Goal: Transaction & Acquisition: Purchase product/service

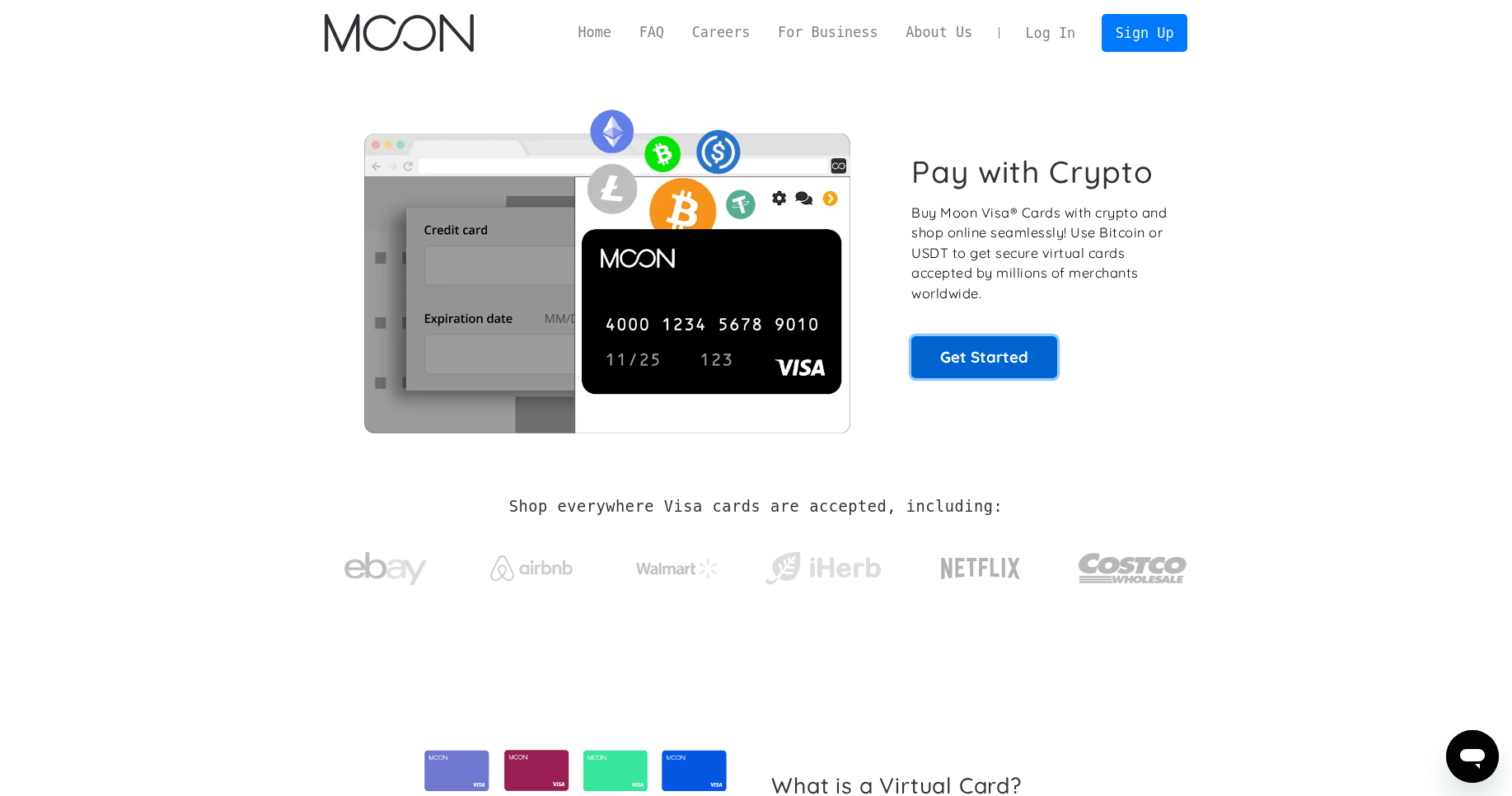
click at [934, 359] on link "Get Started" at bounding box center [984, 357] width 146 height 41
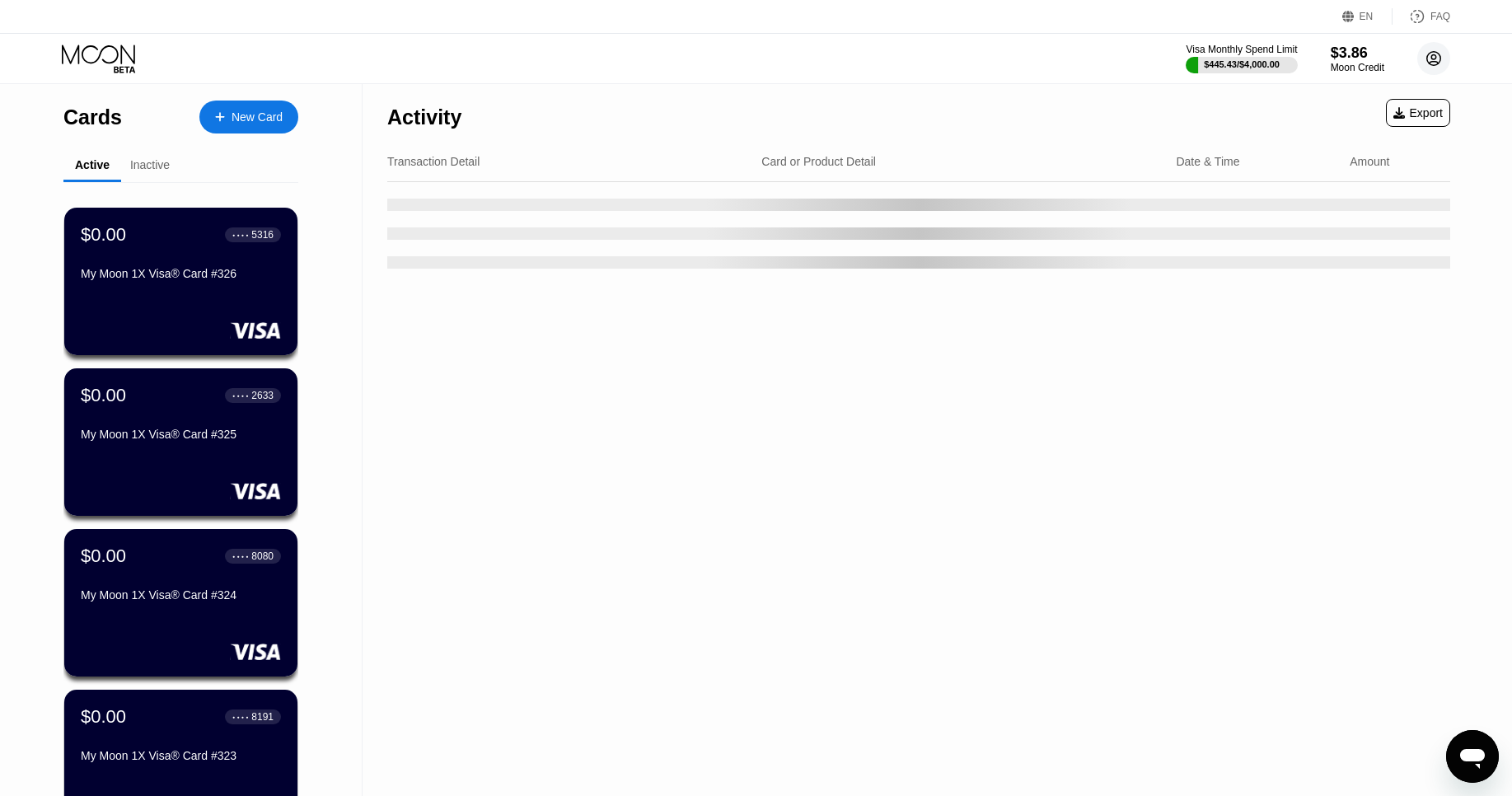
click at [1439, 56] on icon at bounding box center [1433, 59] width 14 height 14
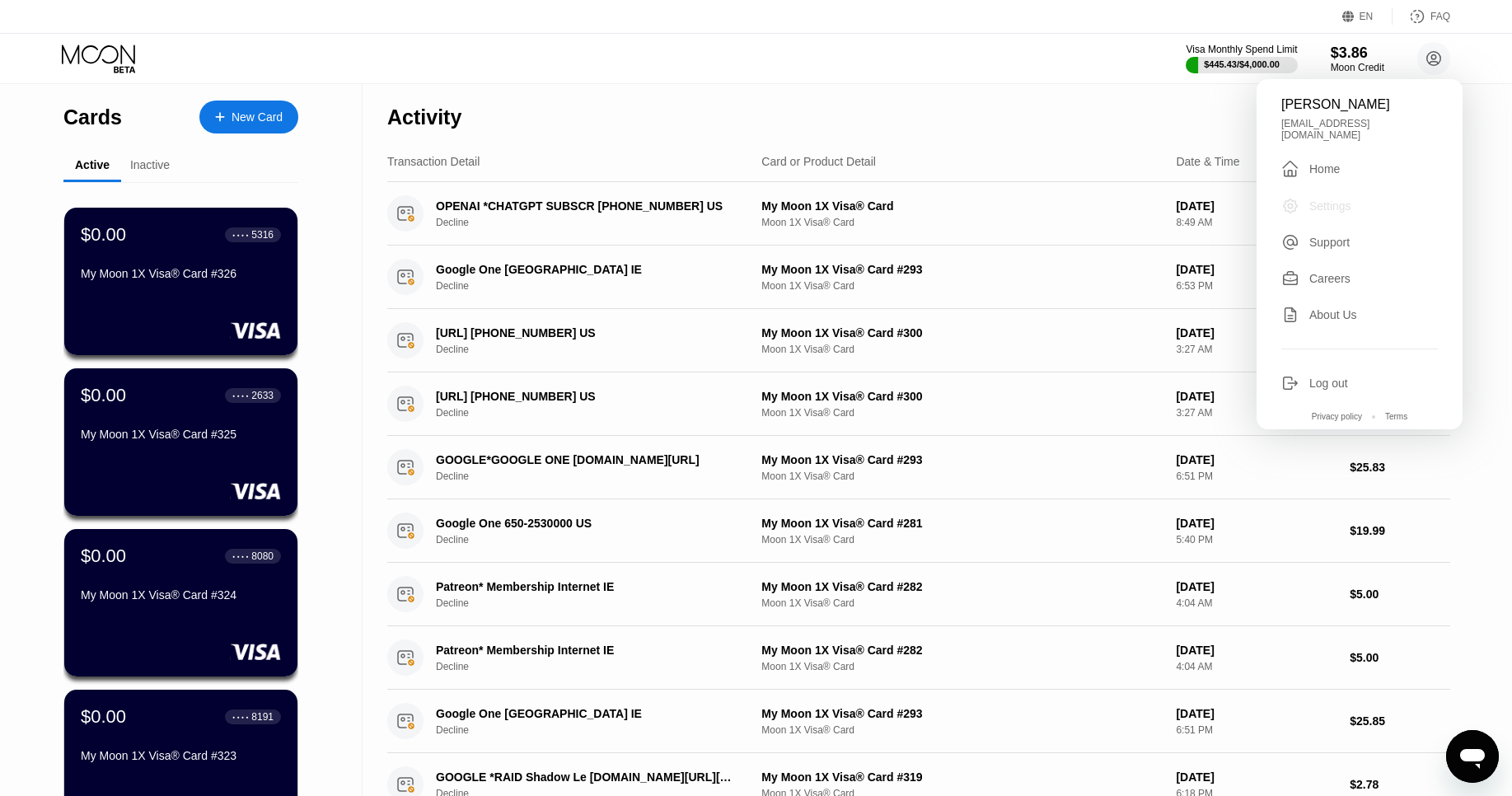
click at [1315, 200] on div "Settings" at bounding box center [1330, 206] width 42 height 13
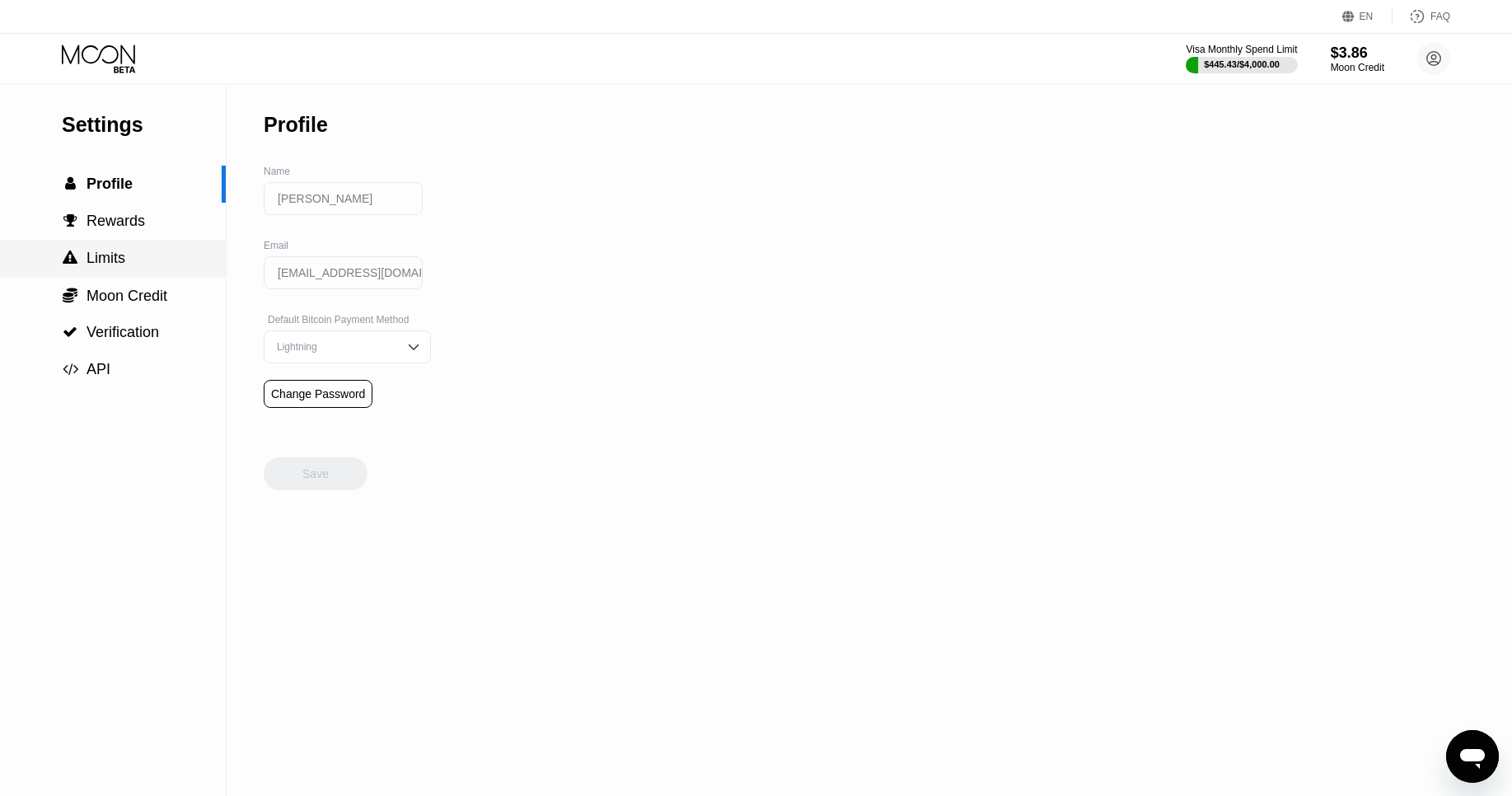
click at [104, 254] on span "Limits" at bounding box center [105, 258] width 39 height 17
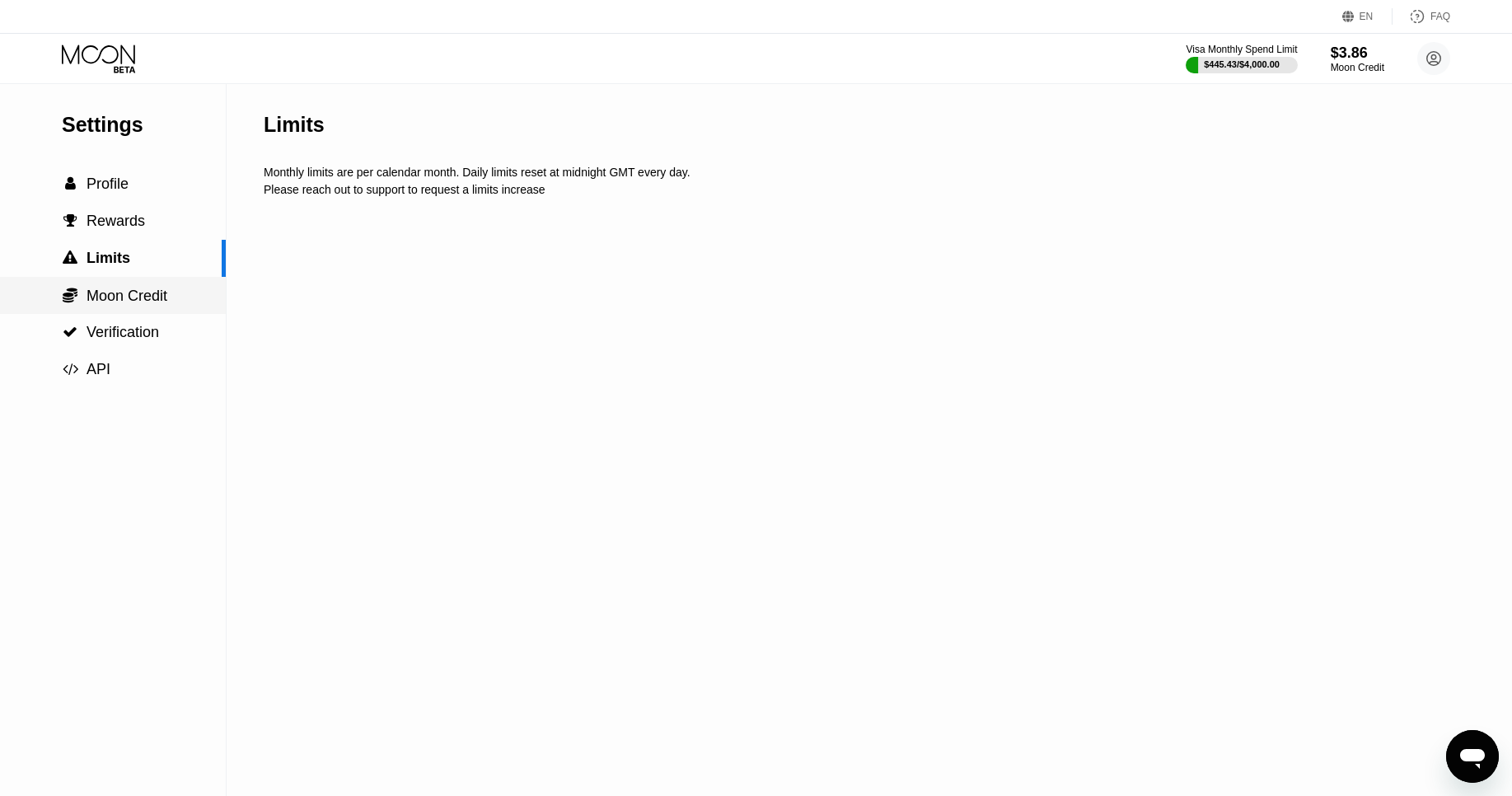
click at [140, 291] on span "Moon Credit" at bounding box center [126, 296] width 80 height 17
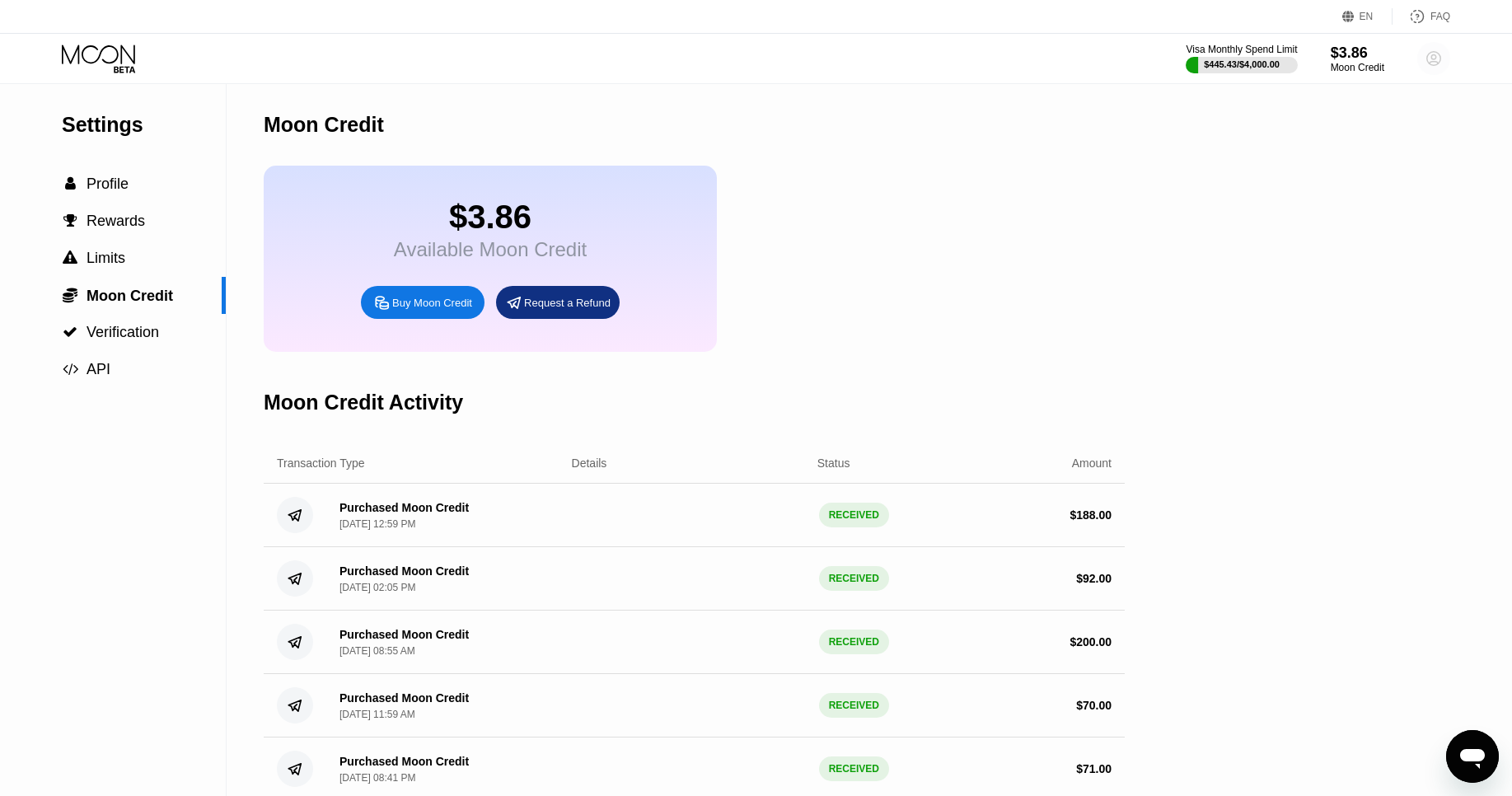
click at [1437, 60] on circle at bounding box center [1433, 59] width 33 height 33
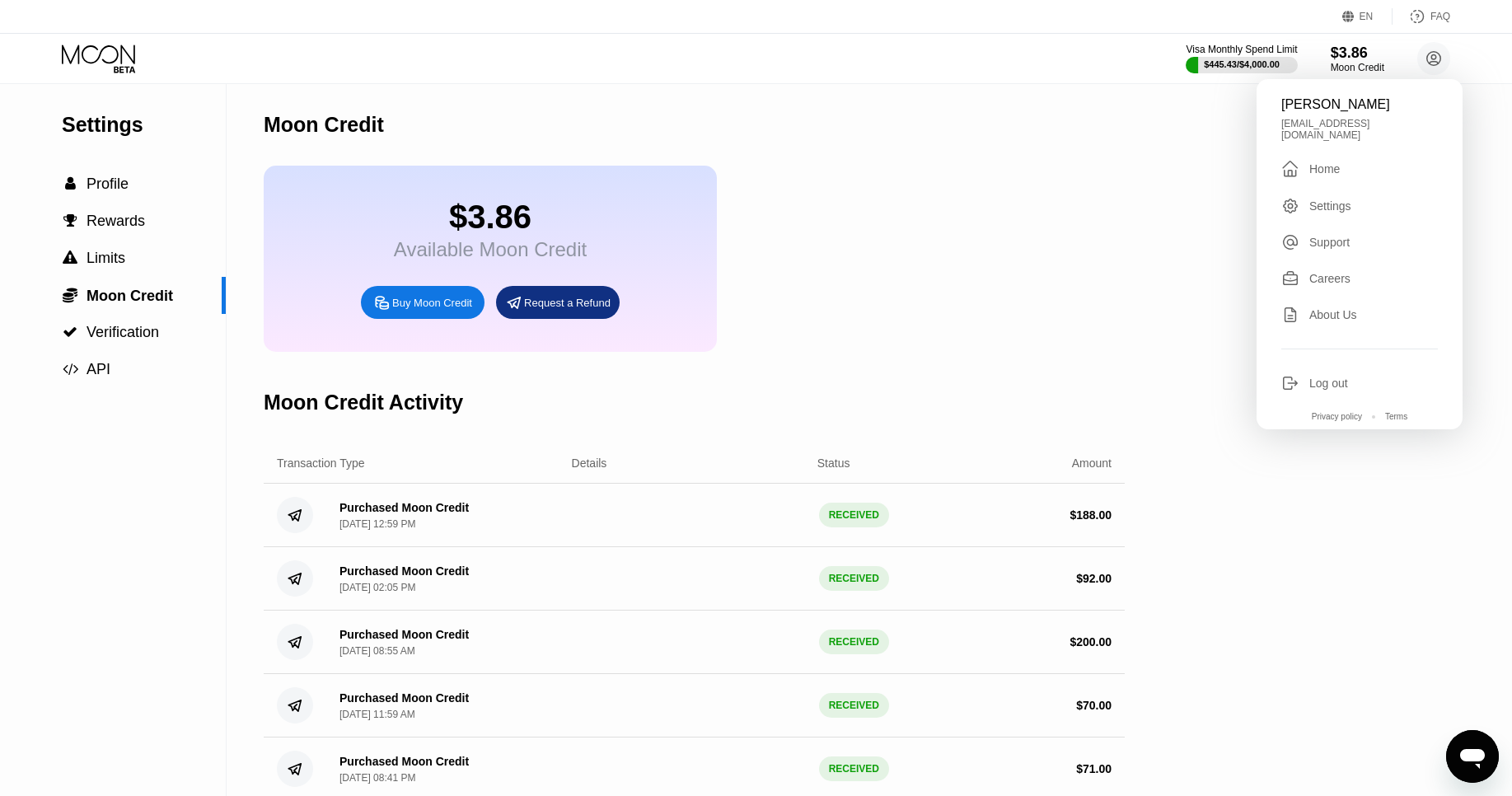
click at [1331, 200] on div "Settings" at bounding box center [1330, 206] width 42 height 13
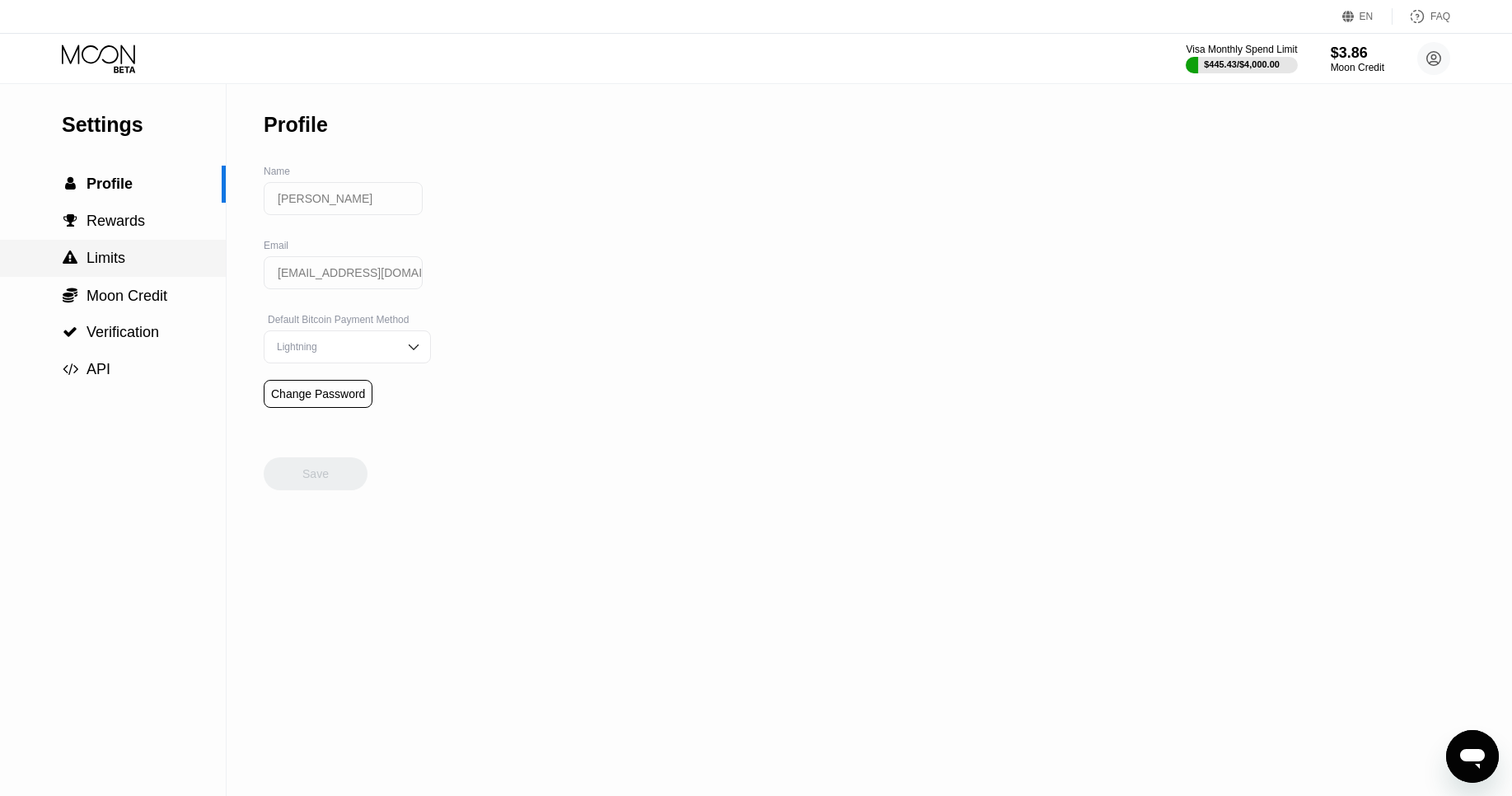
click at [137, 259] on div " Limits" at bounding box center [113, 258] width 226 height 17
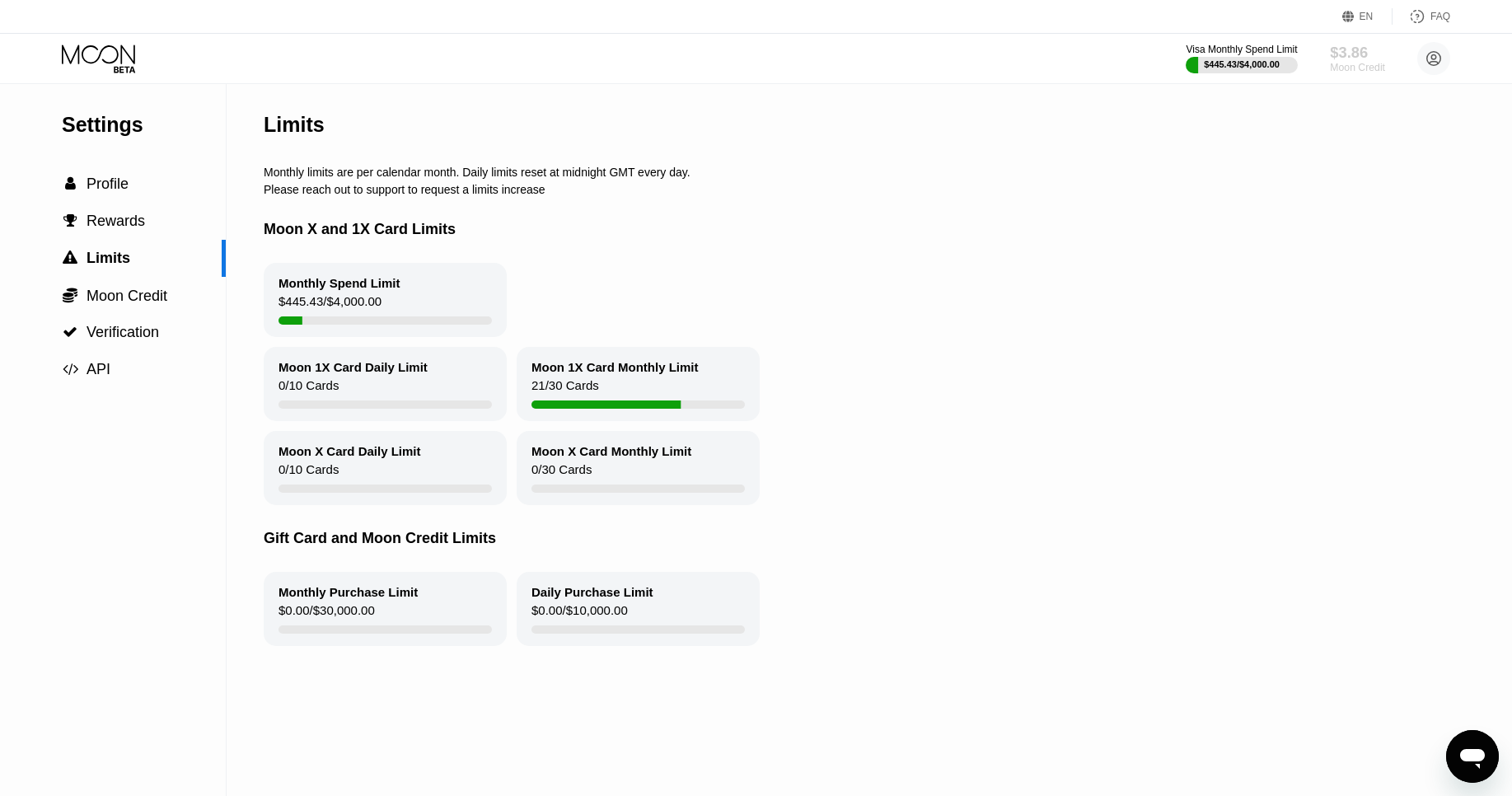
click at [1363, 59] on div "$3.86" at bounding box center [1357, 52] width 55 height 17
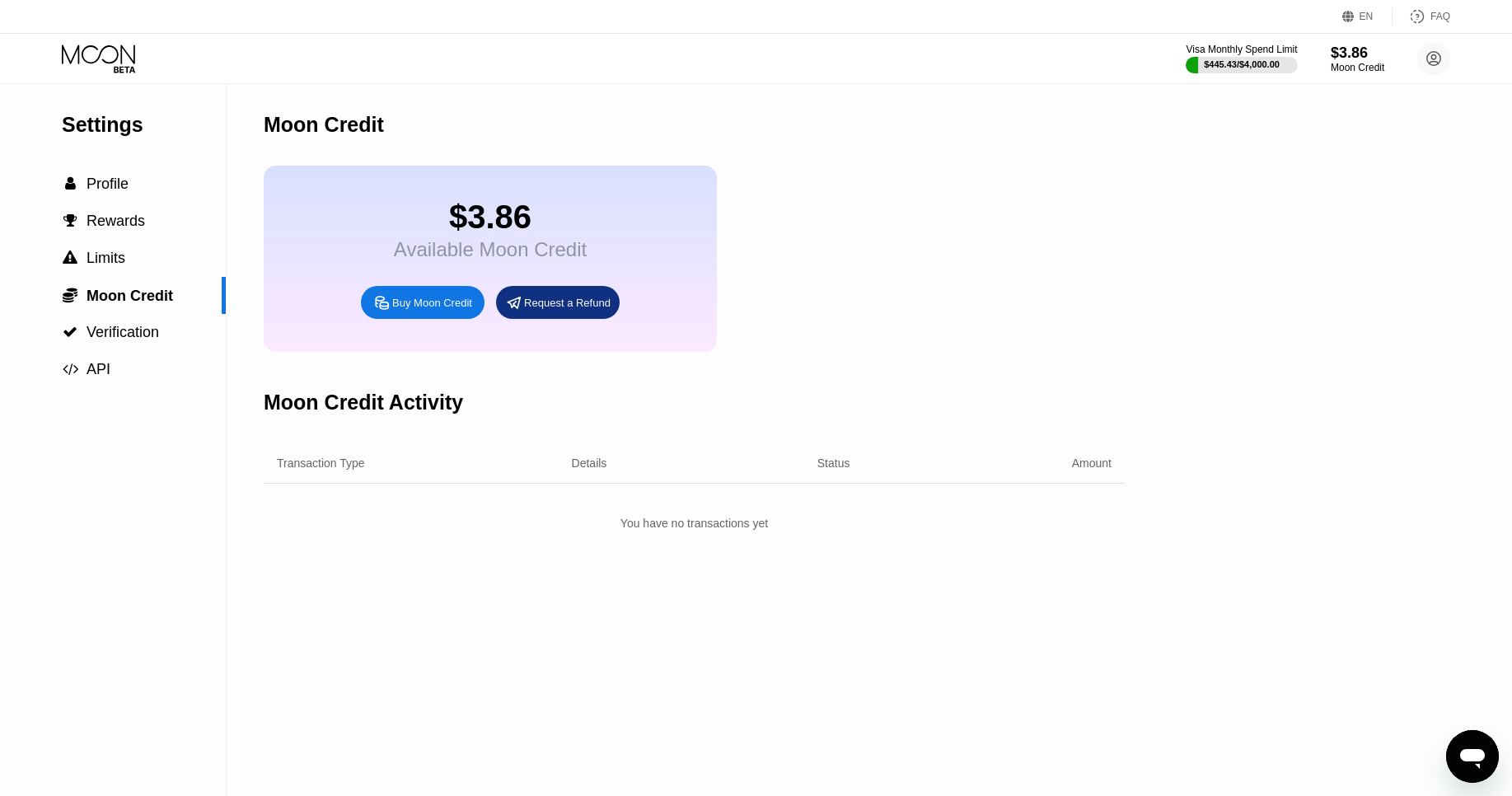
click at [421, 298] on div "Buy Moon Credit" at bounding box center [432, 302] width 79 height 14
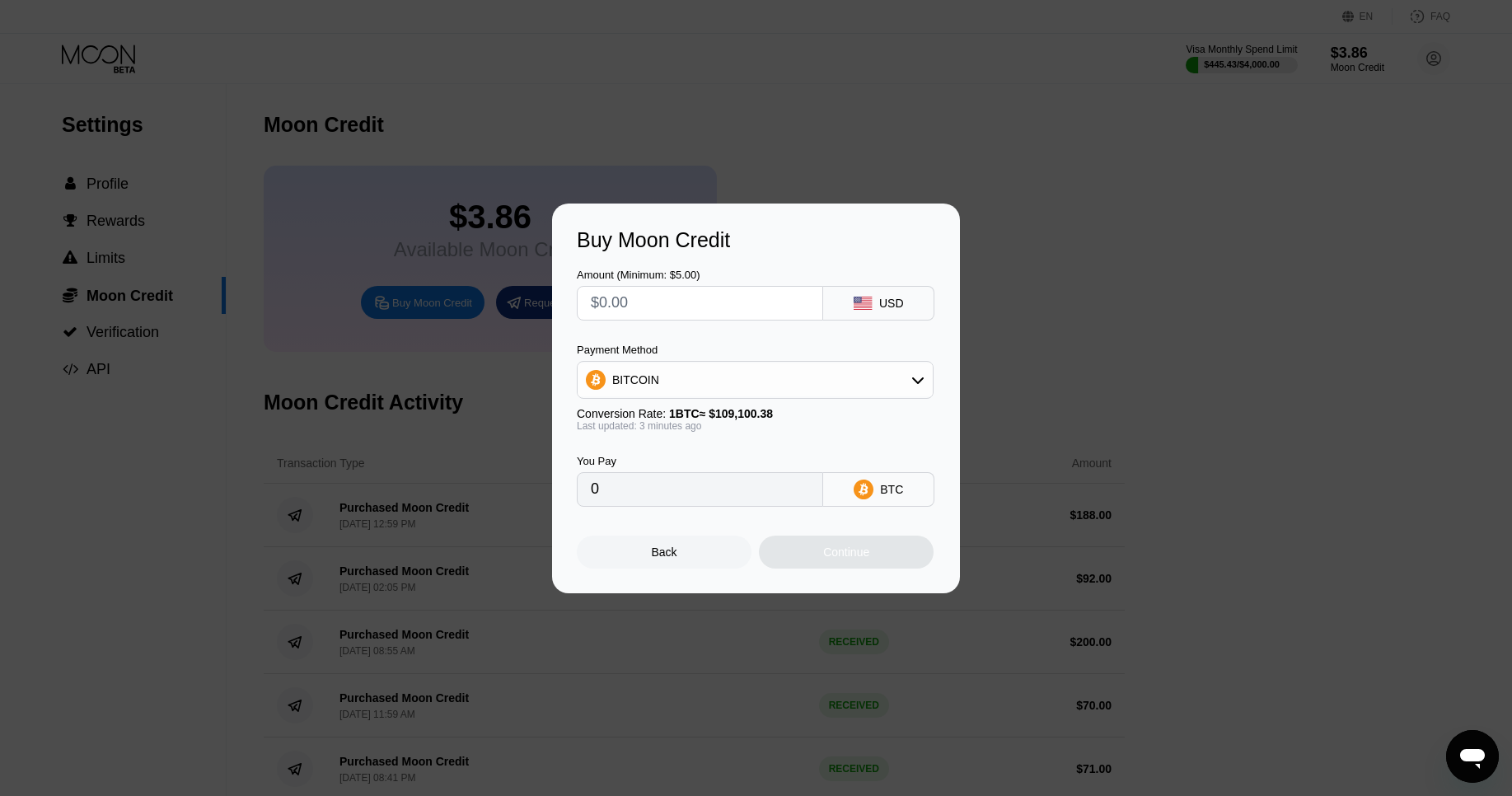
click at [643, 298] on input "text" at bounding box center [700, 303] width 219 height 33
type input "$1"
type input "0.00000919"
type input "$176"
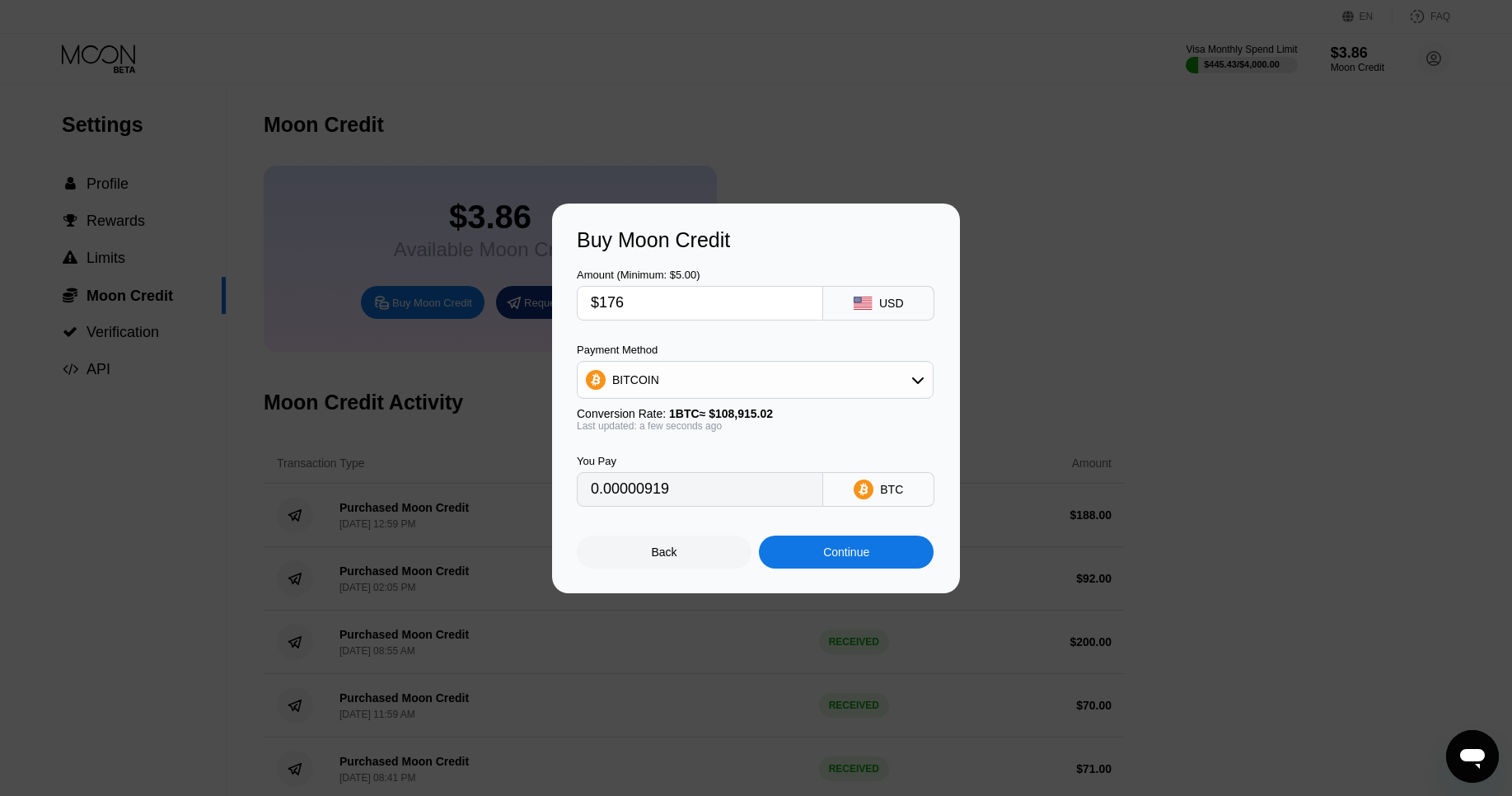
type input "0.00161594"
type input "$176"
click at [726, 383] on div "BITCOIN" at bounding box center [754, 380] width 355 height 33
click at [647, 457] on span "USDT on TRON" at bounding box center [657, 461] width 83 height 13
type input "177.78"
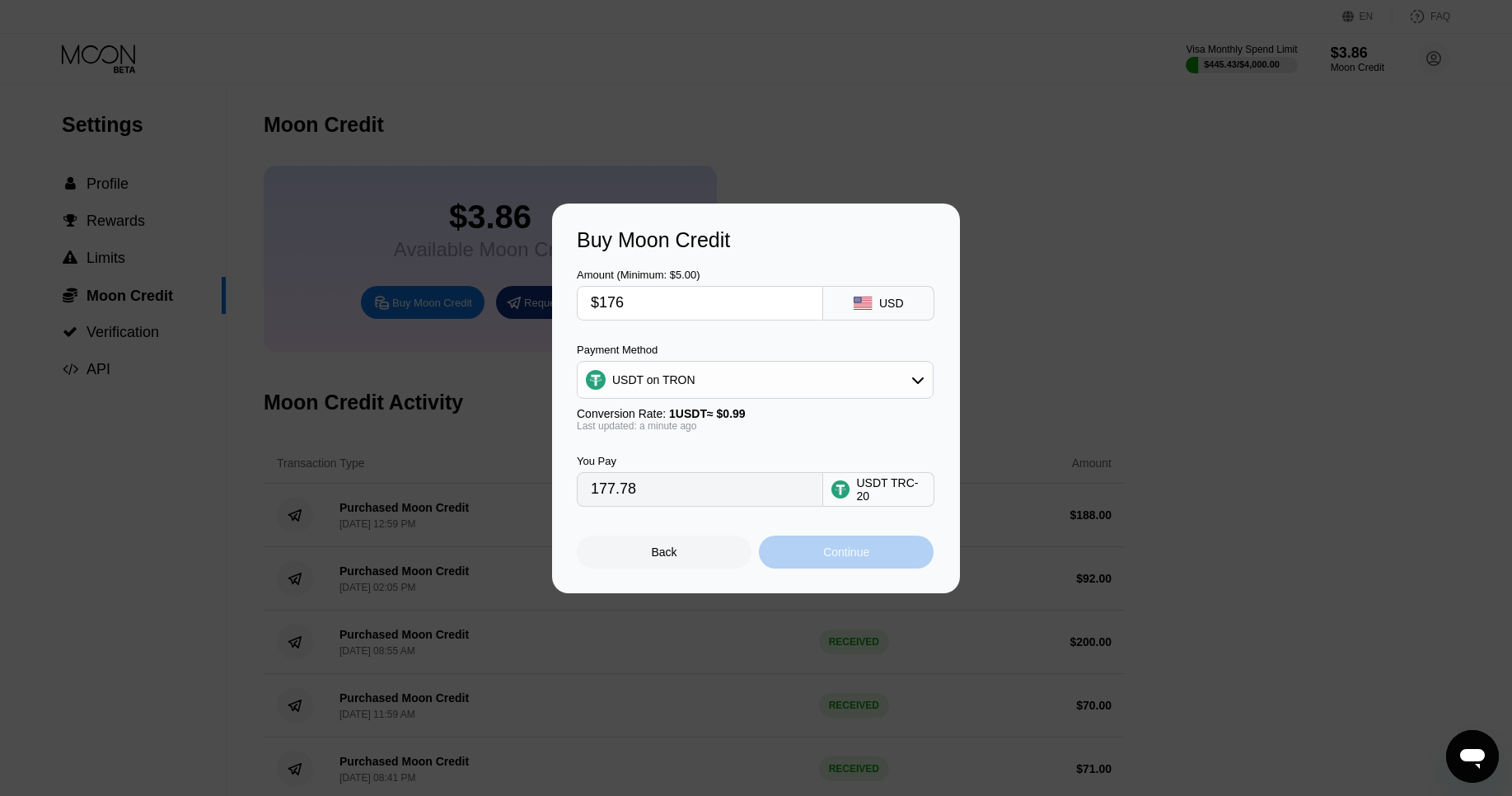
click at [869, 552] on div "Continue" at bounding box center [845, 552] width 175 height 33
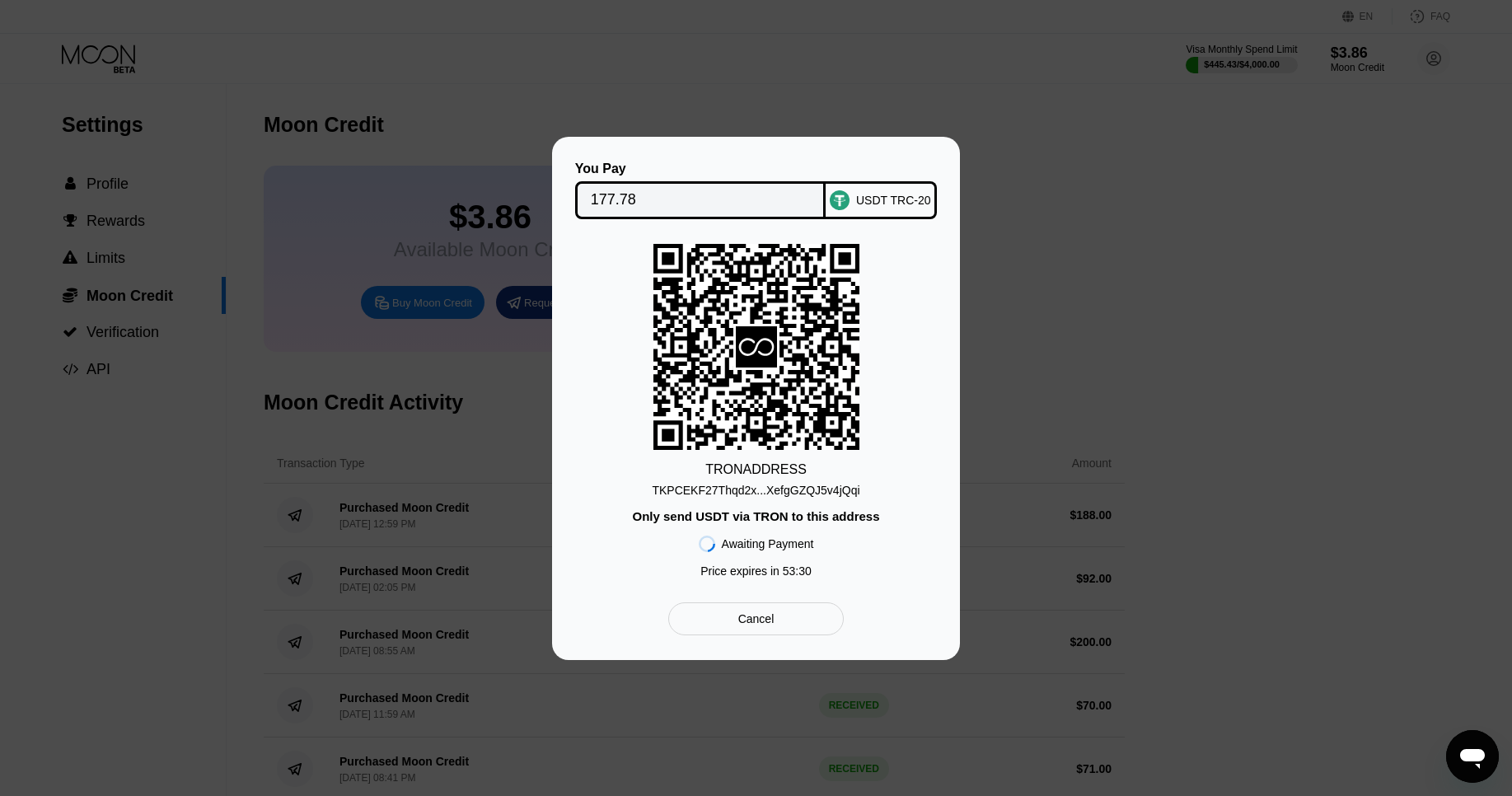
click at [756, 610] on div "Cancel" at bounding box center [756, 619] width 176 height 33
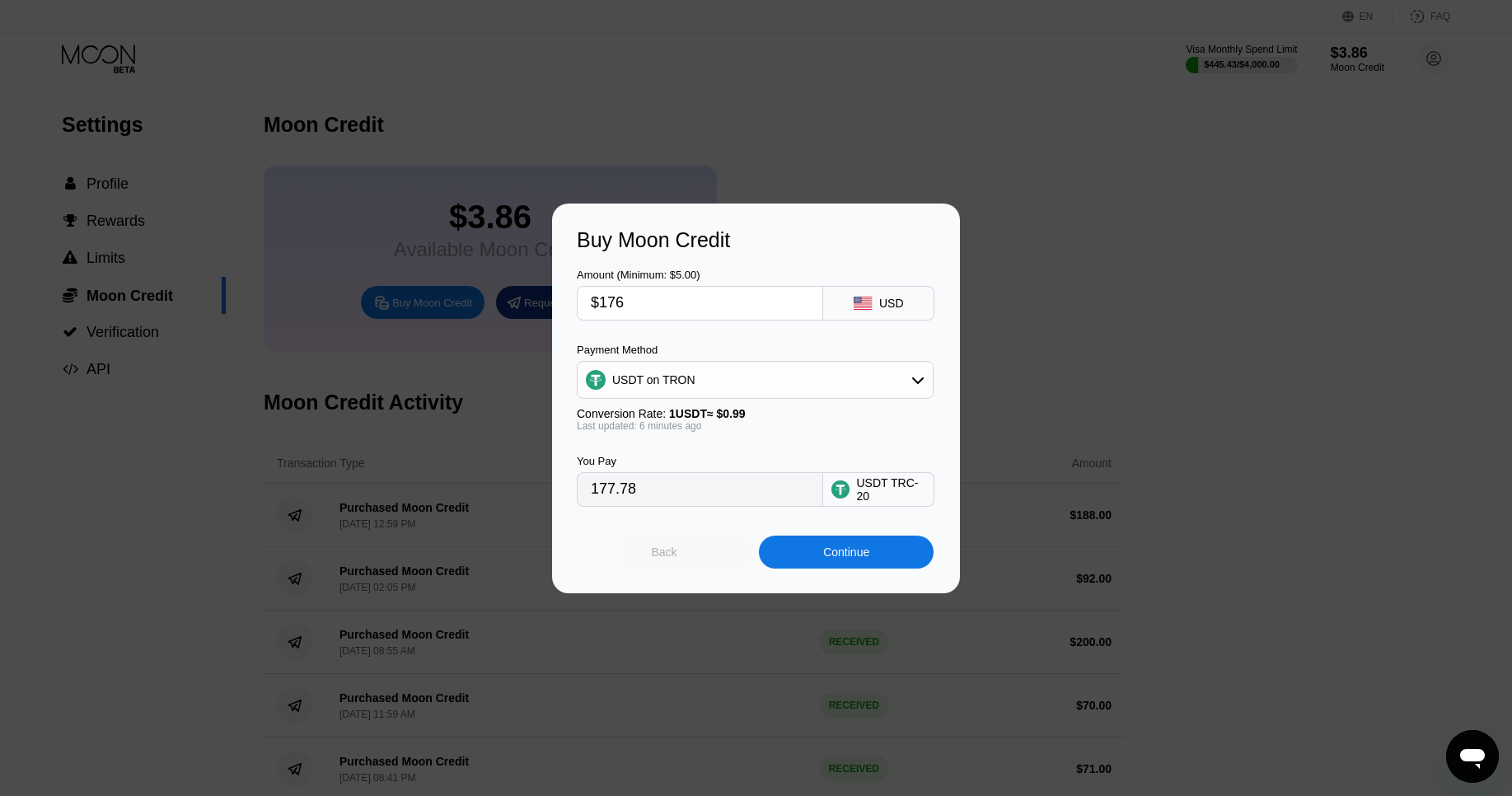
click at [670, 557] on div "Back" at bounding box center [664, 552] width 26 height 13
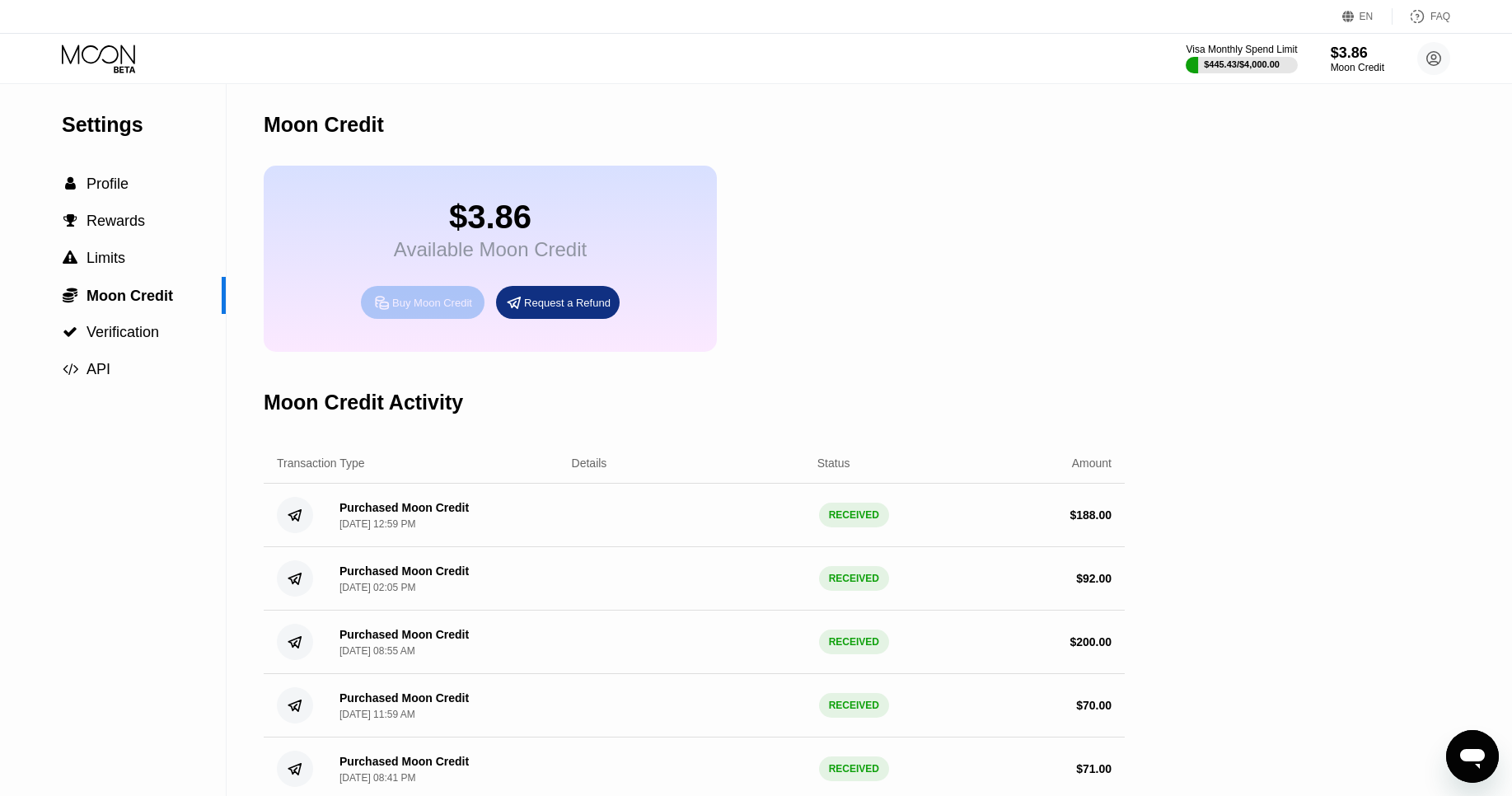
click at [393, 312] on div "Buy Moon Credit" at bounding box center [422, 302] width 123 height 33
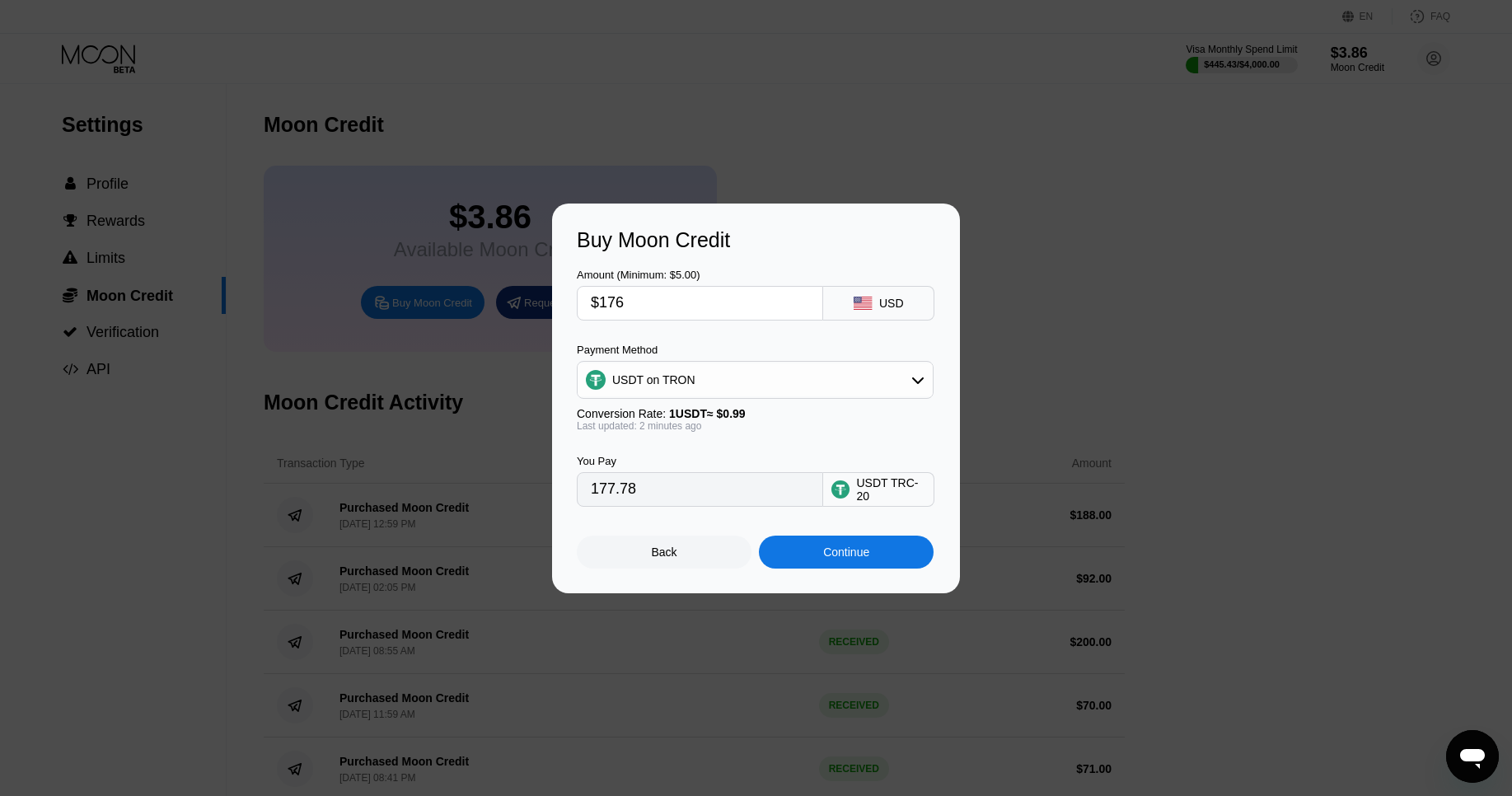
click at [821, 554] on div "Continue" at bounding box center [845, 552] width 175 height 33
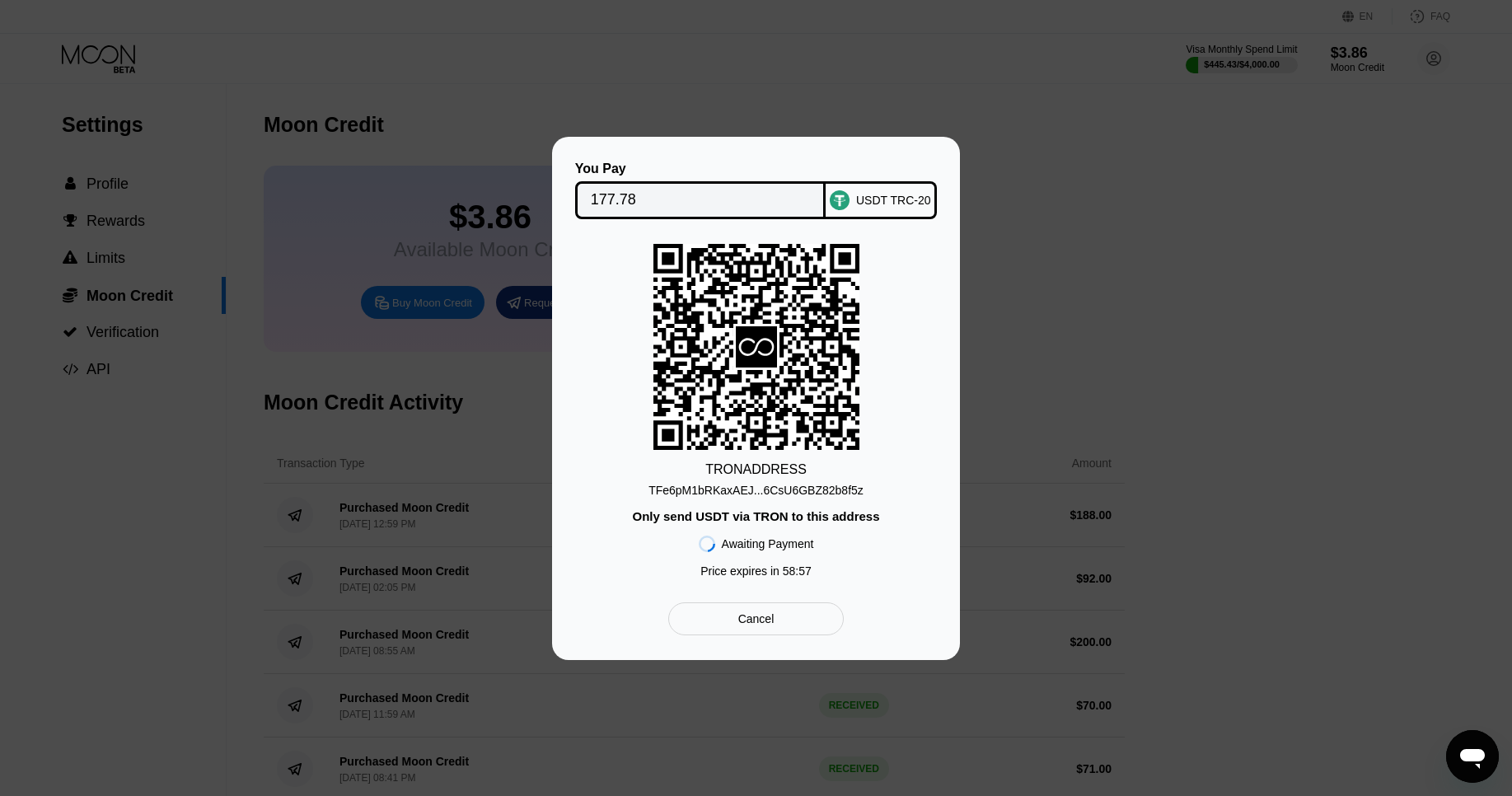
click at [827, 489] on div "TFe6pM1bRKaxAEJ...6CsU6GBZ82b8f5z" at bounding box center [756, 490] width 215 height 13
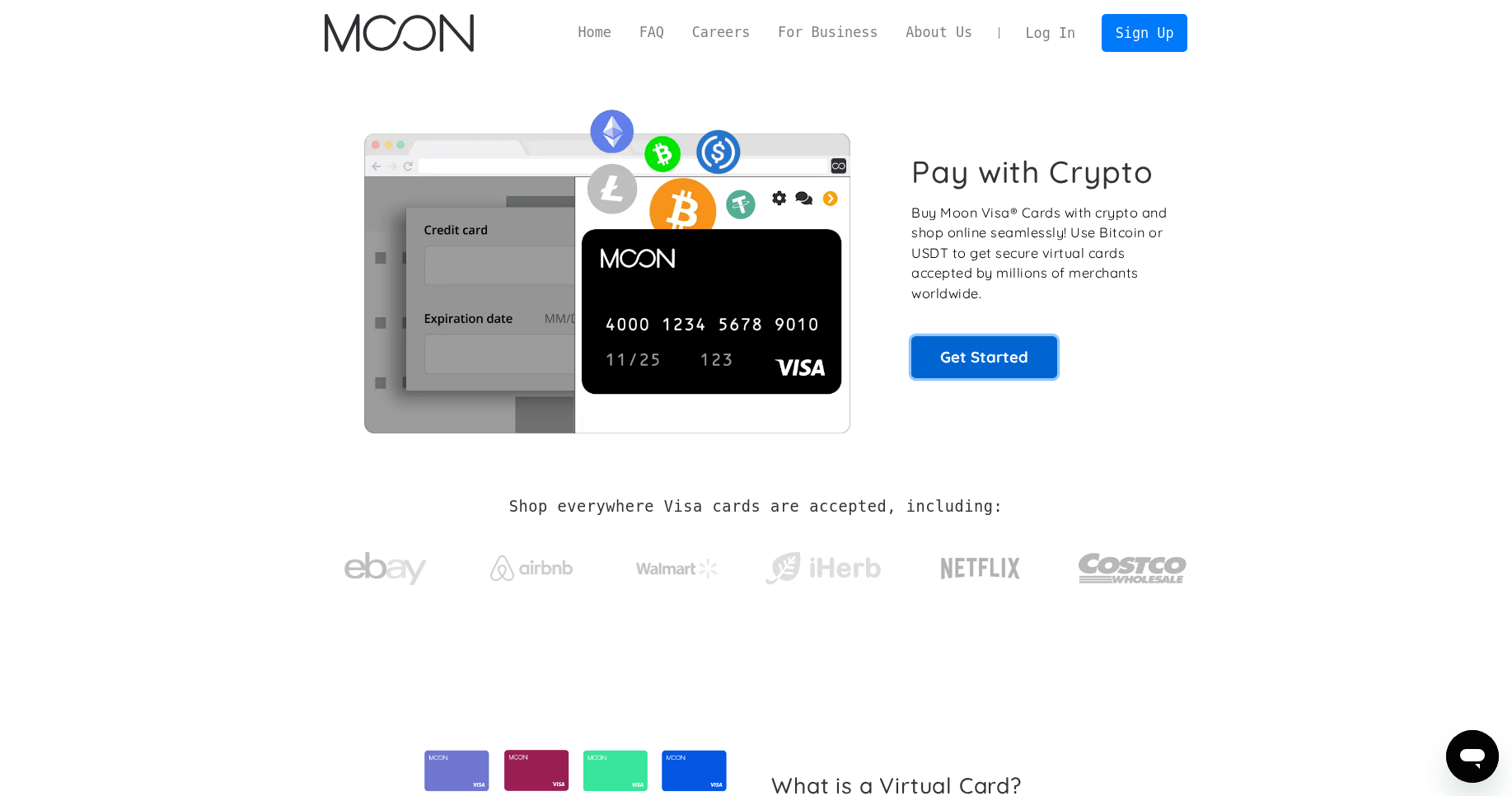
click at [942, 356] on link "Get Started" at bounding box center [984, 357] width 146 height 41
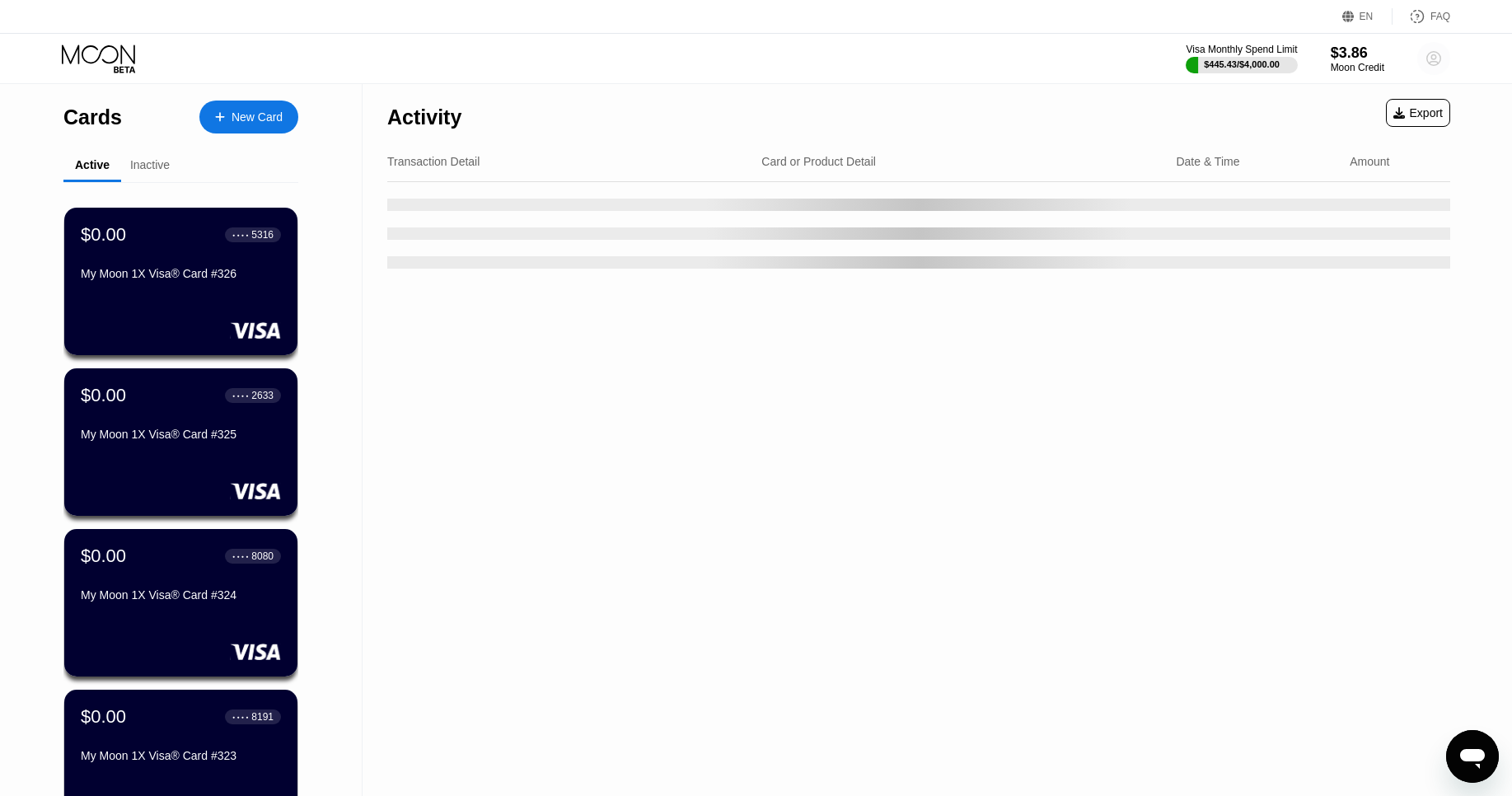
click at [1430, 55] on circle at bounding box center [1433, 59] width 33 height 33
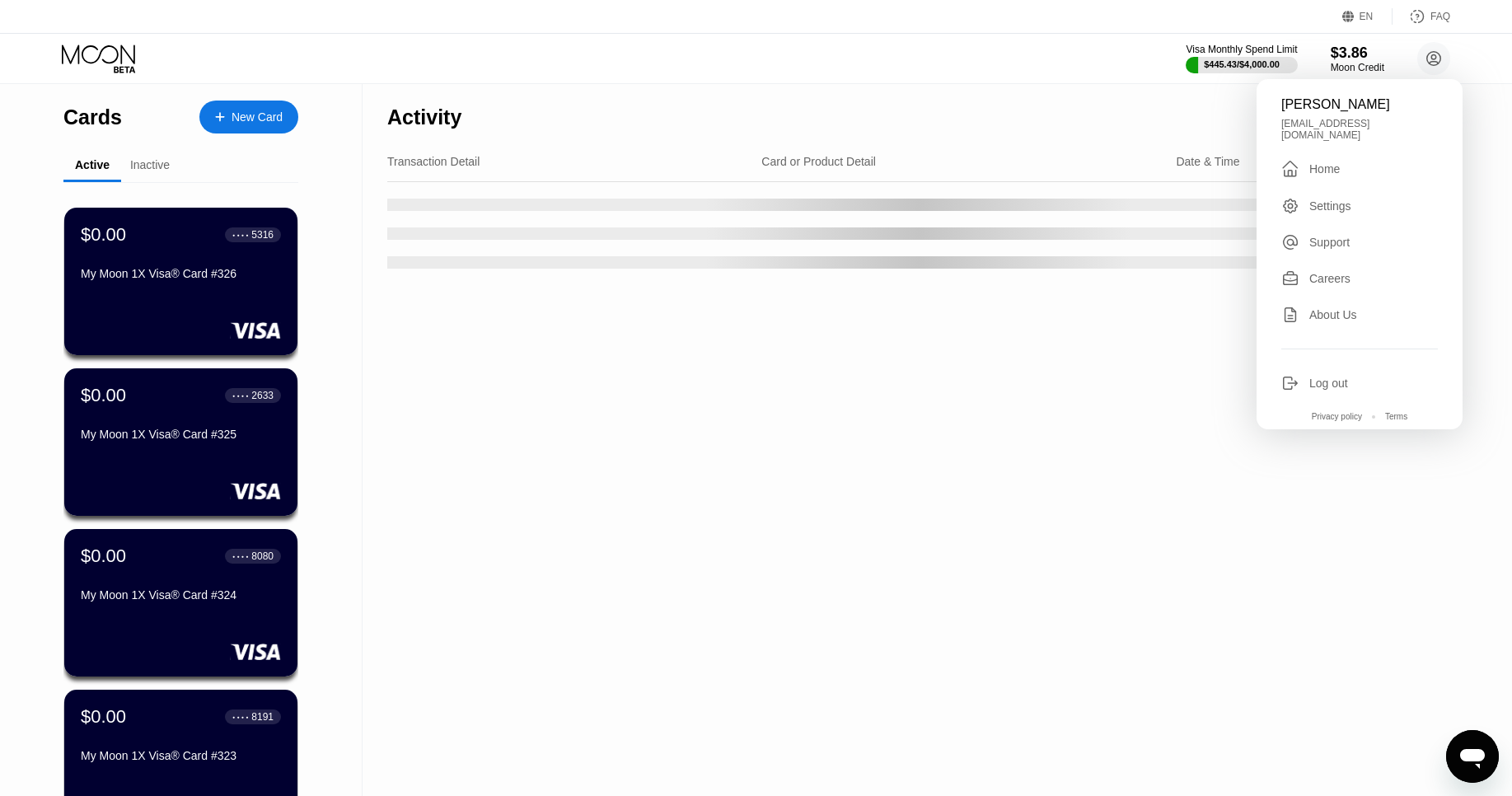
click at [1311, 200] on div "Settings" at bounding box center [1330, 206] width 42 height 13
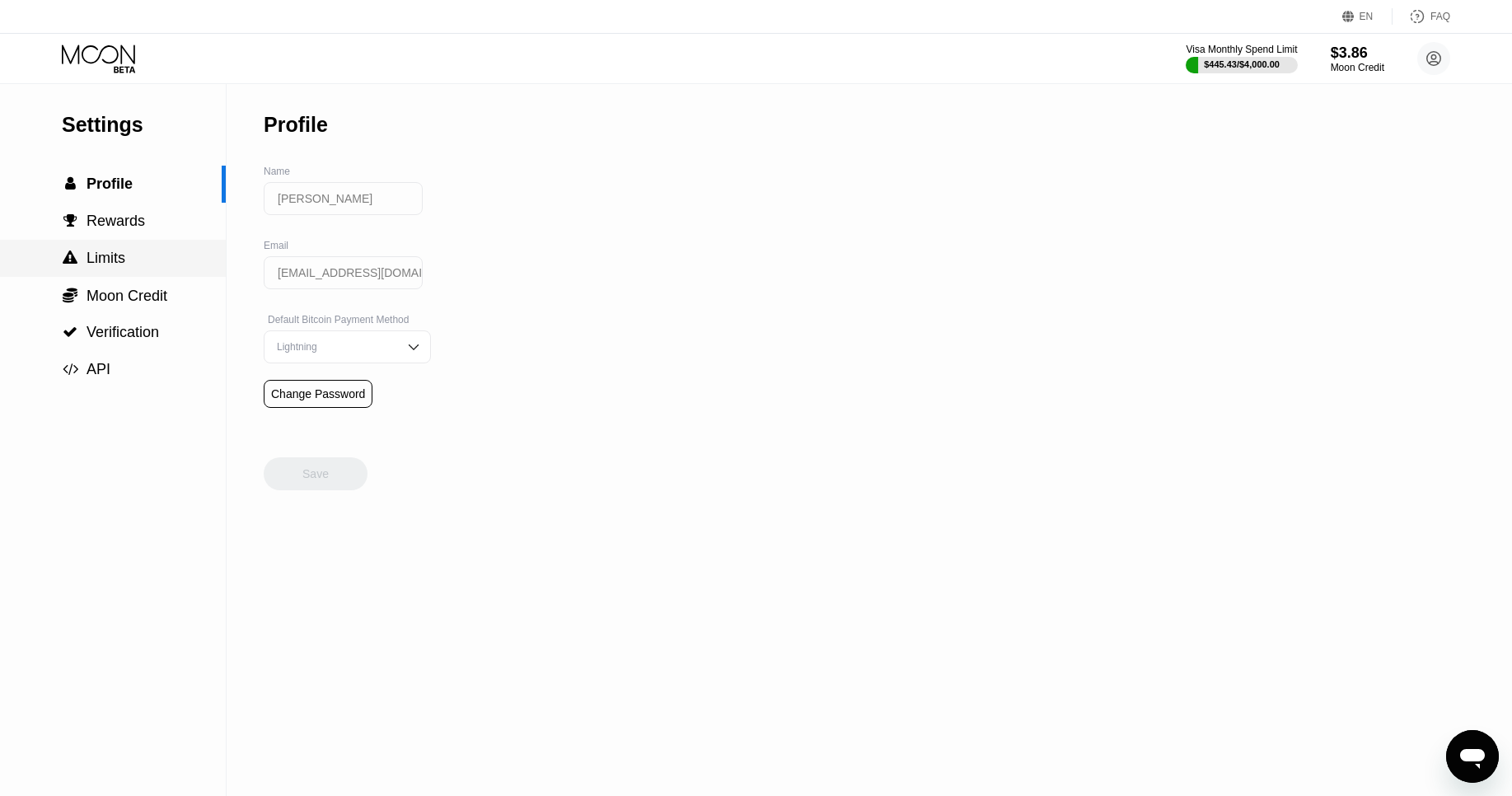
click at [109, 271] on div " Limits" at bounding box center [113, 258] width 226 height 37
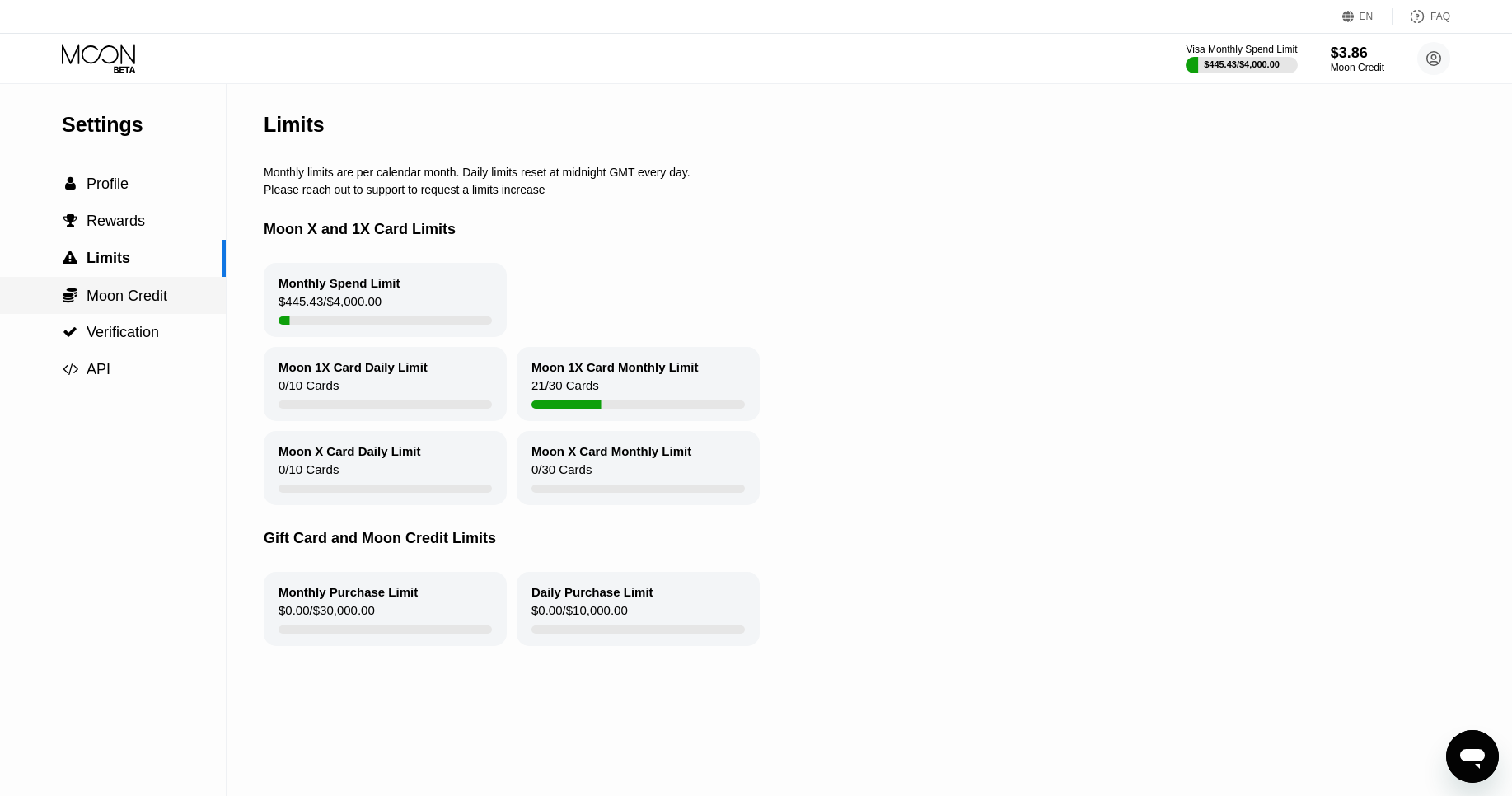
click at [147, 294] on span "Moon Credit" at bounding box center [126, 296] width 80 height 17
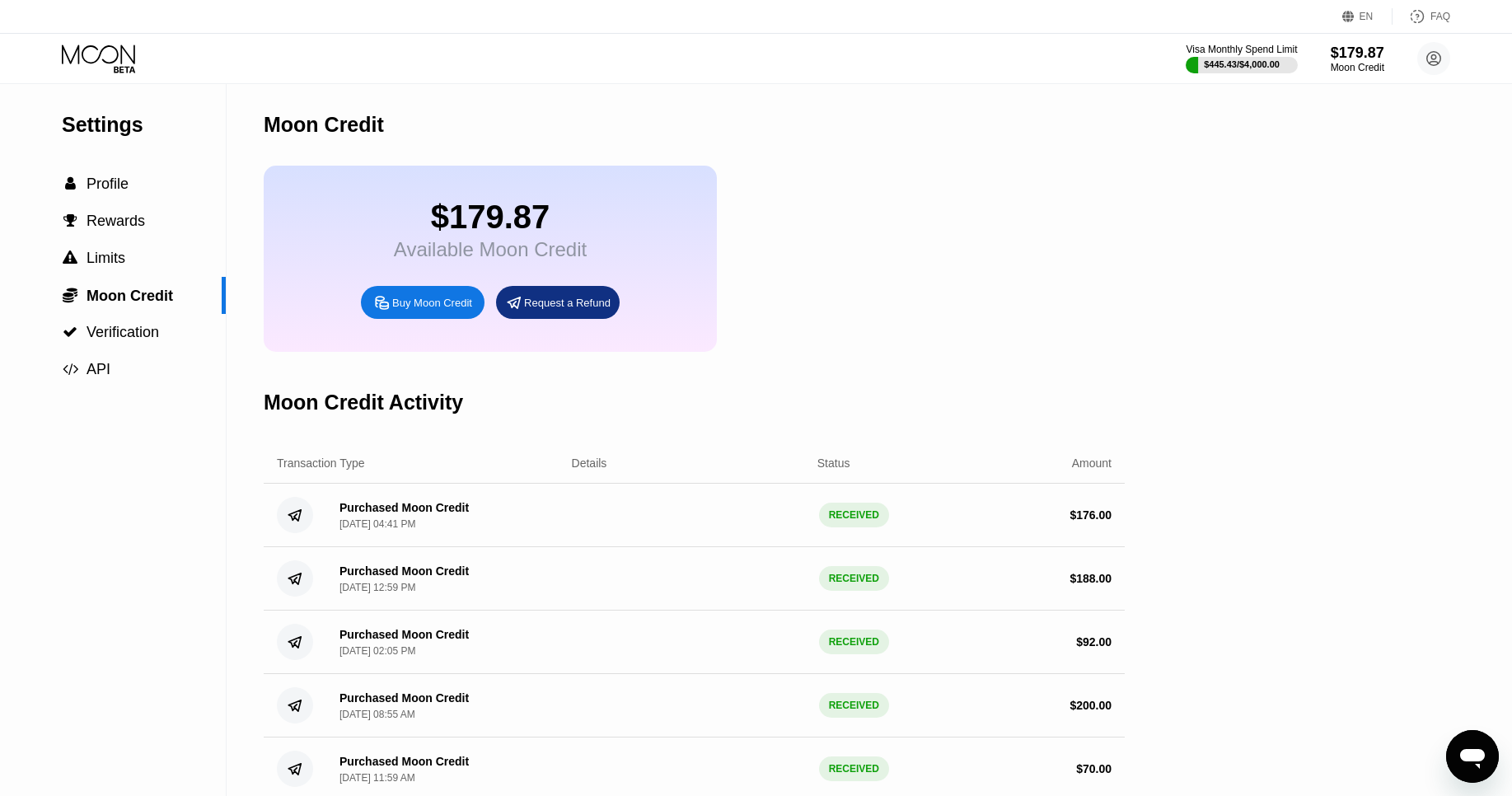
click at [111, 52] on icon at bounding box center [100, 59] width 77 height 29
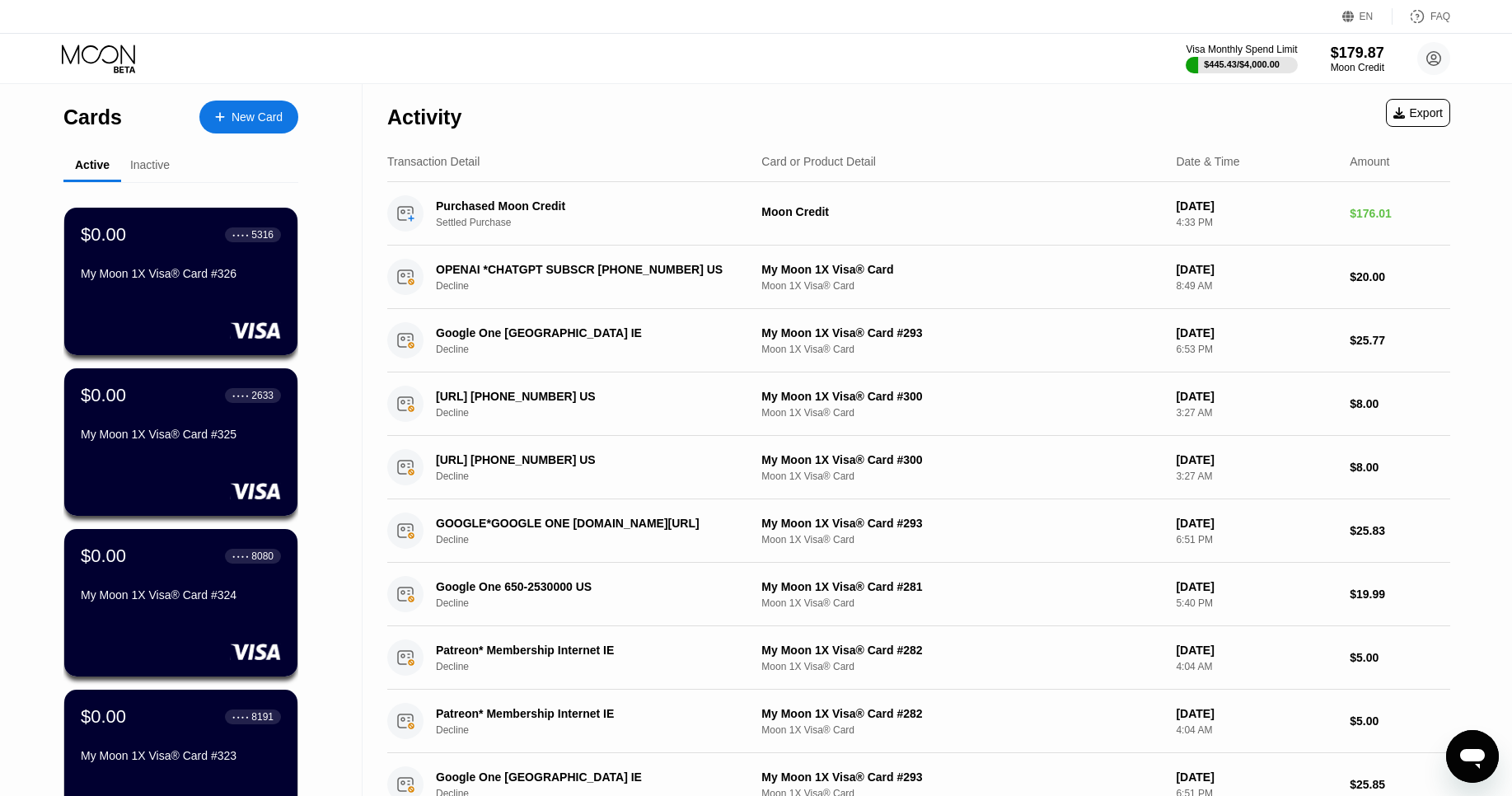
click at [253, 109] on div "New Card" at bounding box center [248, 117] width 99 height 33
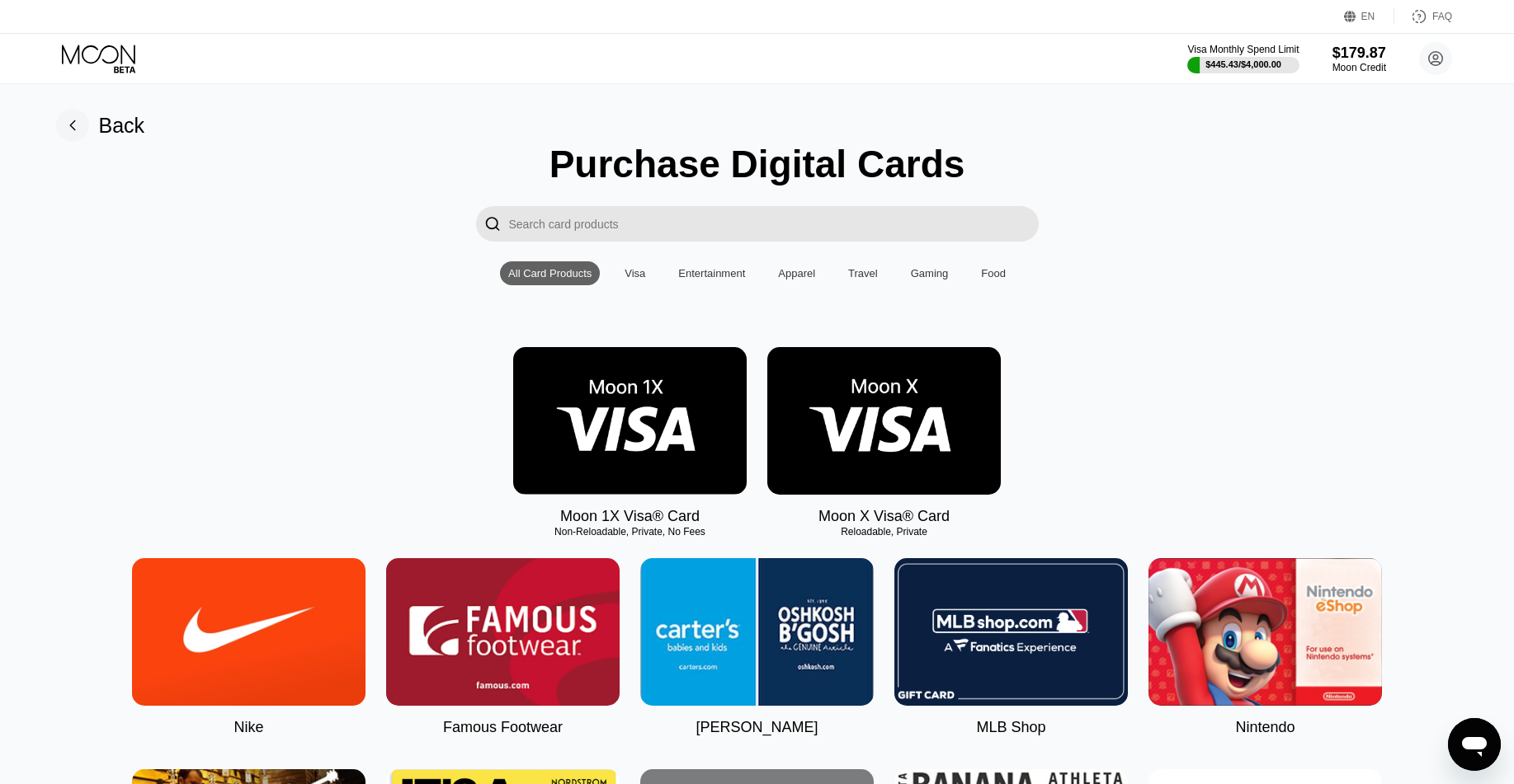
click at [665, 384] on img at bounding box center [630, 421] width 234 height 148
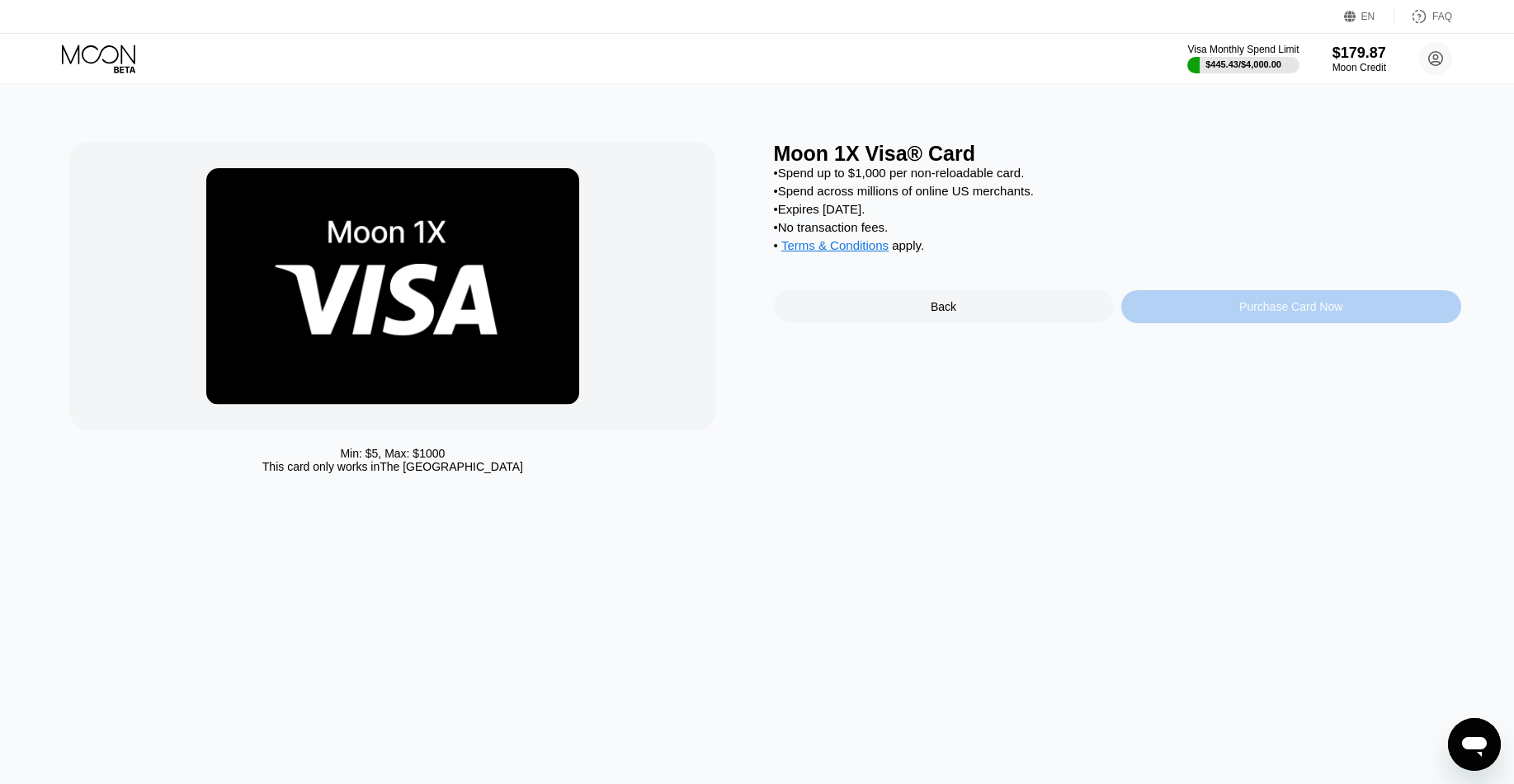
click at [1179, 300] on div "Purchase Card Now" at bounding box center [1291, 307] width 340 height 33
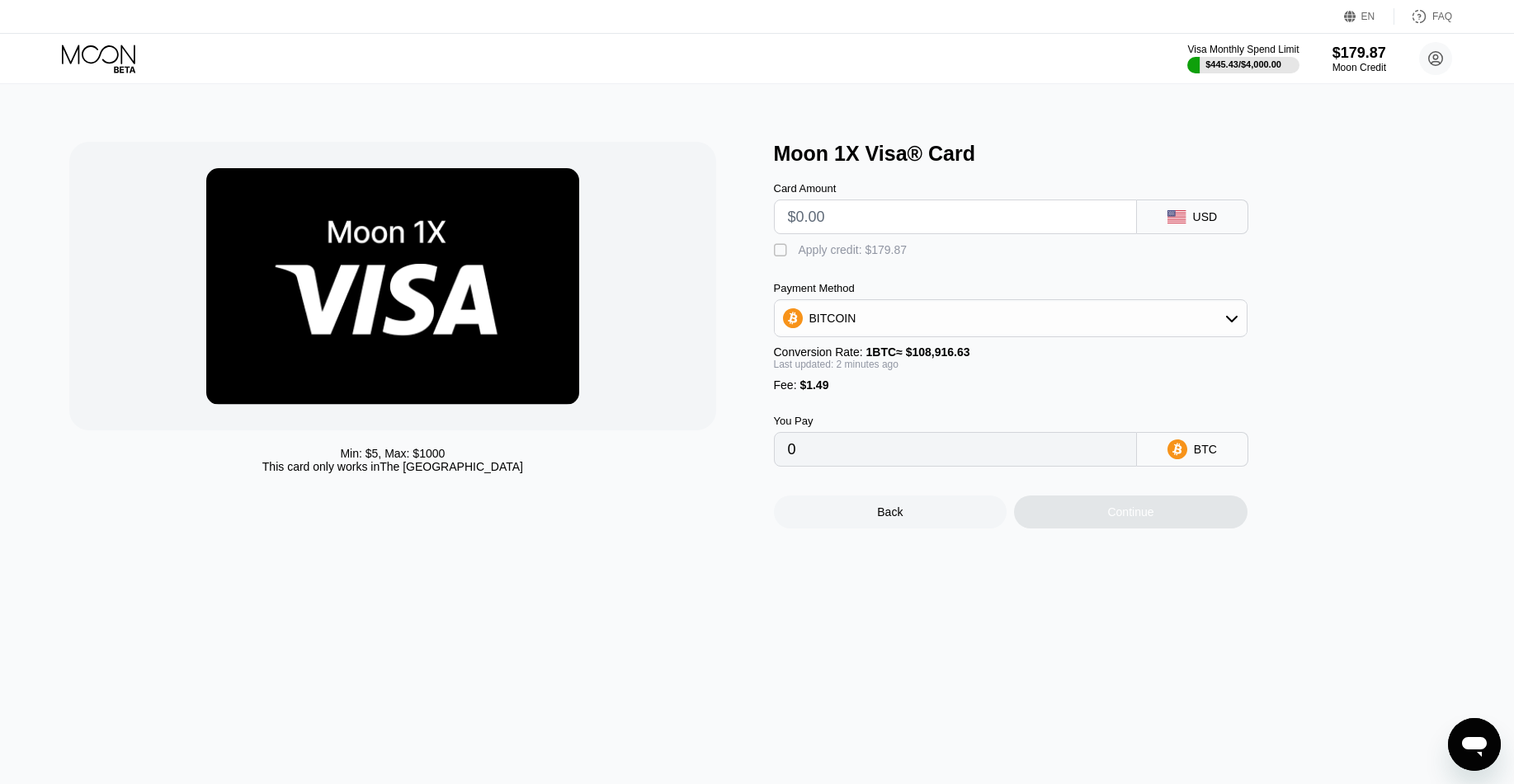
click at [843, 222] on input "text" at bounding box center [955, 217] width 335 height 33
type input "$25"
type input "0.00024322"
type input "$25"
click at [894, 255] on div "Apply credit: $26.49" at bounding box center [849, 249] width 102 height 13
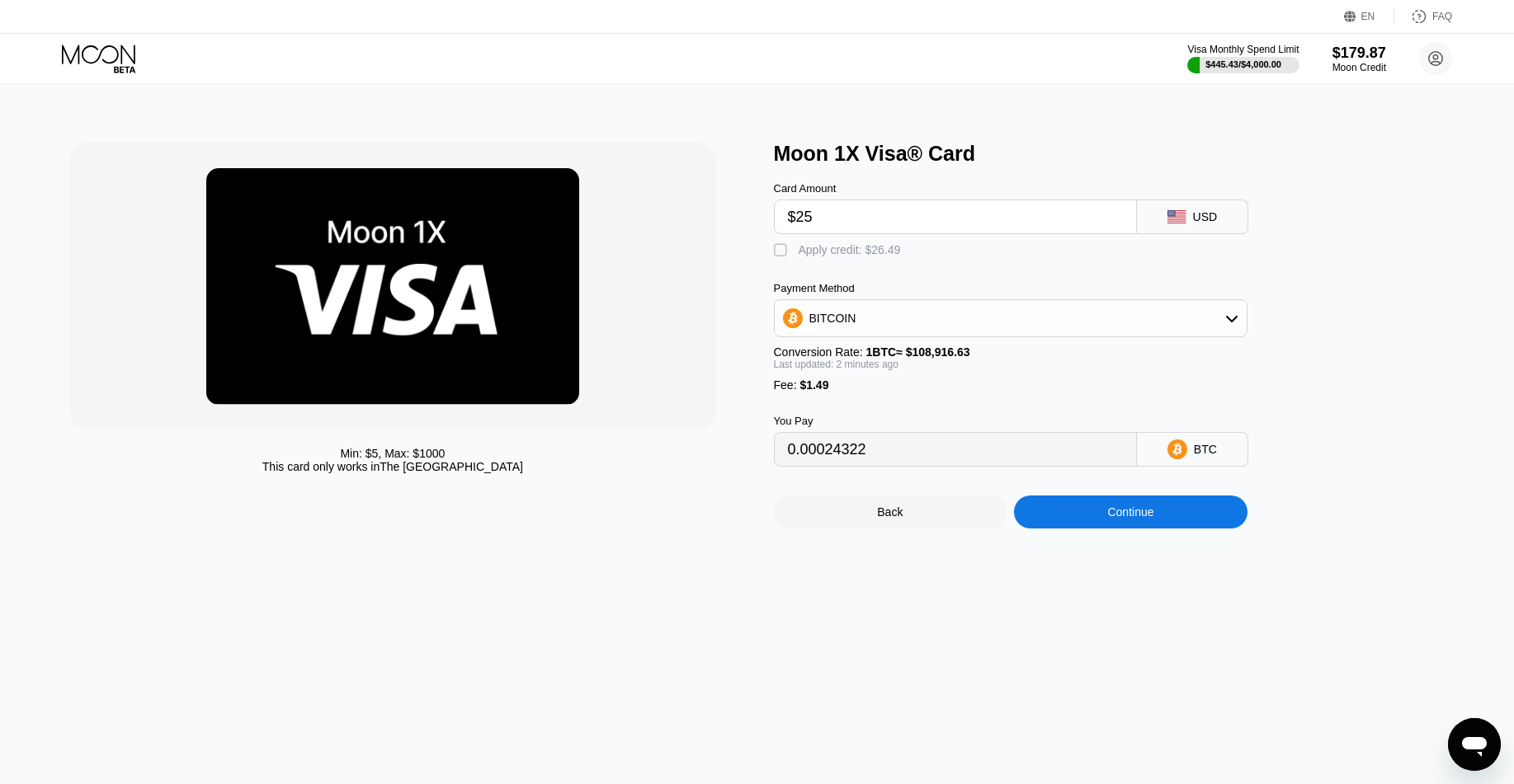
type input "0"
click at [1148, 504] on div "Continue" at bounding box center [1131, 512] width 234 height 33
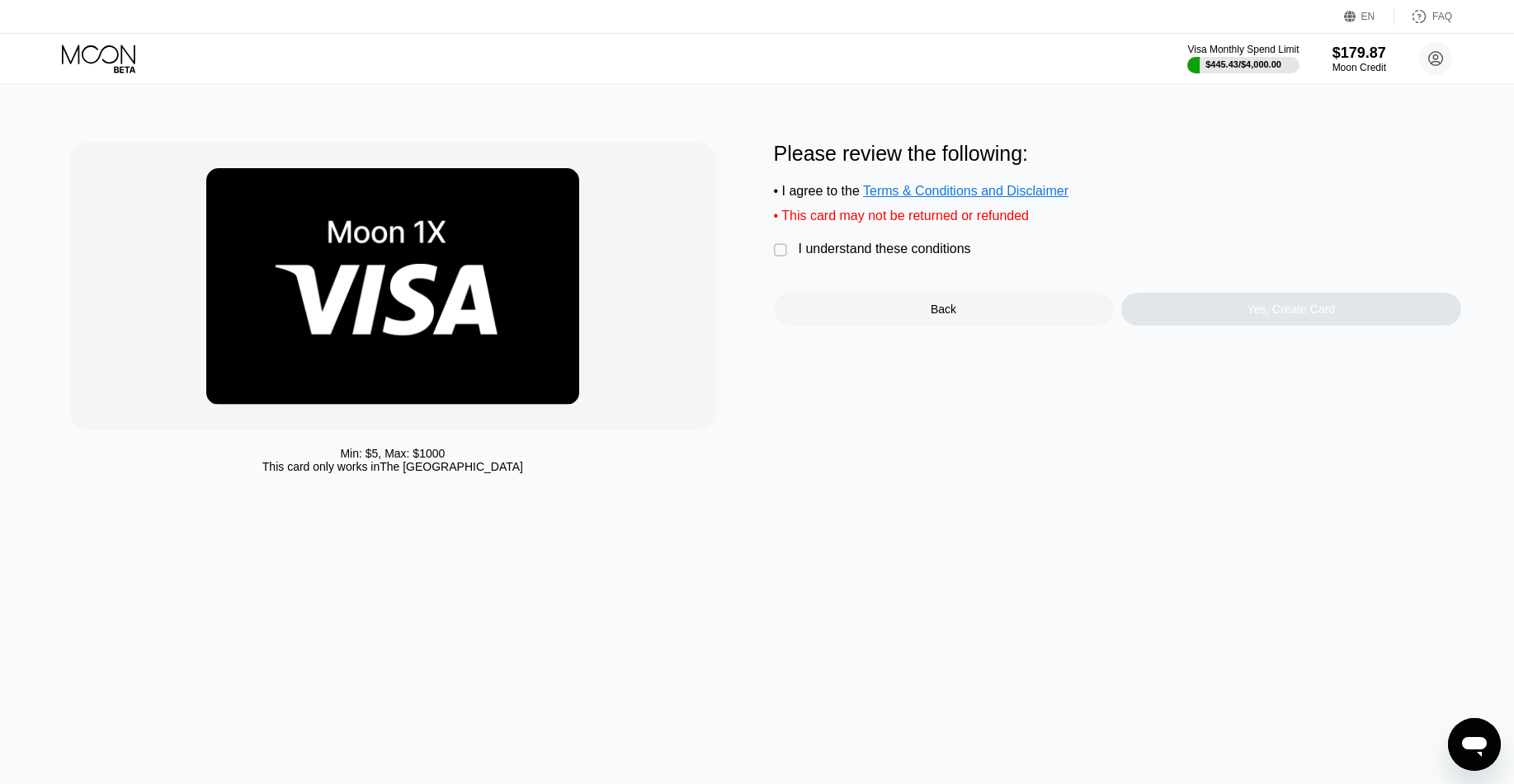
click at [873, 241] on div "I understand these conditions" at bounding box center [885, 249] width 172 height 15
click at [1197, 300] on div "Yes, Create Card" at bounding box center [1291, 309] width 340 height 33
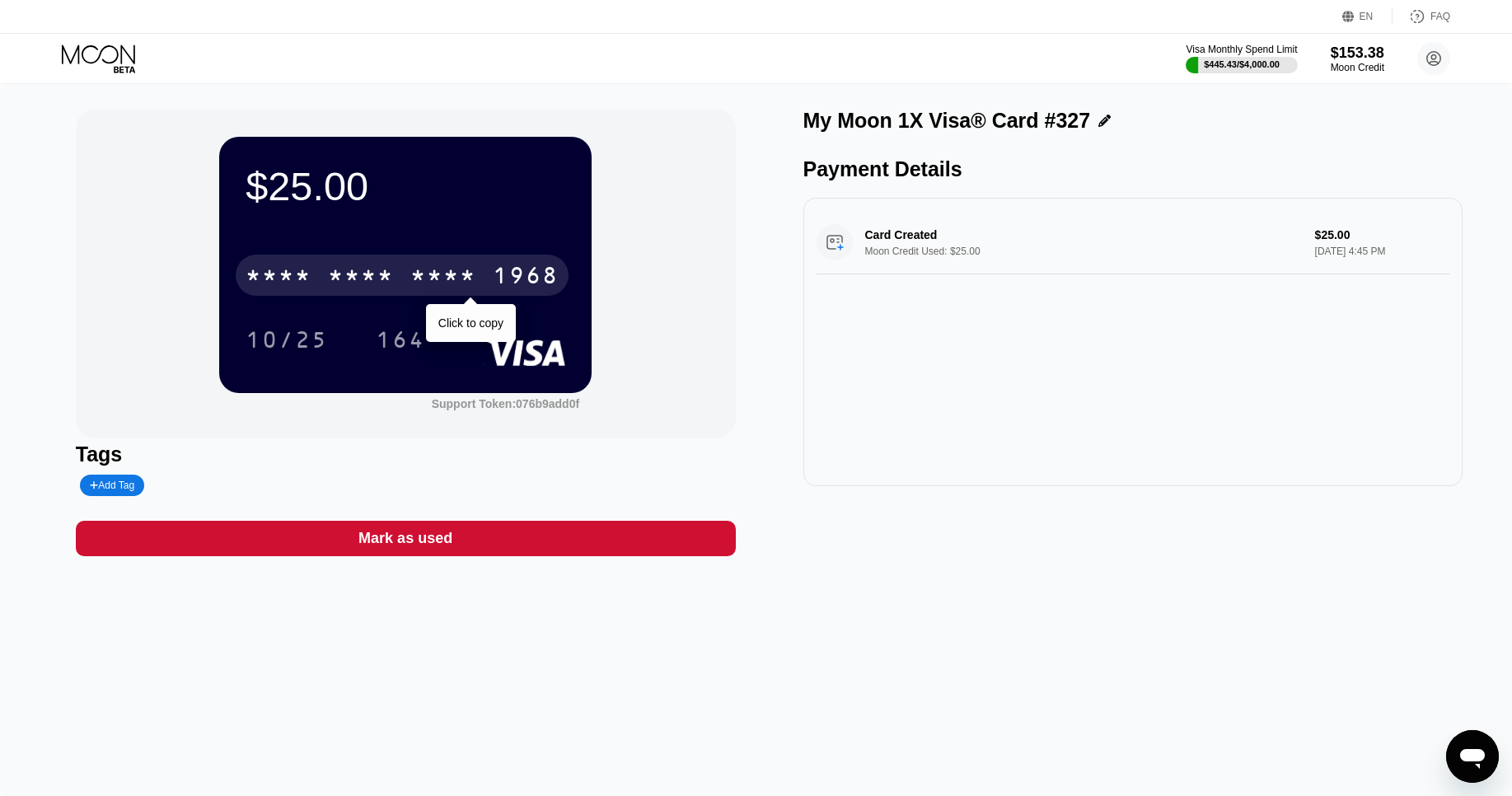
click at [494, 268] on div "1968" at bounding box center [526, 277] width 66 height 27
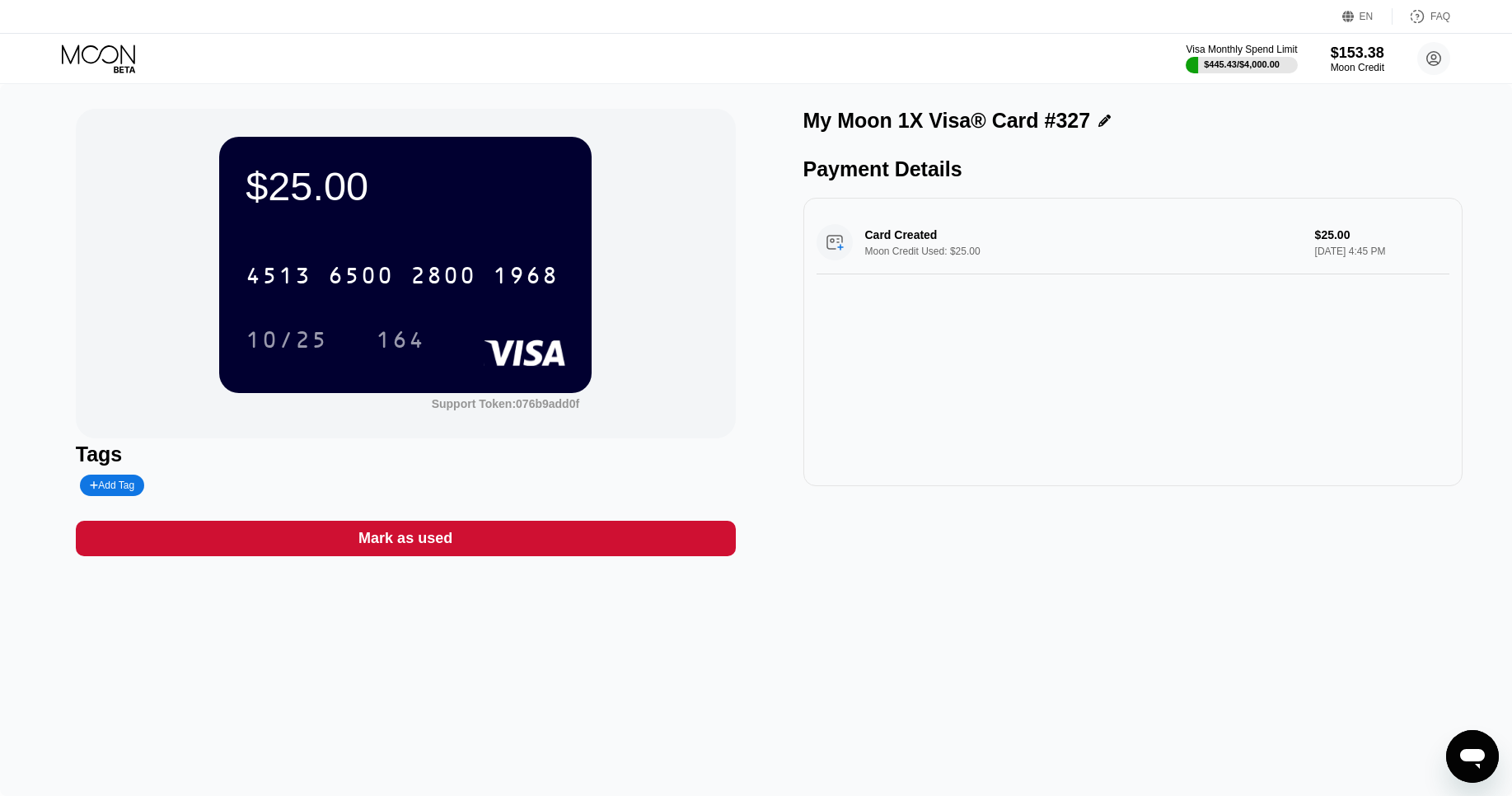
click at [113, 55] on icon at bounding box center [100, 59] width 77 height 29
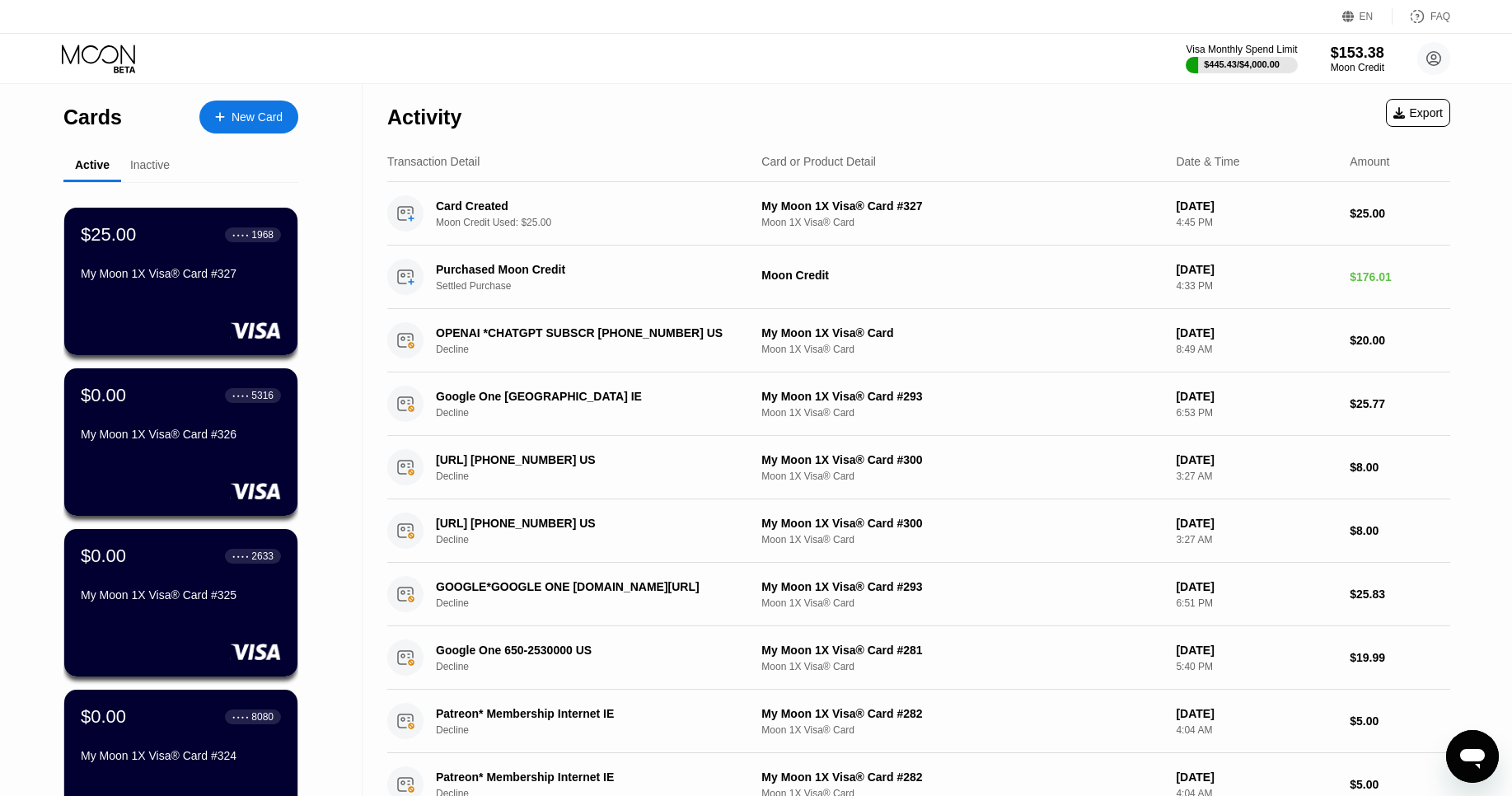
click at [258, 116] on div "New Card" at bounding box center [258, 117] width 51 height 14
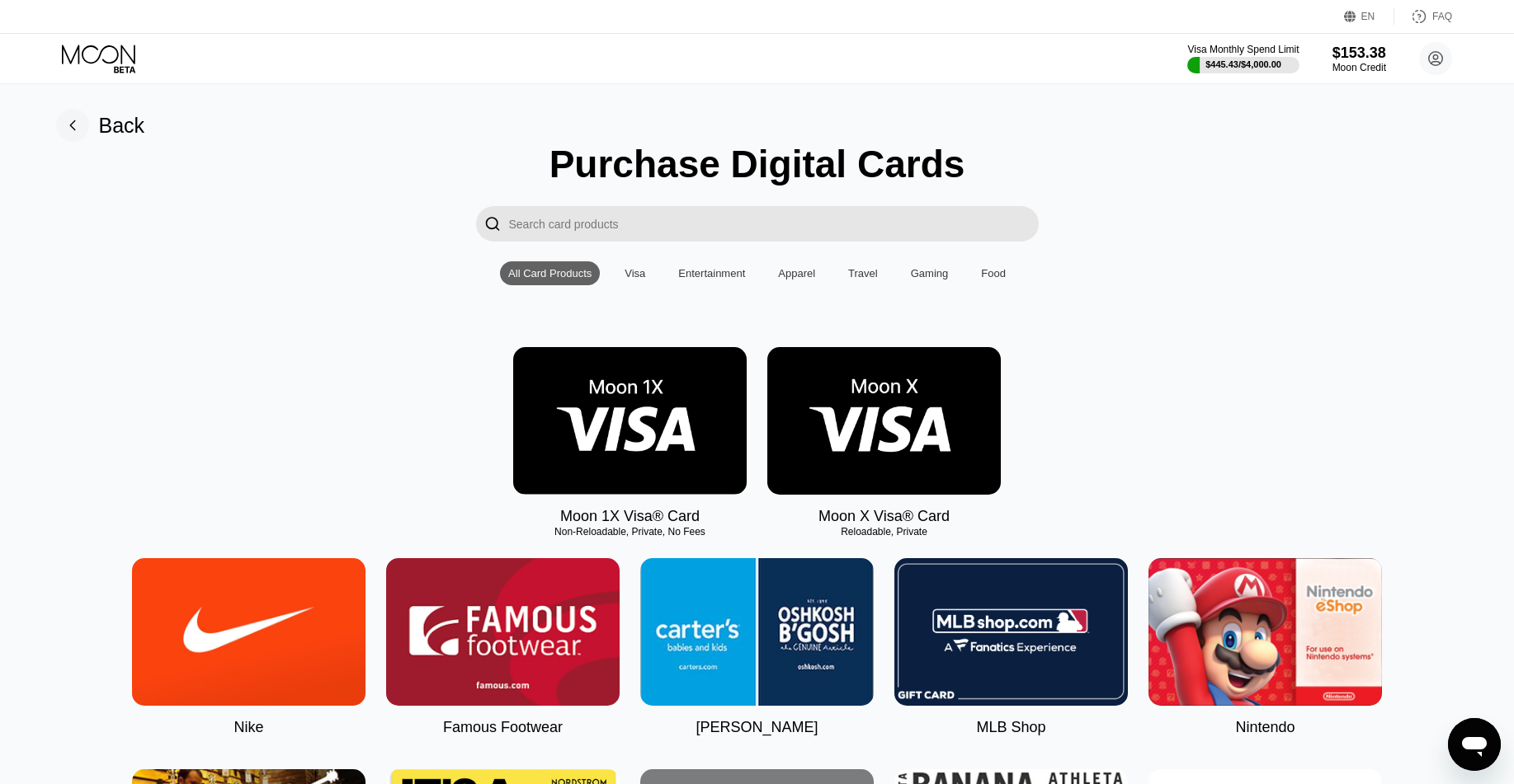
click at [671, 385] on img at bounding box center [630, 421] width 234 height 148
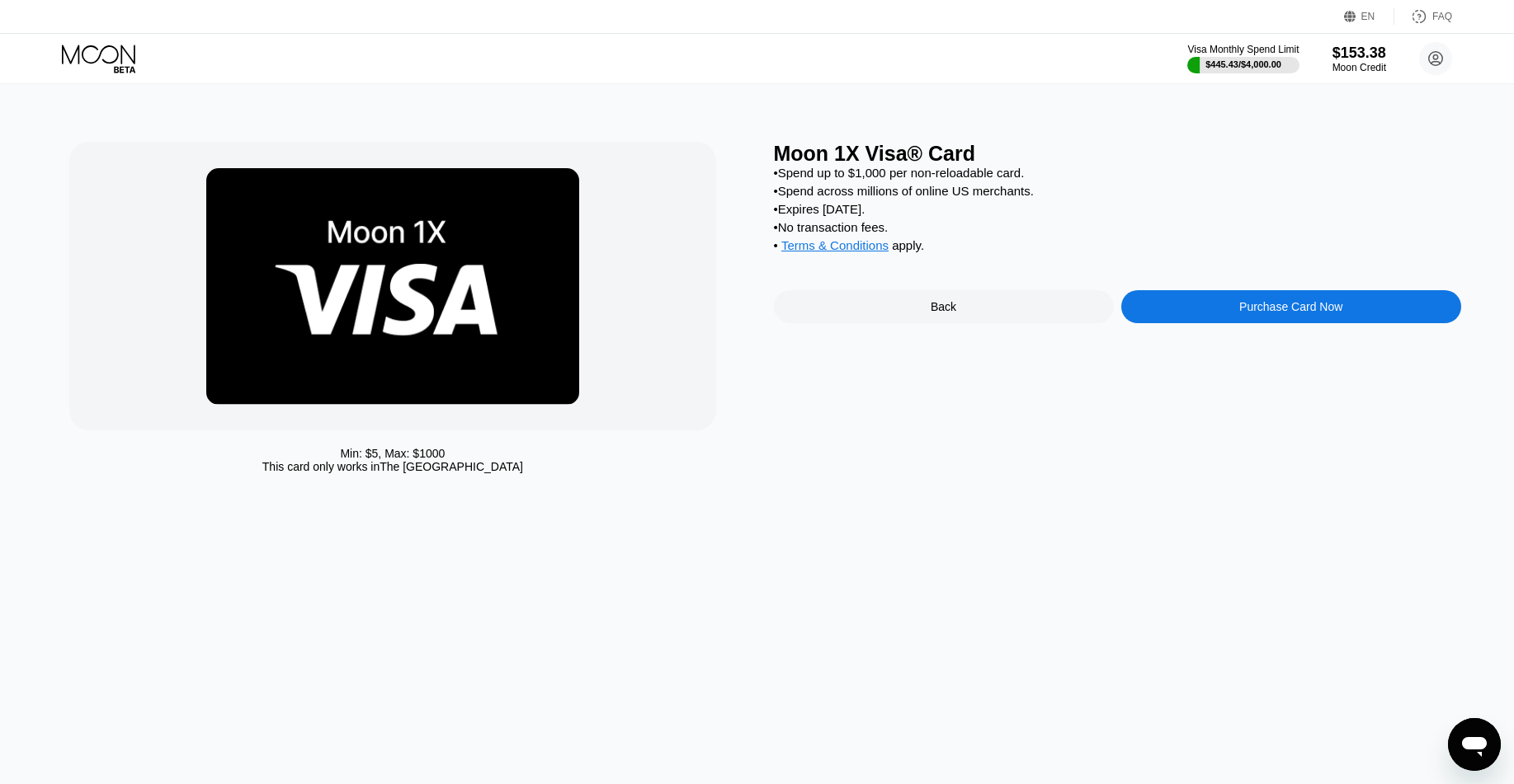
click at [1245, 314] on div "Purchase Card Now" at bounding box center [1291, 307] width 340 height 33
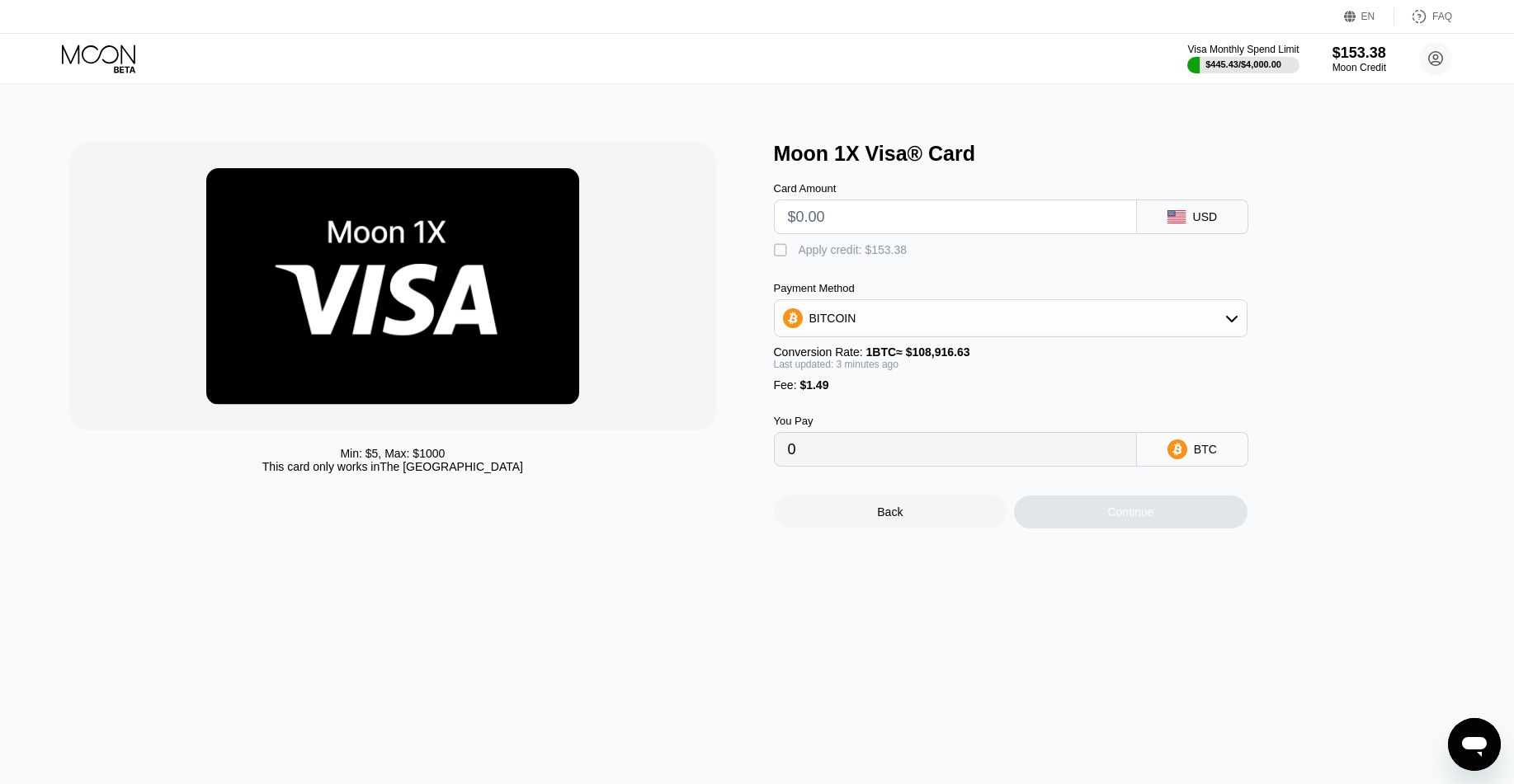
click at [907, 223] on input "text" at bounding box center [955, 217] width 335 height 33
type input "$2"
type input "0.00003204"
type input "$25"
type input "0.00024320"
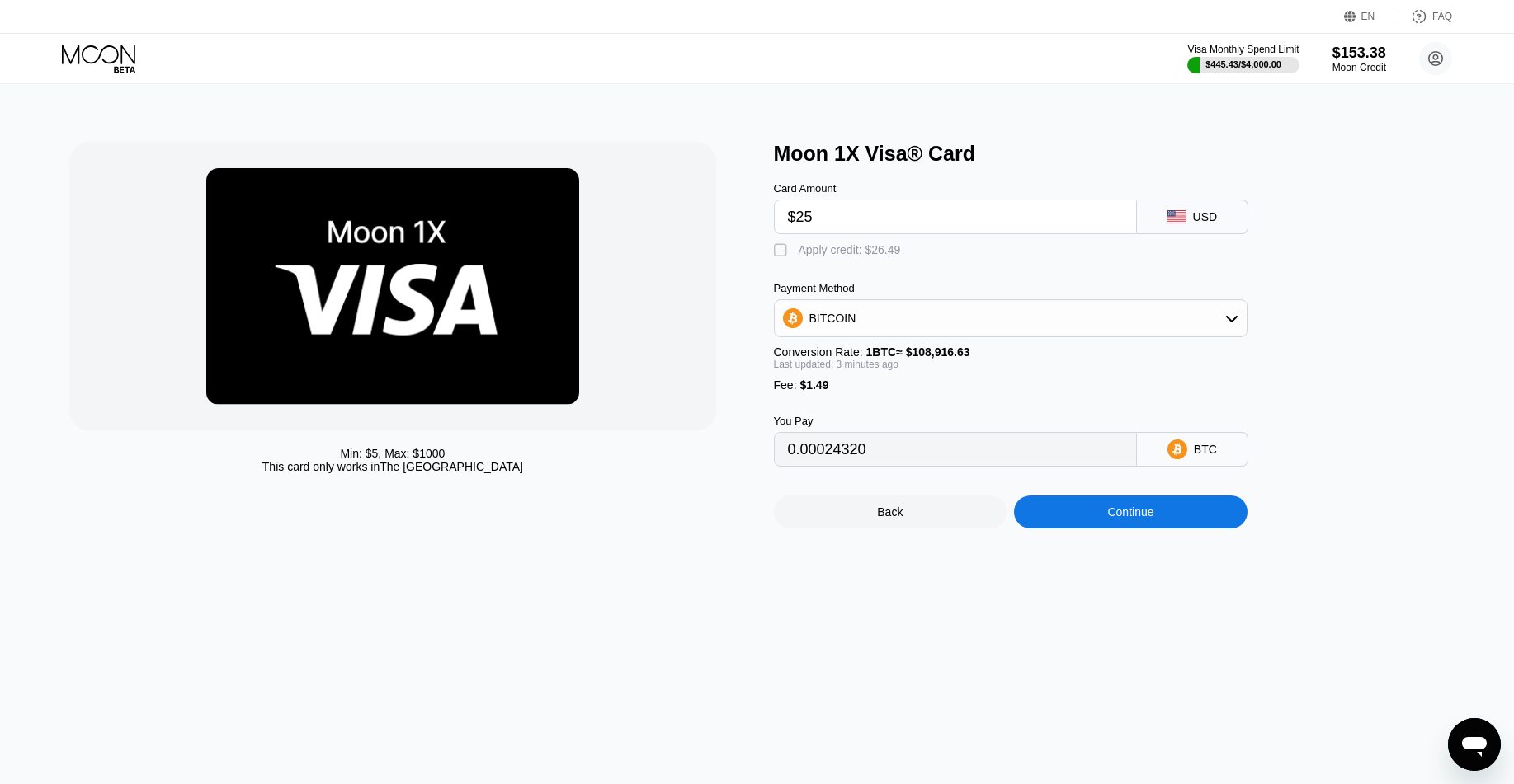
type input "$25"
click at [871, 248] on div "Apply credit: $26.49" at bounding box center [849, 249] width 102 height 13
type input "0"
click at [1116, 511] on div "Continue" at bounding box center [1130, 512] width 46 height 13
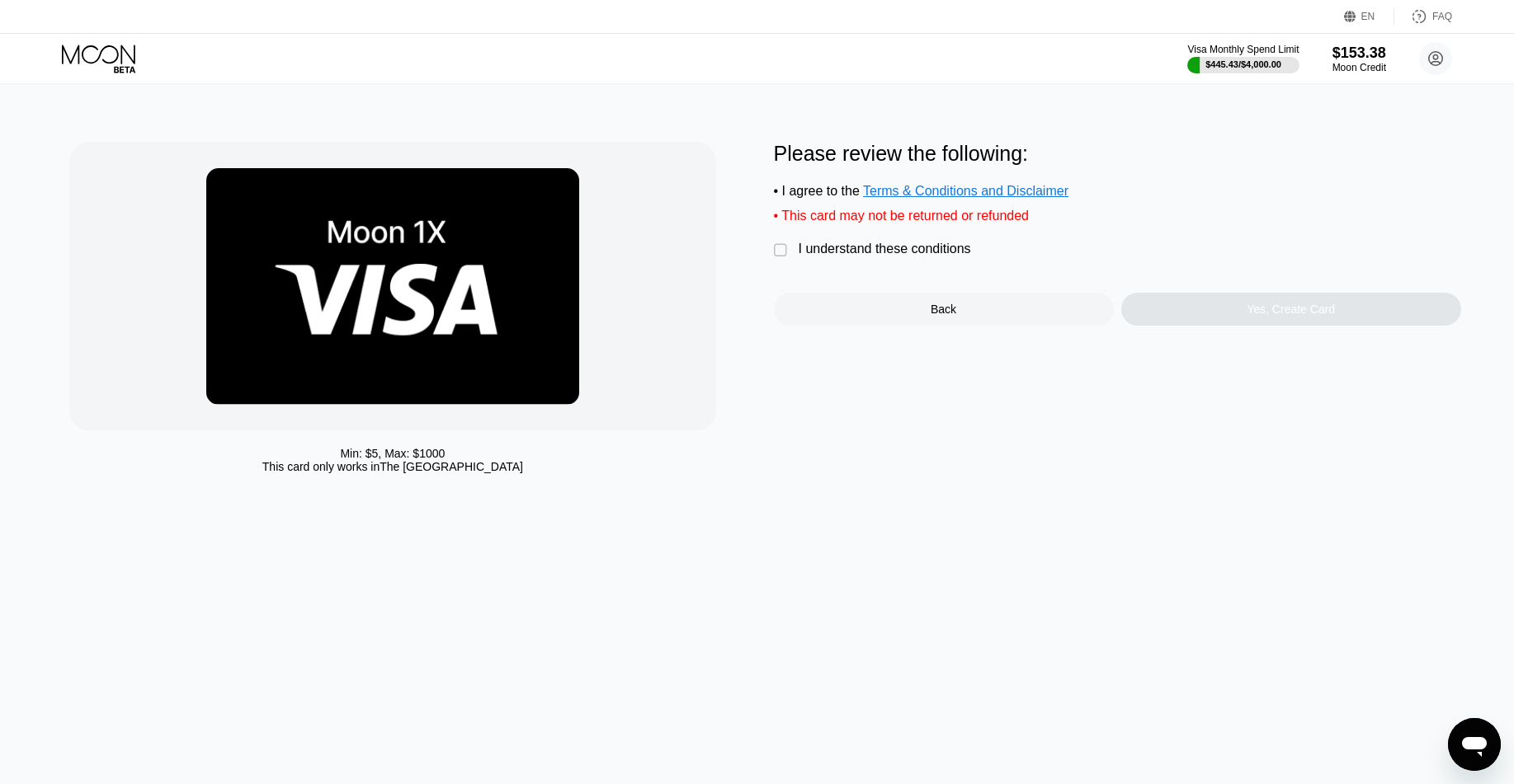
click at [839, 249] on div "I understand these conditions" at bounding box center [885, 249] width 172 height 15
click at [1347, 310] on div "Yes, Create Card" at bounding box center [1291, 309] width 340 height 33
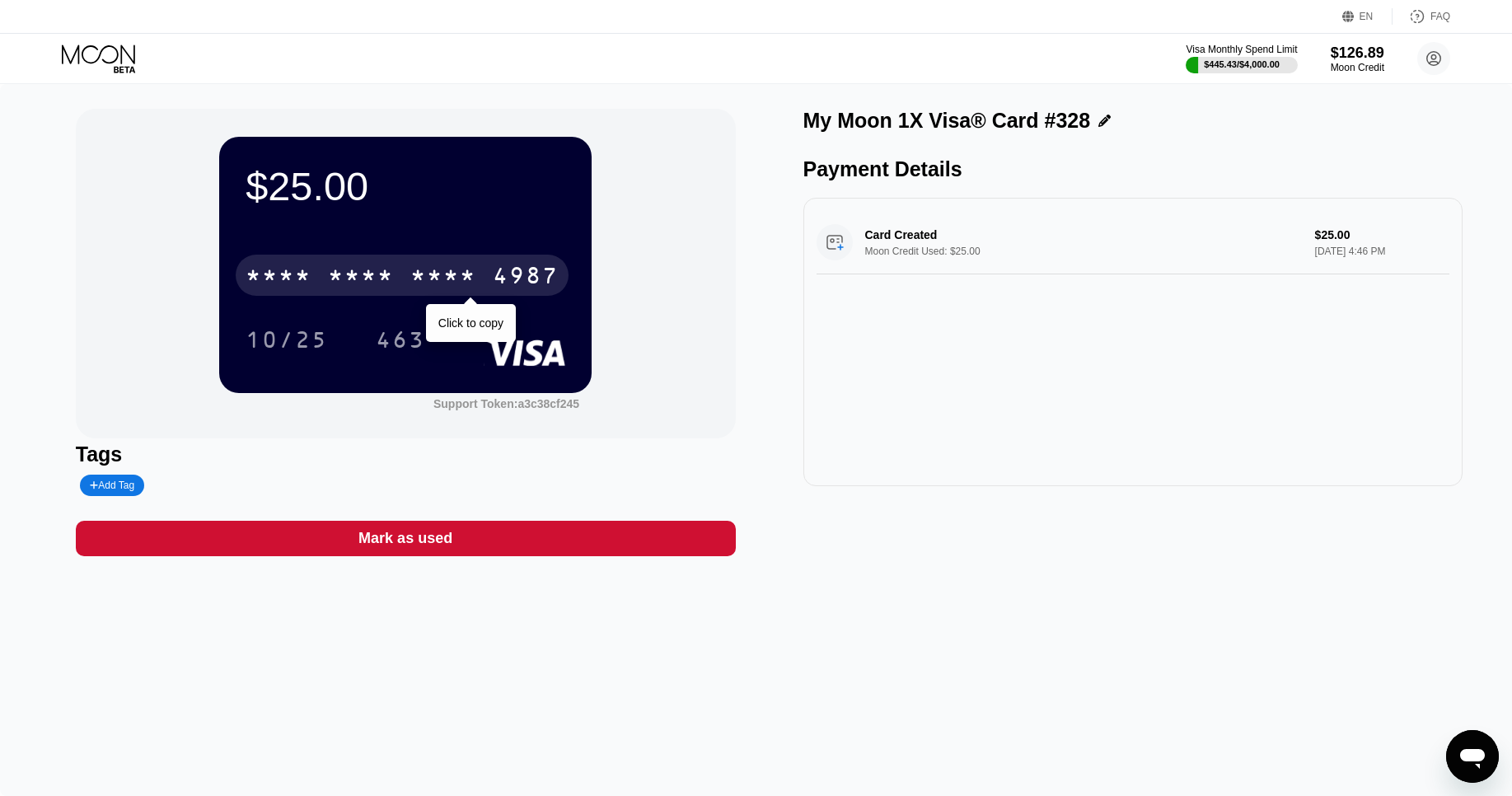
click at [452, 276] on div "* * * *" at bounding box center [443, 277] width 66 height 27
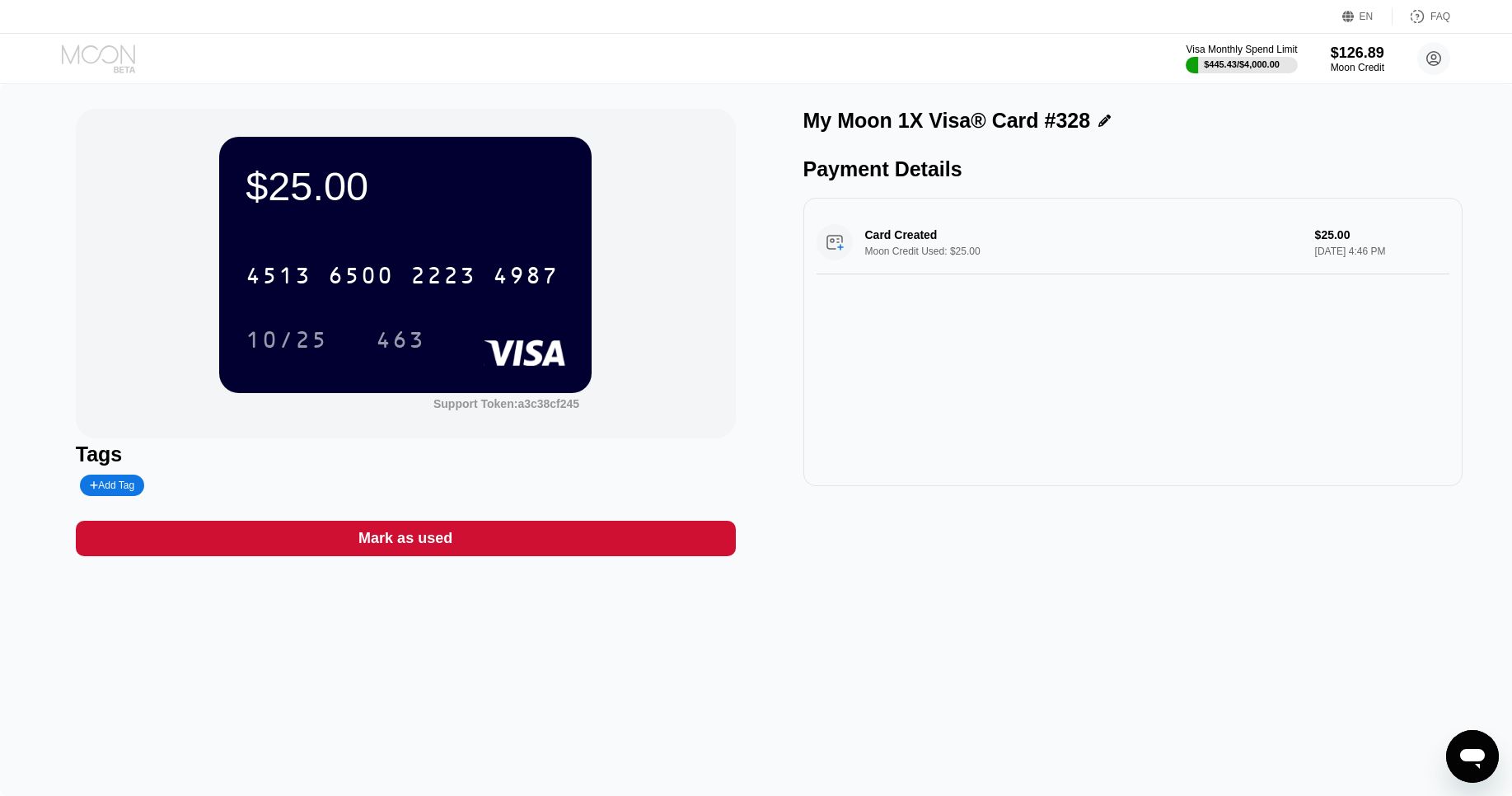
click at [109, 57] on icon at bounding box center [100, 59] width 77 height 29
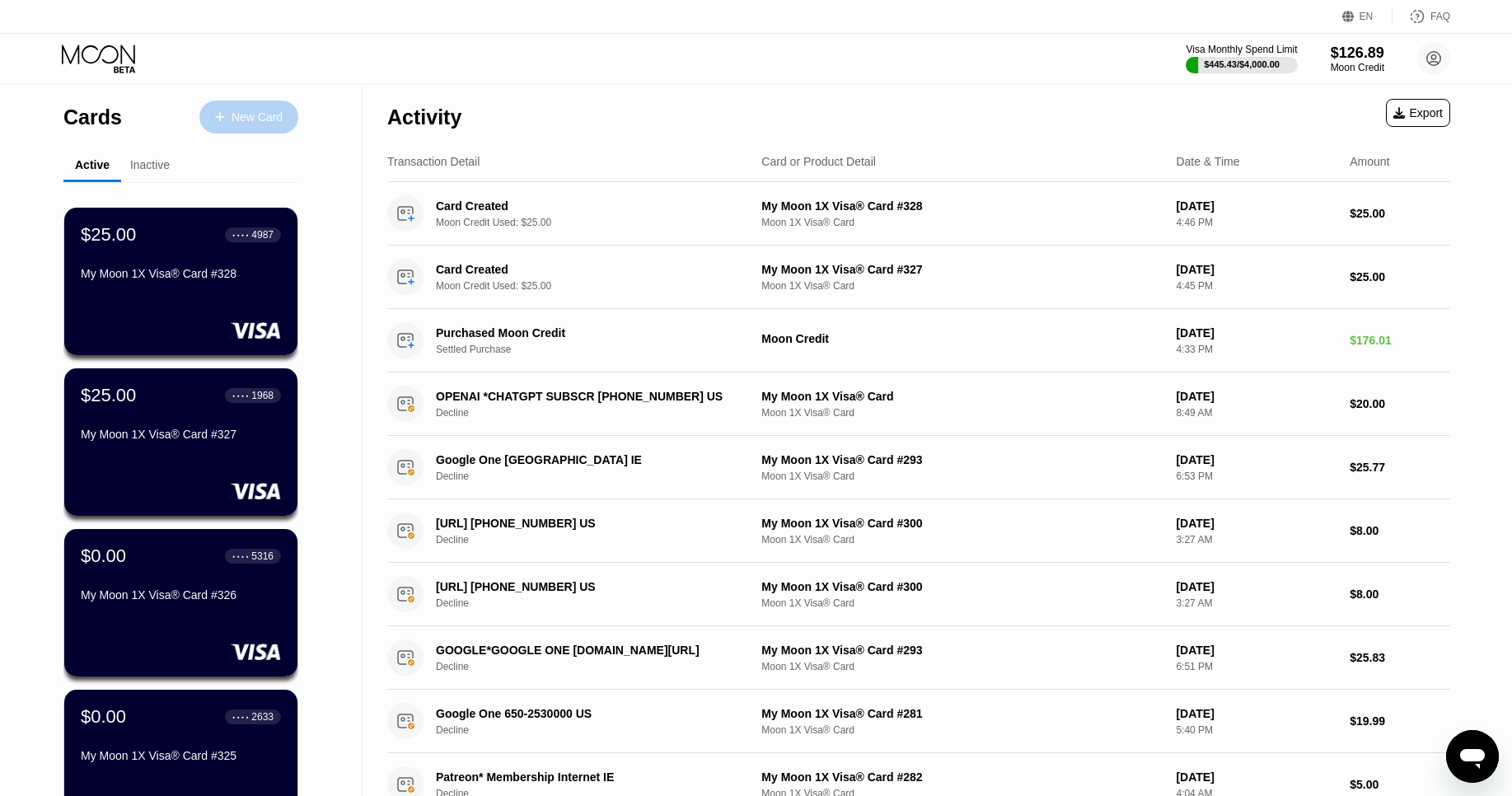
click at [253, 113] on div "New Card" at bounding box center [258, 117] width 51 height 14
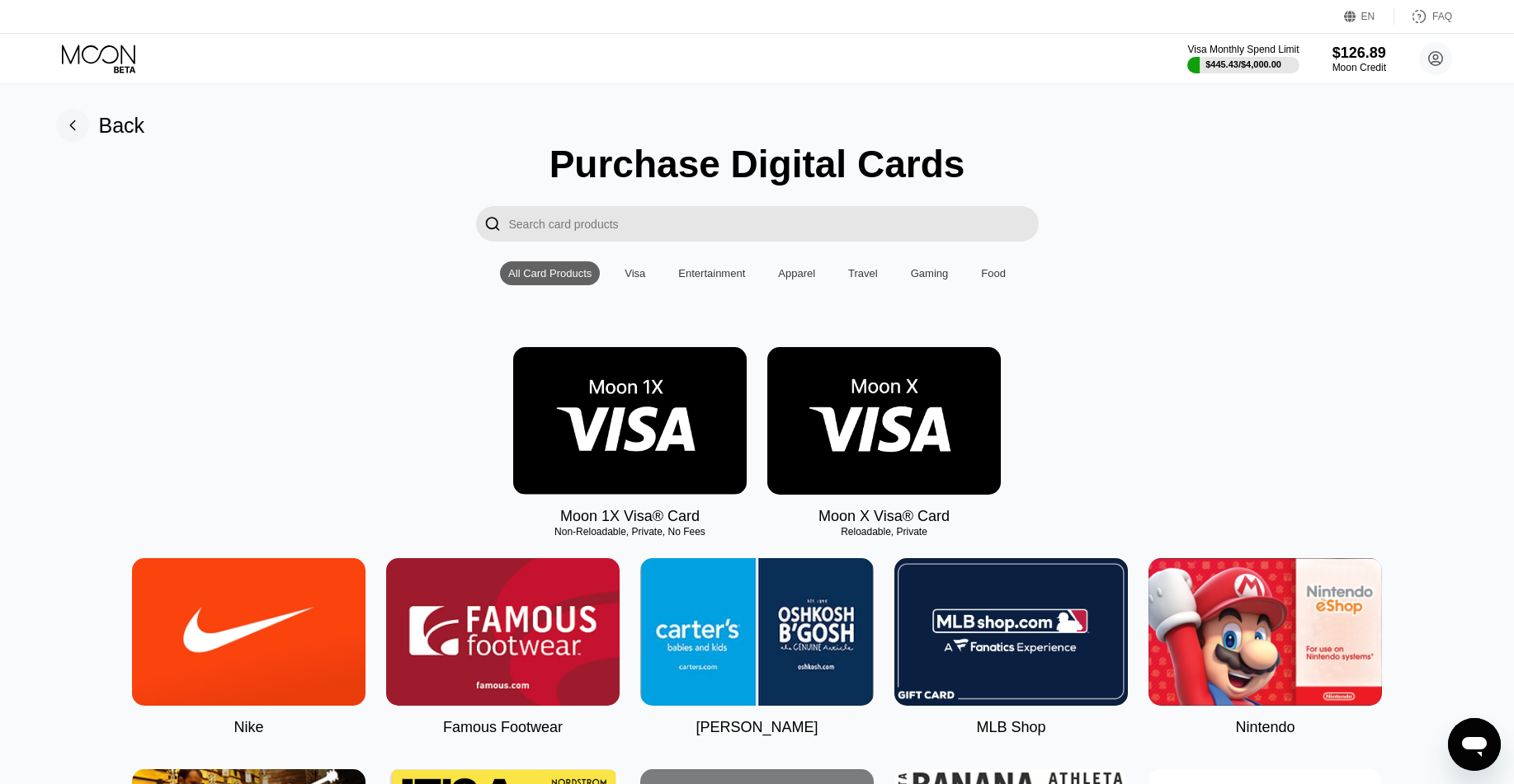
click at [676, 378] on img at bounding box center [630, 421] width 234 height 148
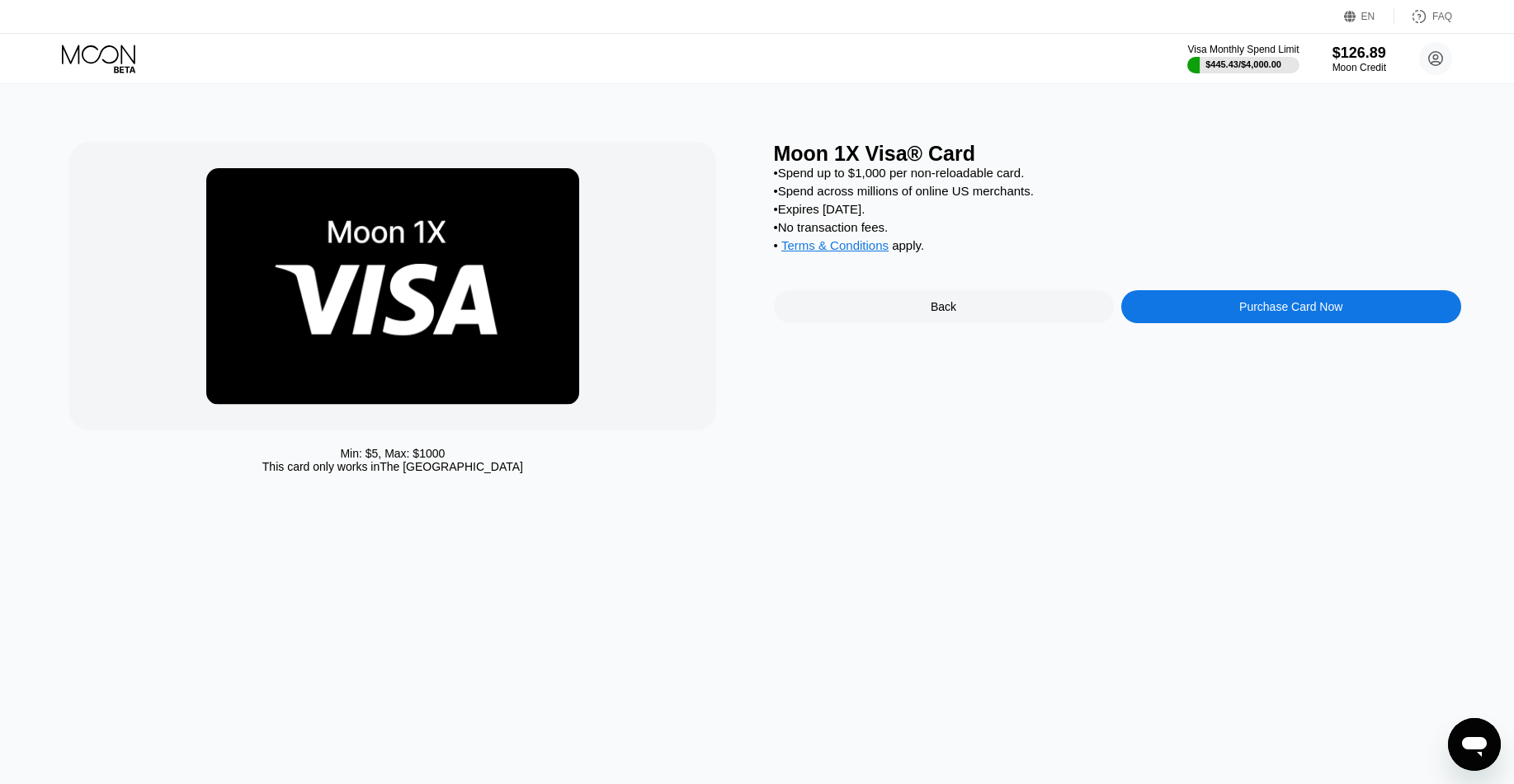
click at [1200, 291] on div "Purchase Card Now" at bounding box center [1291, 307] width 340 height 33
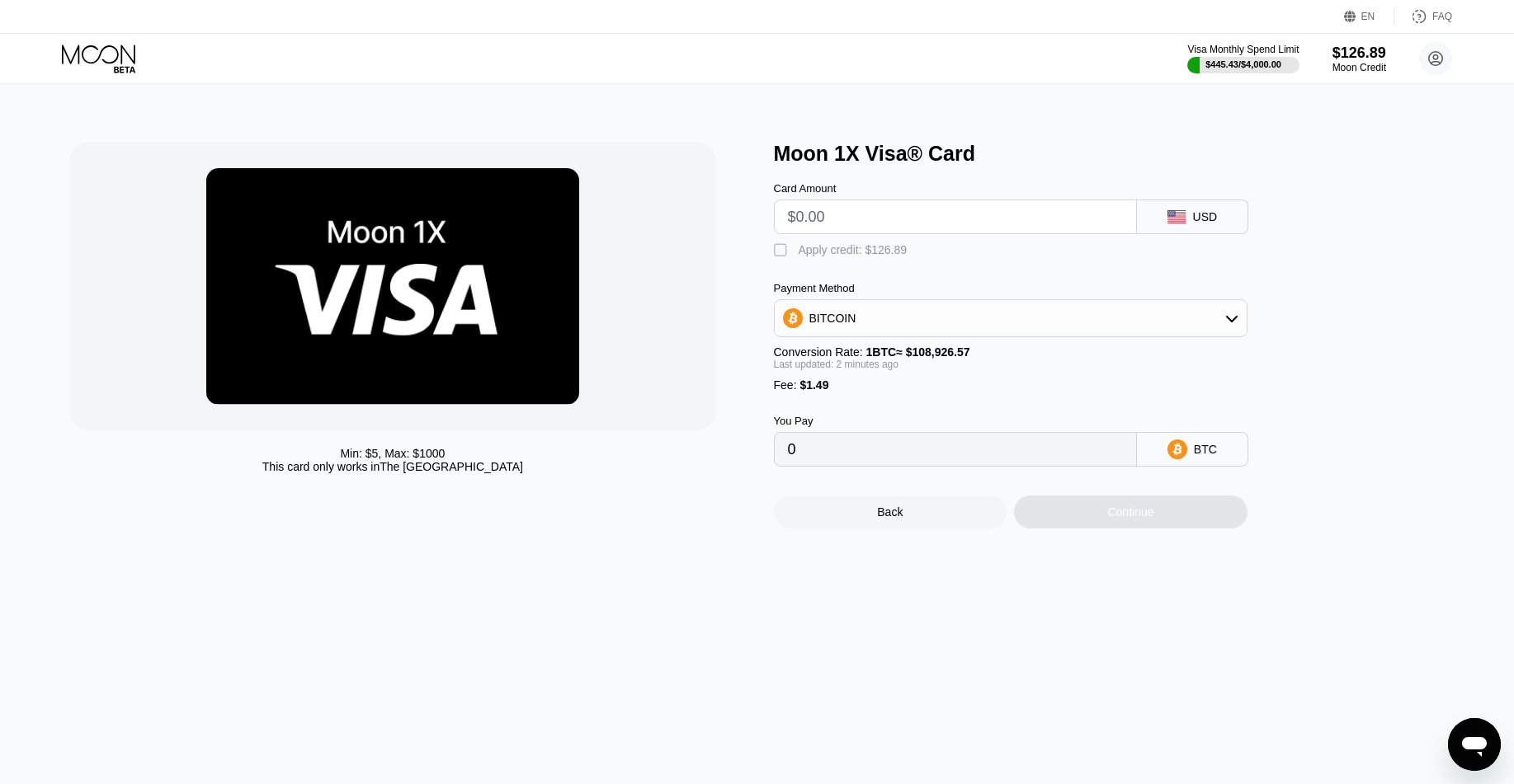
click at [907, 219] on input "text" at bounding box center [955, 217] width 335 height 33
type input "$2"
type input "0.00003204"
type input "$20"
type input "0.00019729"
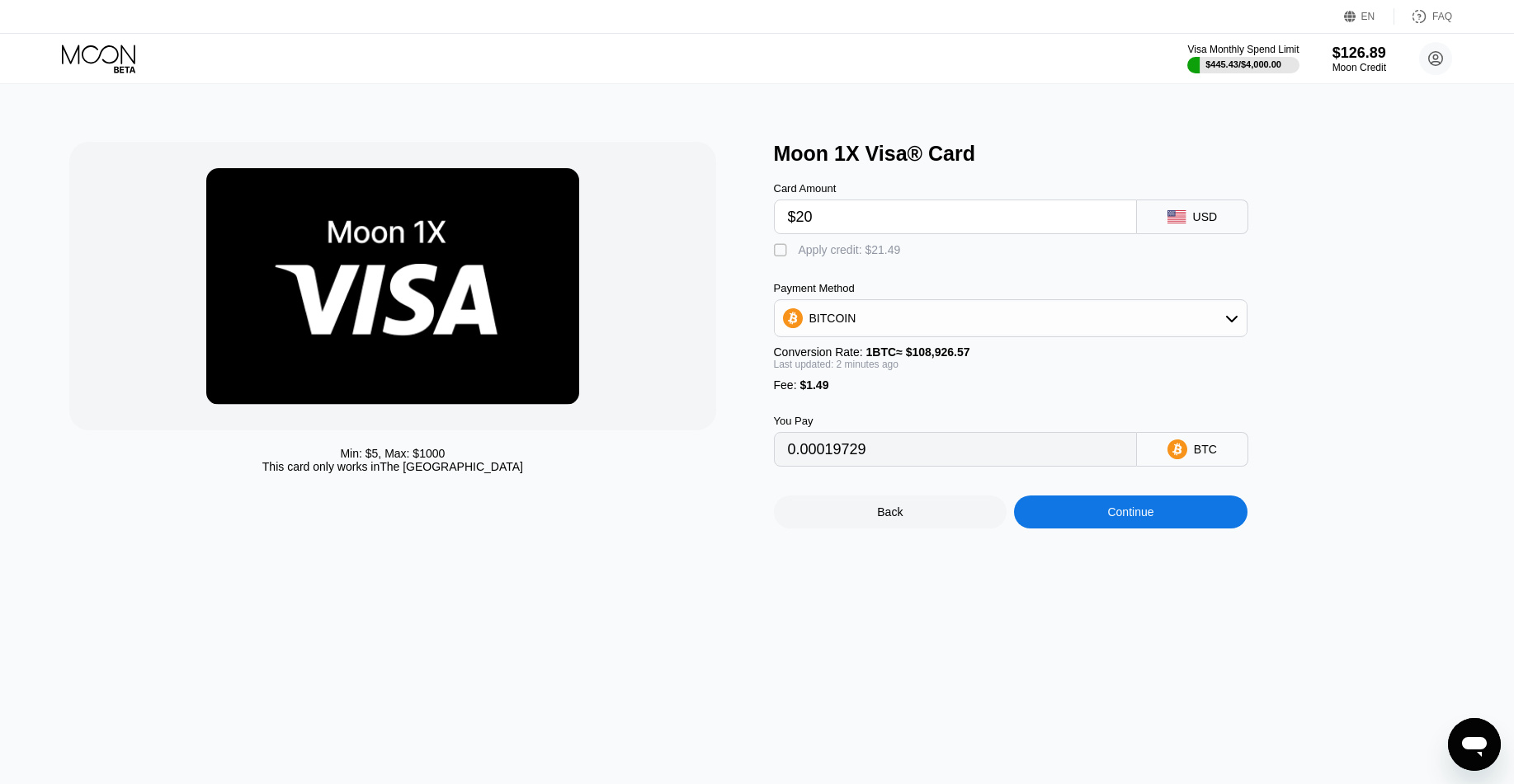
type input "$20"
click at [850, 250] on div "Apply credit: $21.49" at bounding box center [849, 249] width 102 height 13
type input "0"
click at [1119, 511] on div "Continue" at bounding box center [1130, 512] width 46 height 13
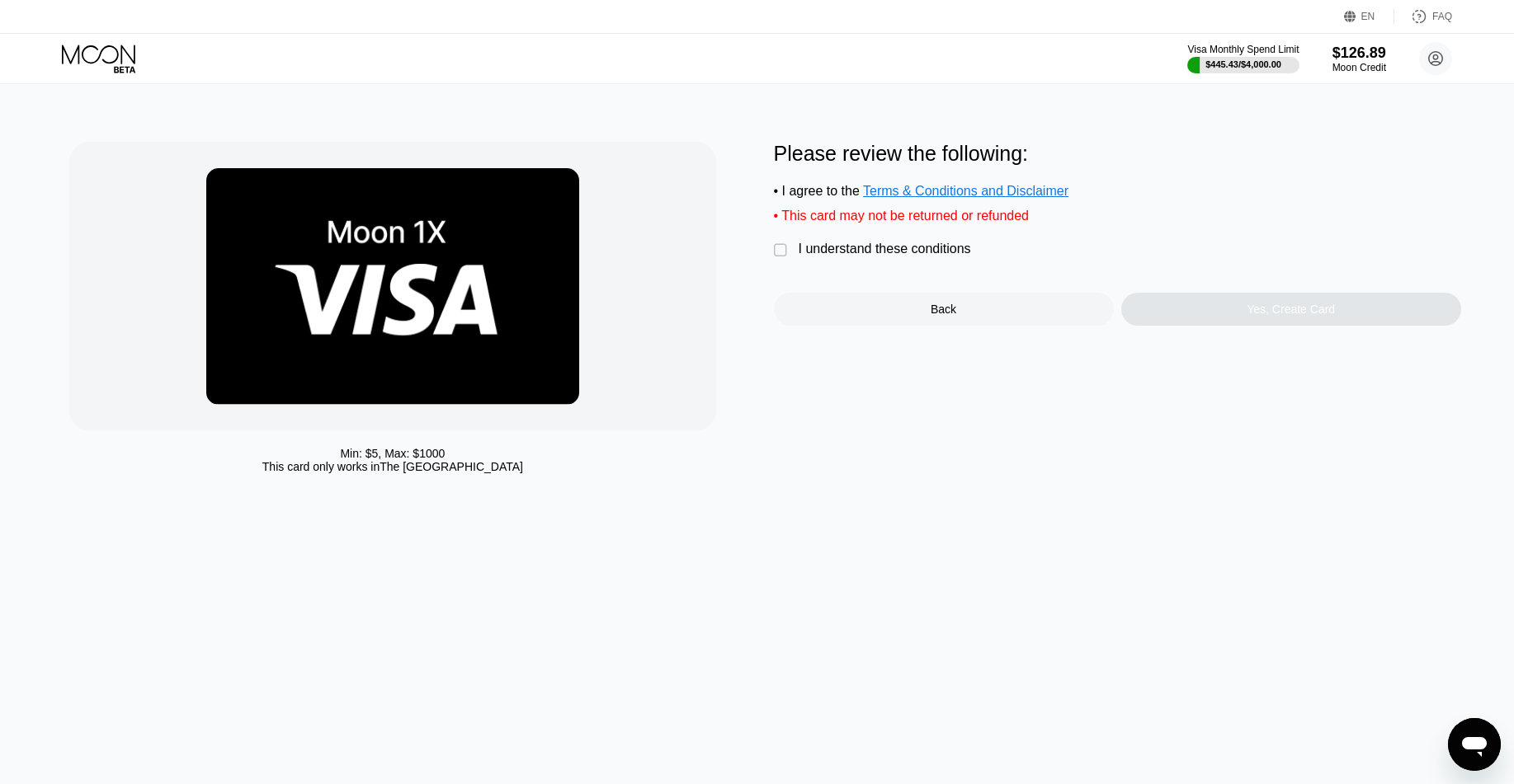
click at [901, 250] on div "I understand these conditions" at bounding box center [885, 249] width 172 height 15
click at [1195, 300] on div "Yes, Create Card" at bounding box center [1291, 309] width 340 height 33
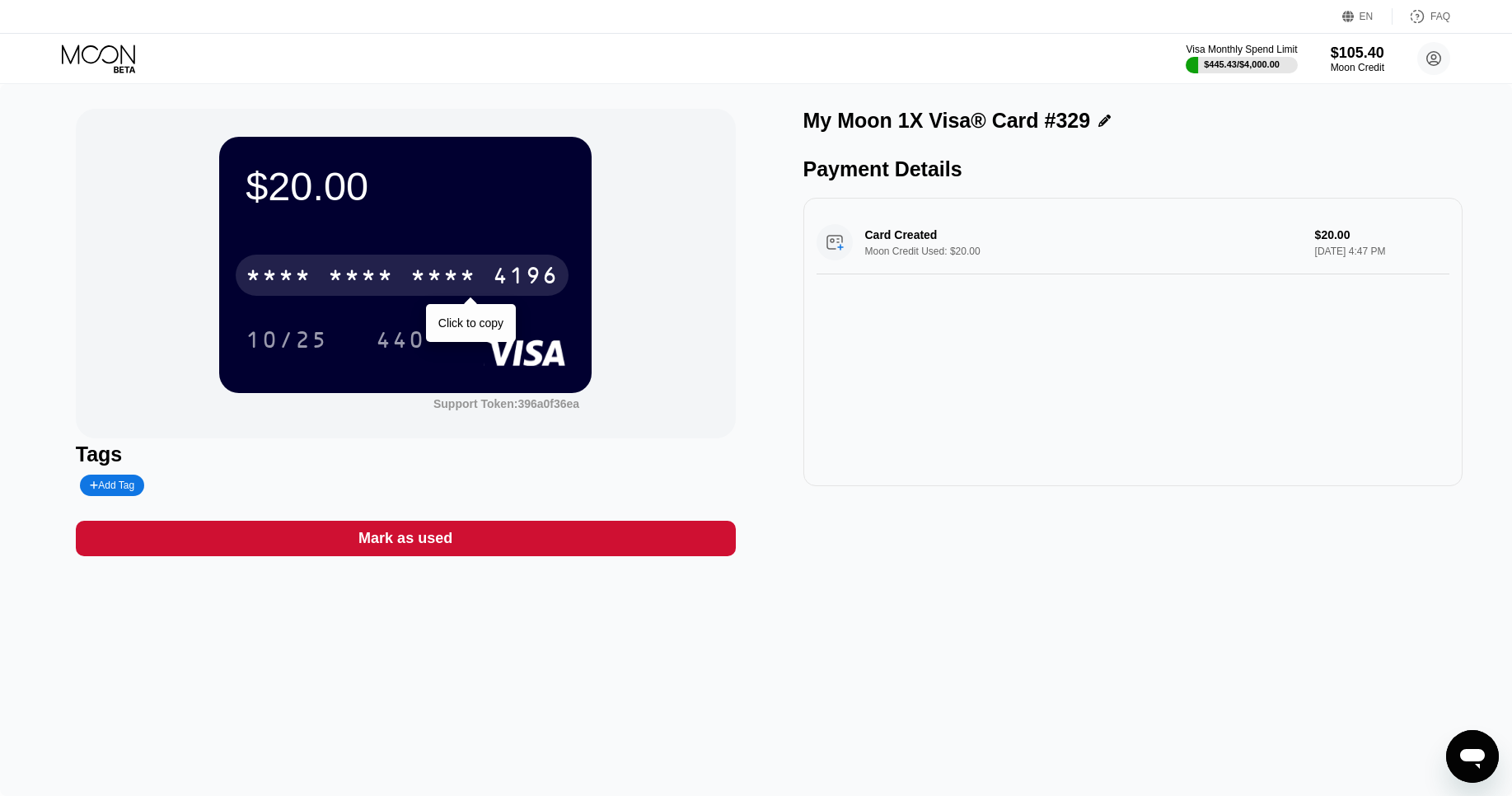
click at [508, 268] on div "4196" at bounding box center [526, 277] width 66 height 27
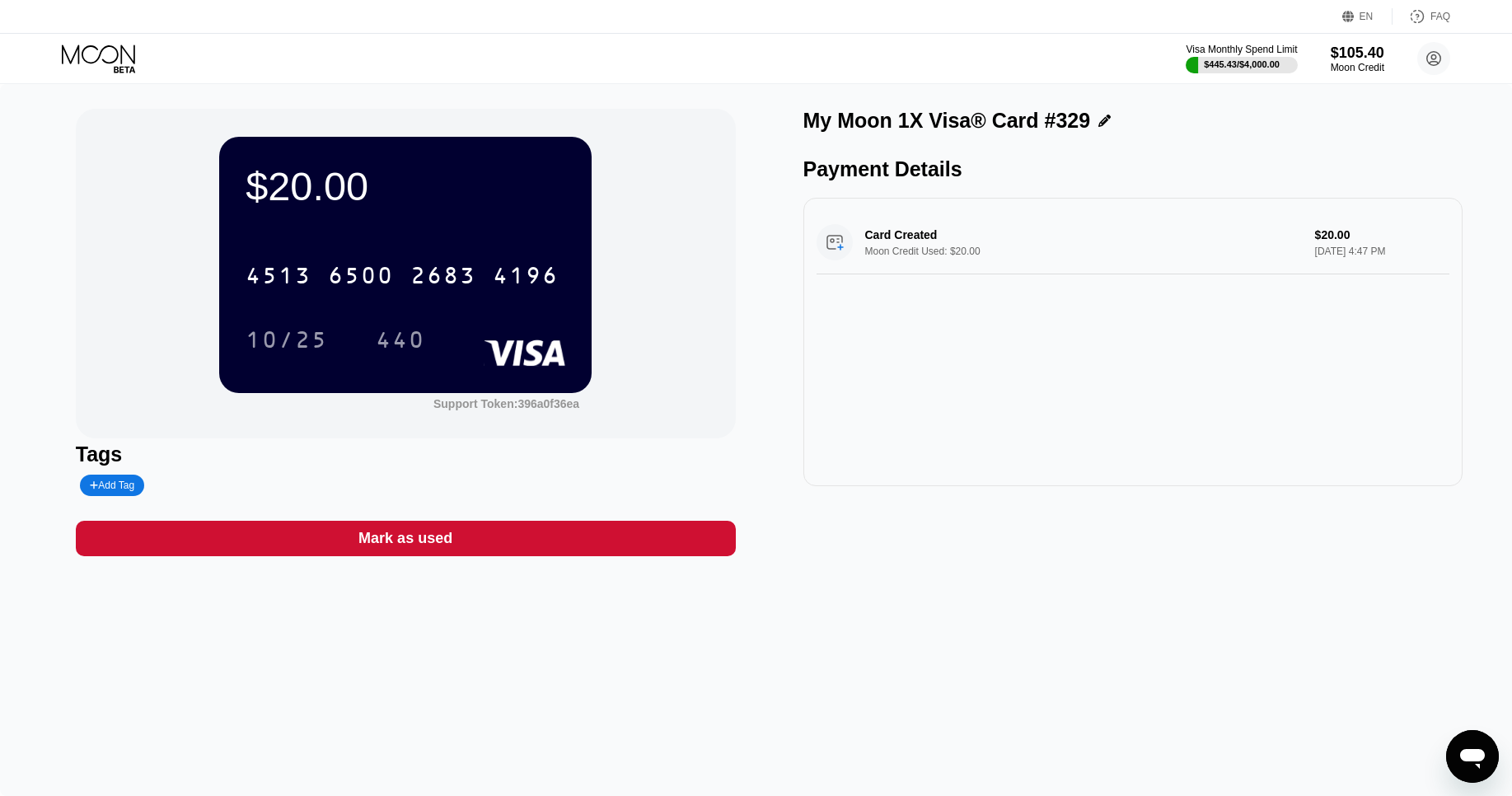
click at [79, 59] on icon at bounding box center [100, 59] width 77 height 29
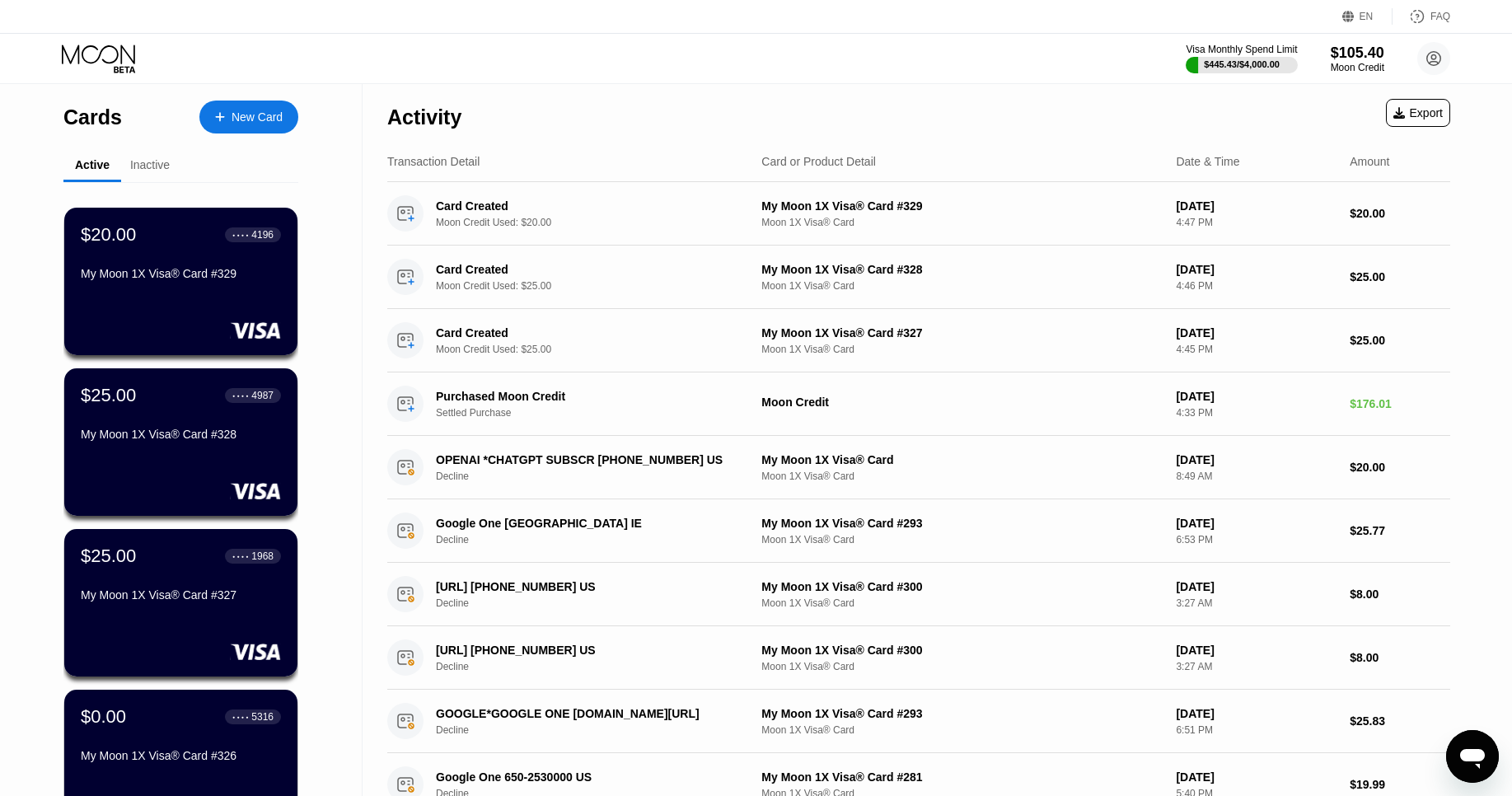
click at [232, 112] on div "New Card" at bounding box center [258, 117] width 51 height 14
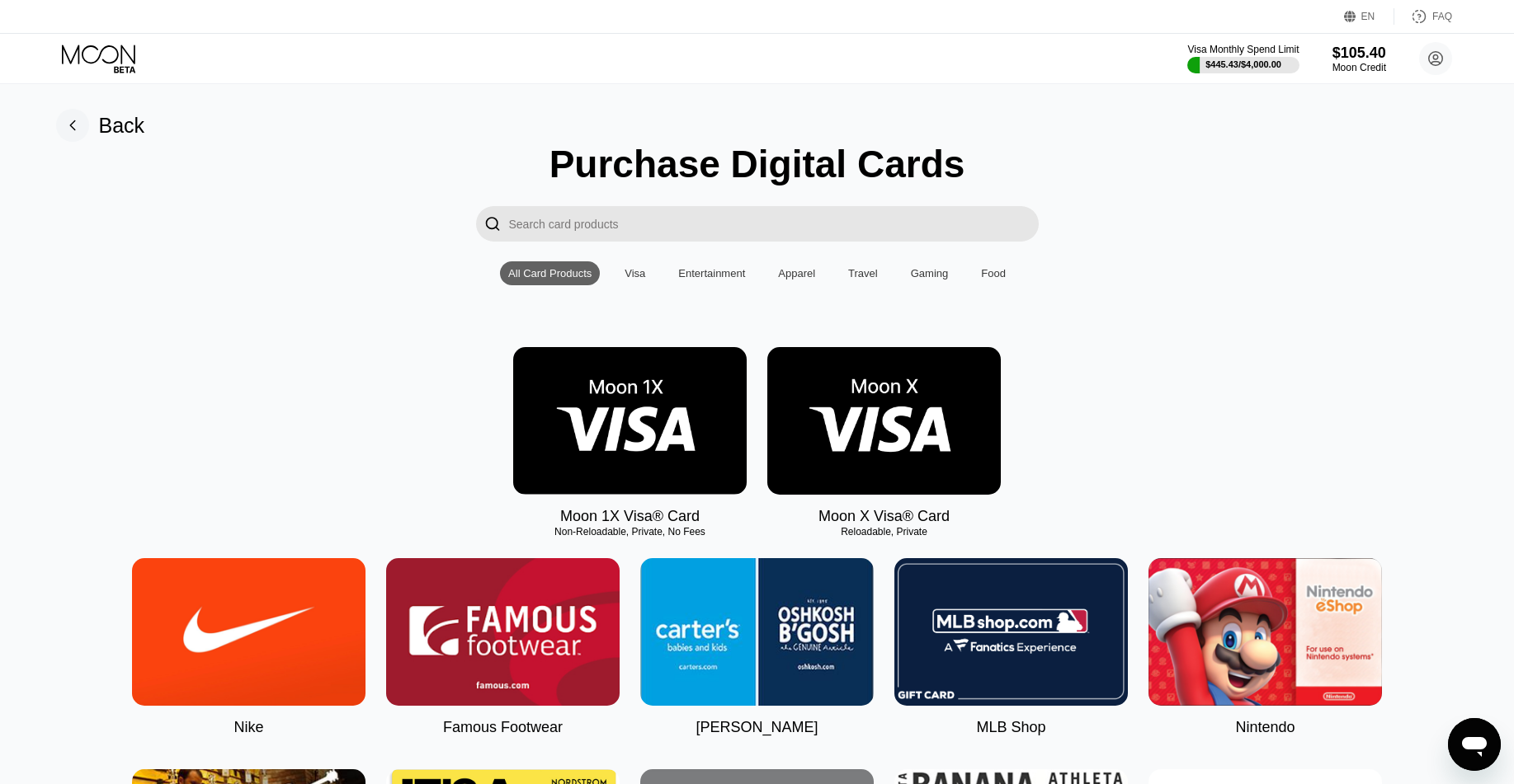
click at [630, 430] on img at bounding box center [630, 421] width 234 height 148
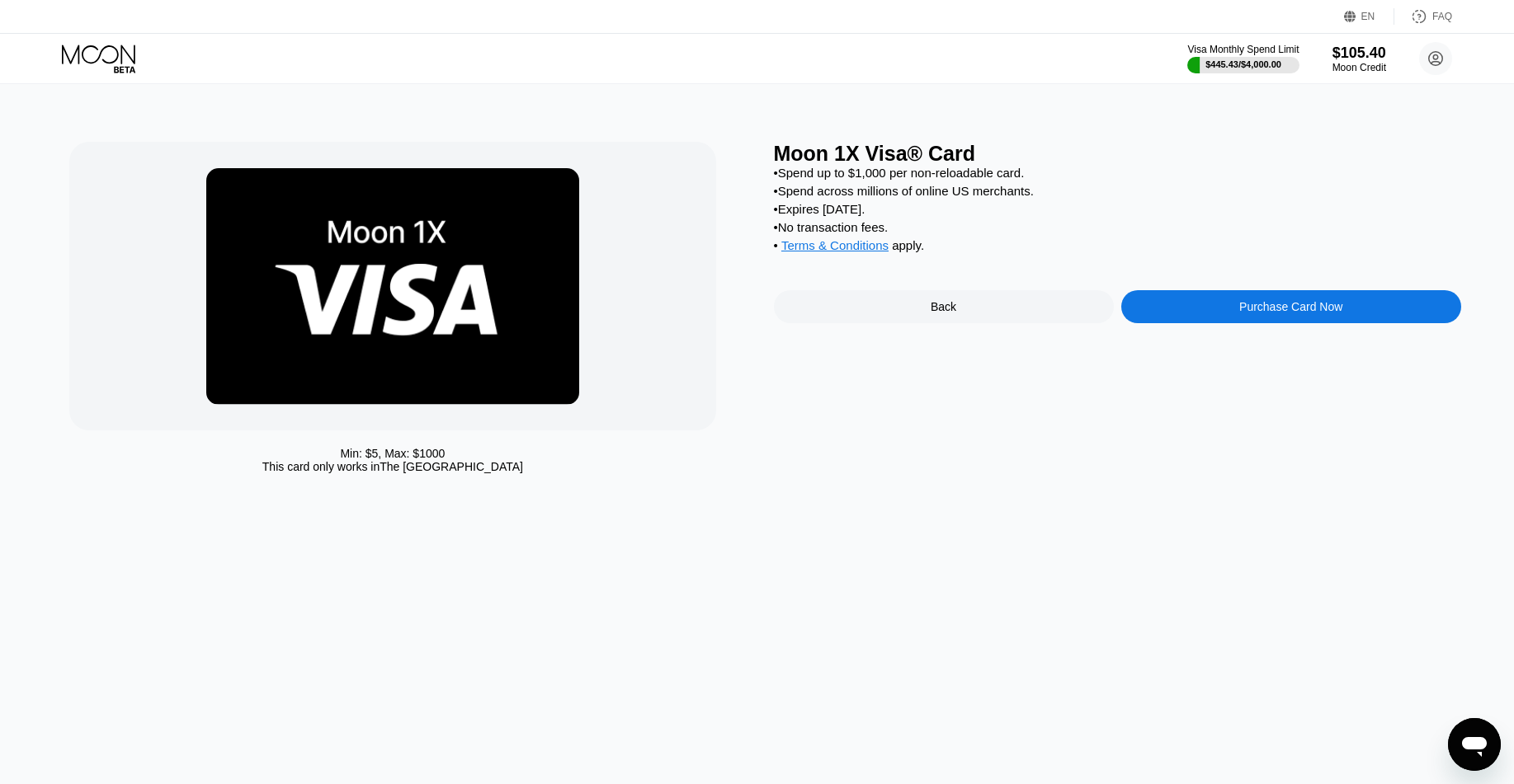
click at [1227, 315] on div "Purchase Card Now" at bounding box center [1291, 307] width 340 height 33
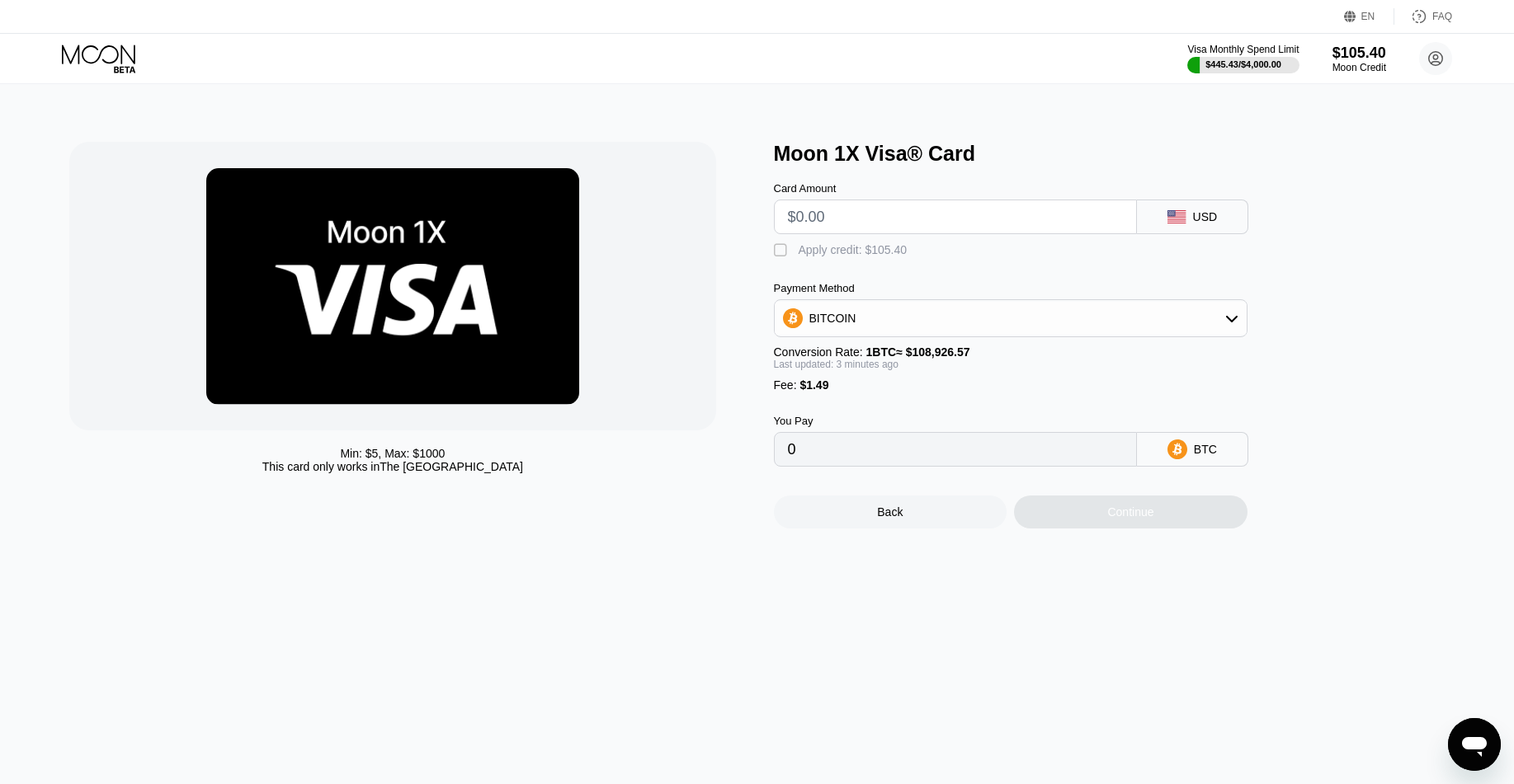
click at [888, 215] on input "text" at bounding box center [955, 217] width 335 height 33
type input "$2"
type input "0.00003204"
type input "$20"
type input "0.00019729"
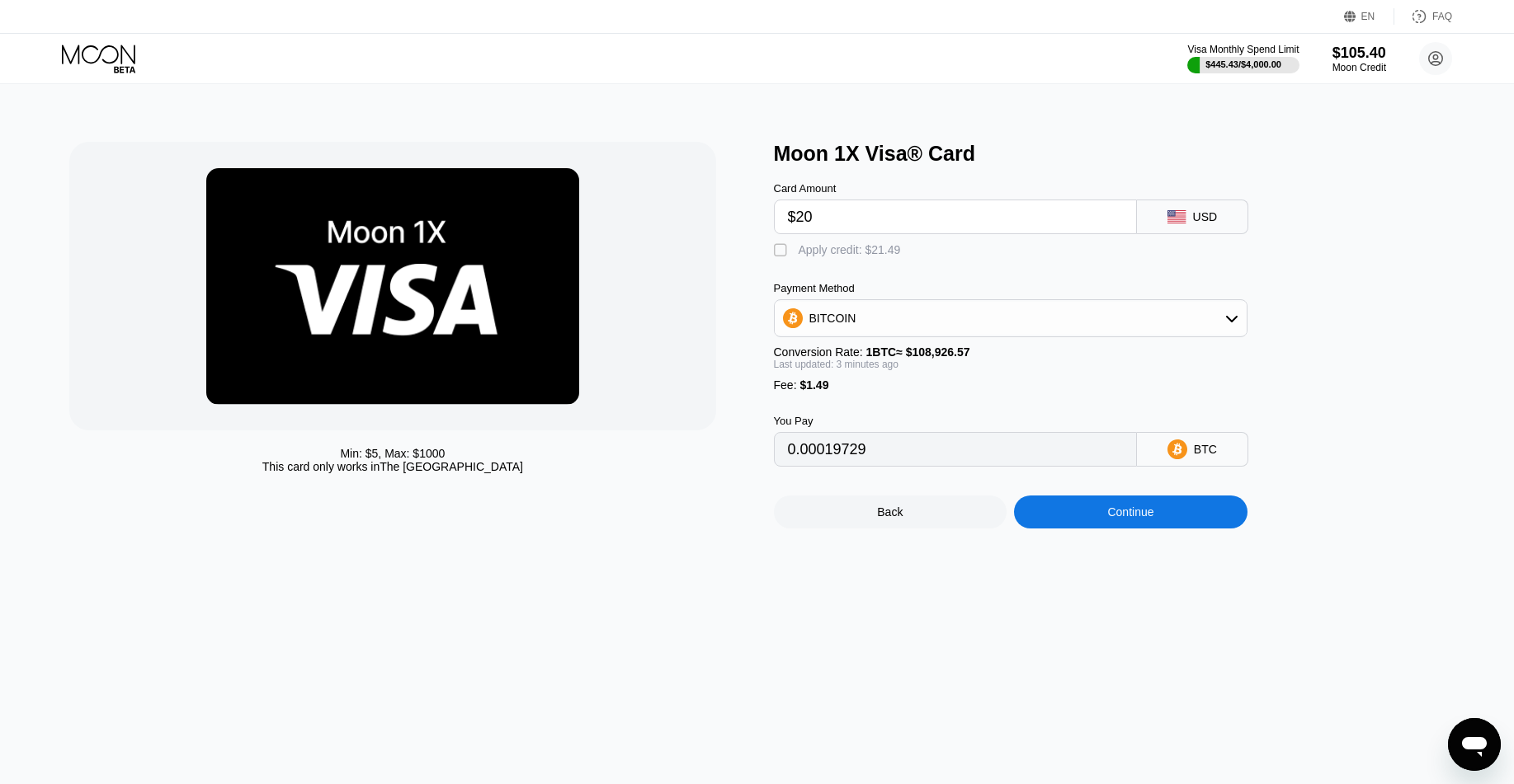
type input "$20"
click at [827, 244] on div "Apply credit: $21.49" at bounding box center [849, 249] width 102 height 13
type input "0"
click at [1140, 520] on div "Continue" at bounding box center [1131, 512] width 234 height 33
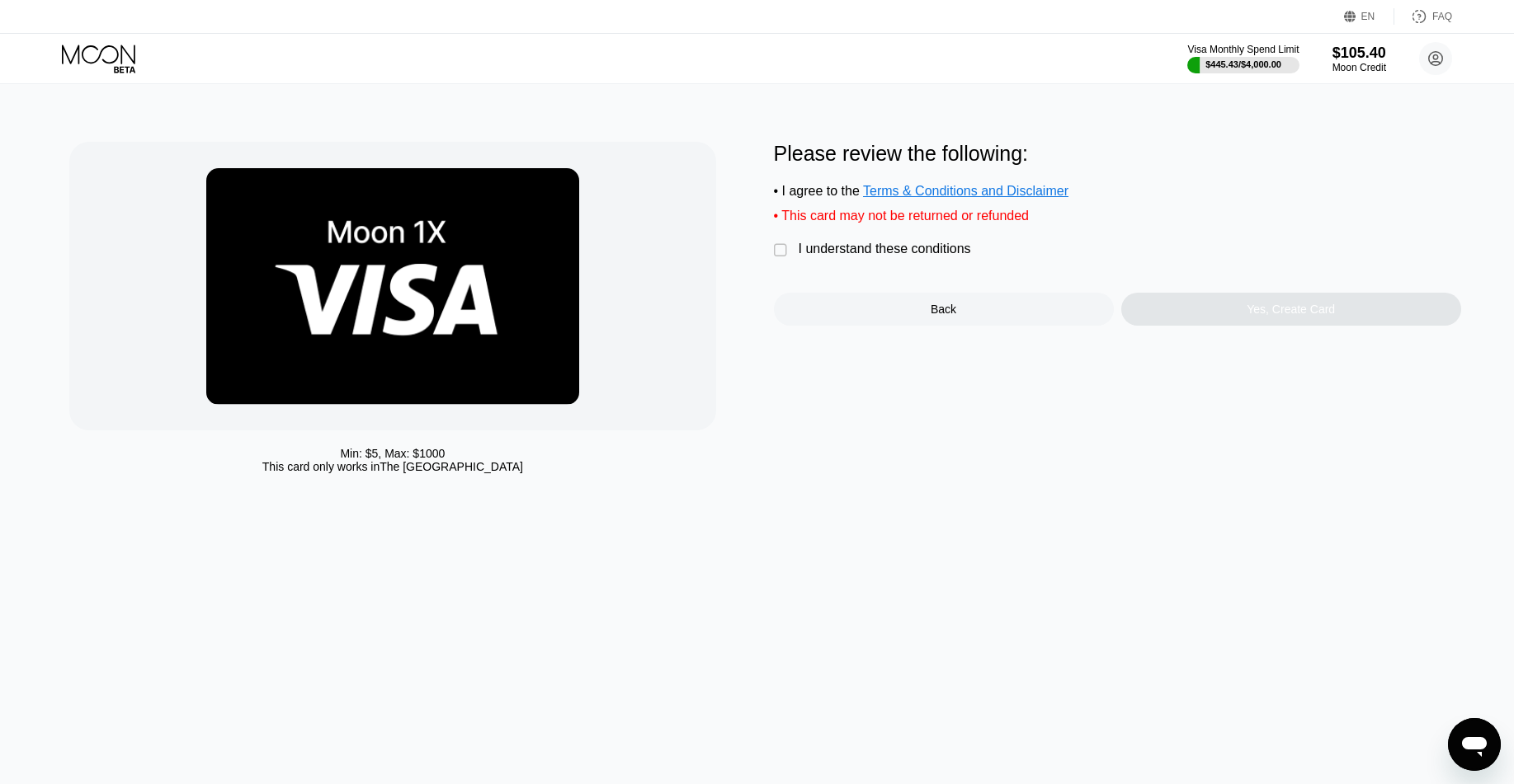
click at [898, 249] on div "I understand these conditions" at bounding box center [885, 249] width 172 height 15
click at [1329, 309] on div "Yes, Create Card" at bounding box center [1290, 309] width 88 height 13
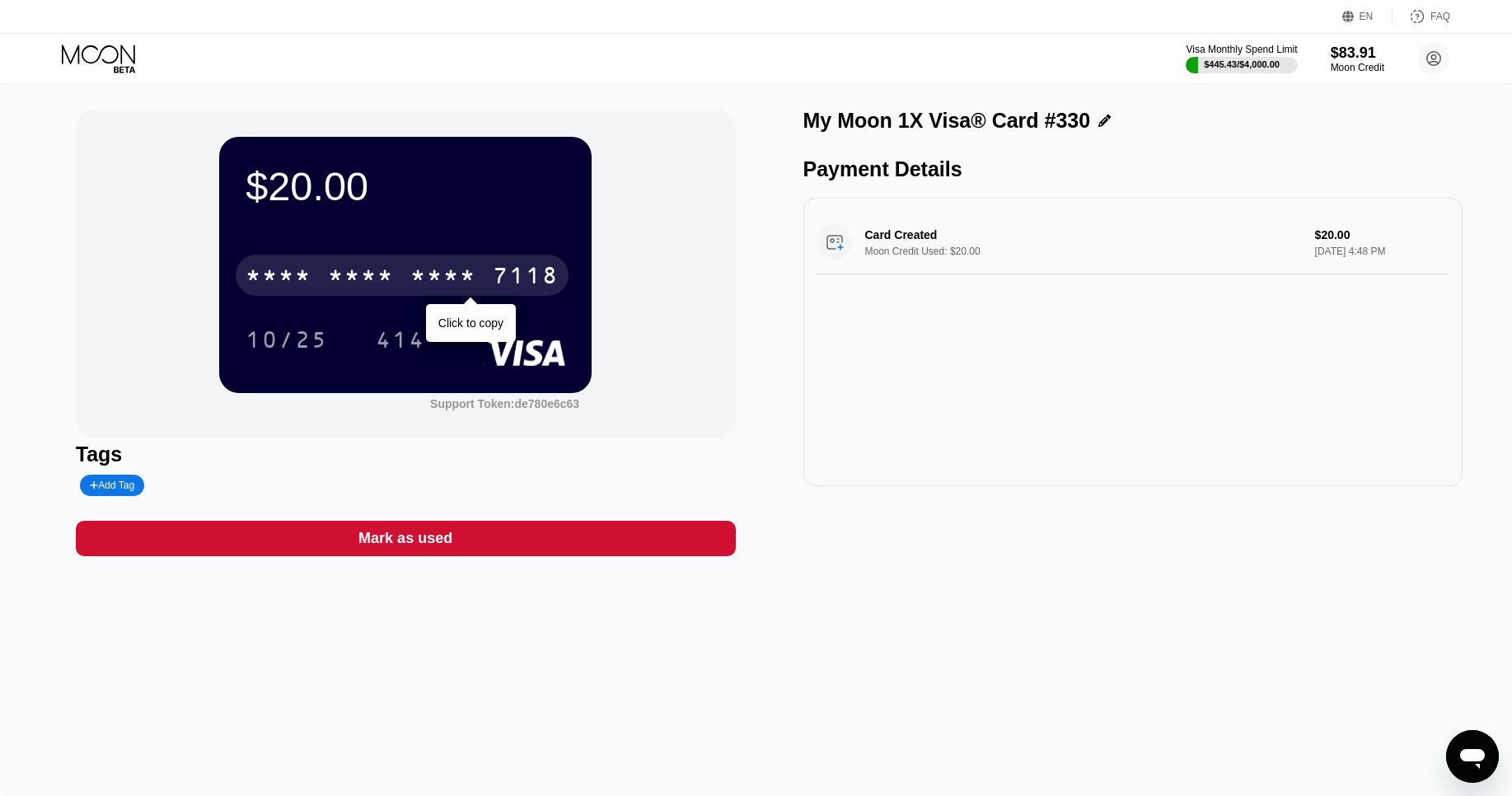
click at [410, 274] on div "* * * *" at bounding box center [443, 277] width 66 height 27
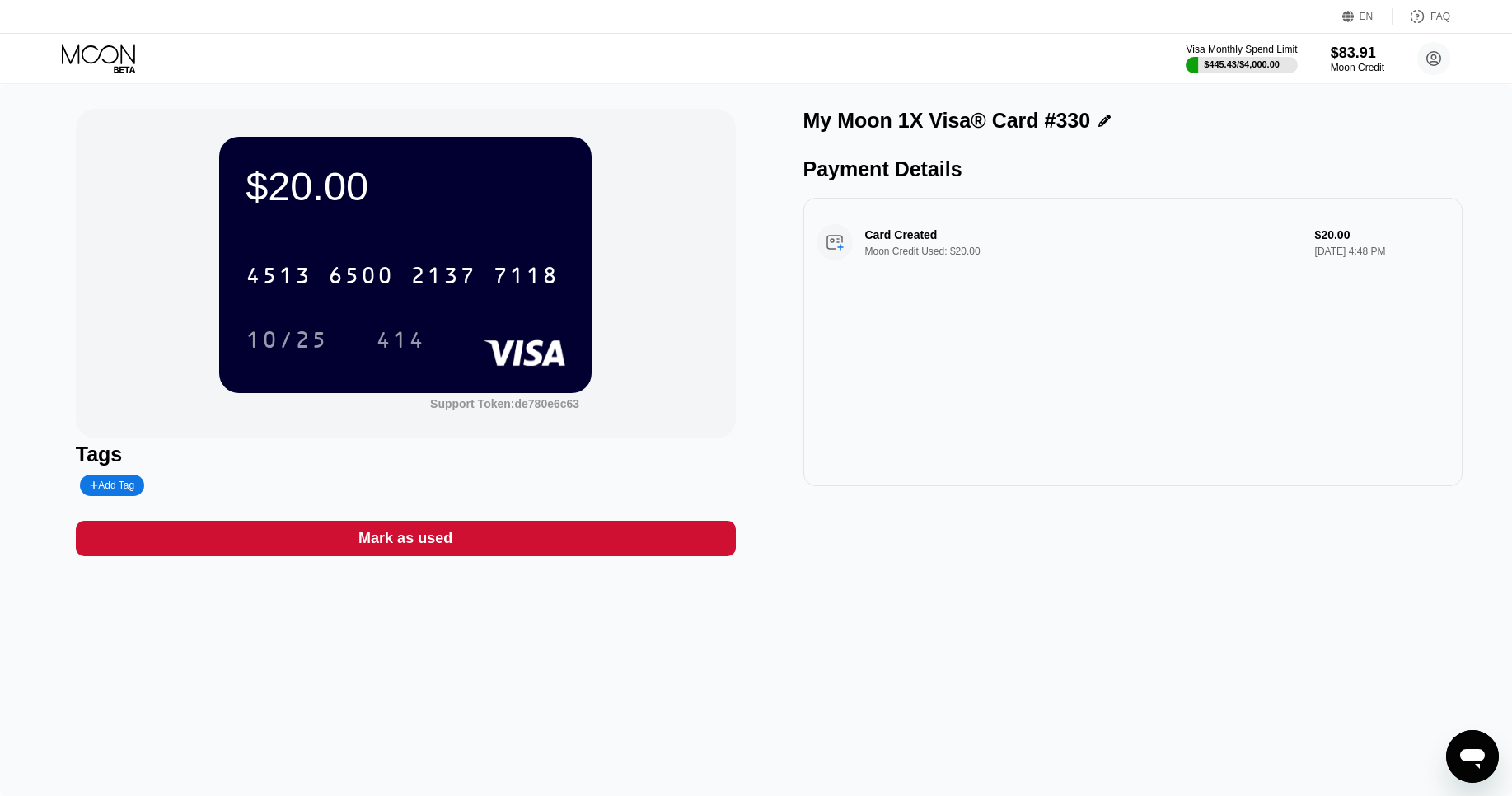
click at [108, 60] on icon at bounding box center [100, 59] width 77 height 29
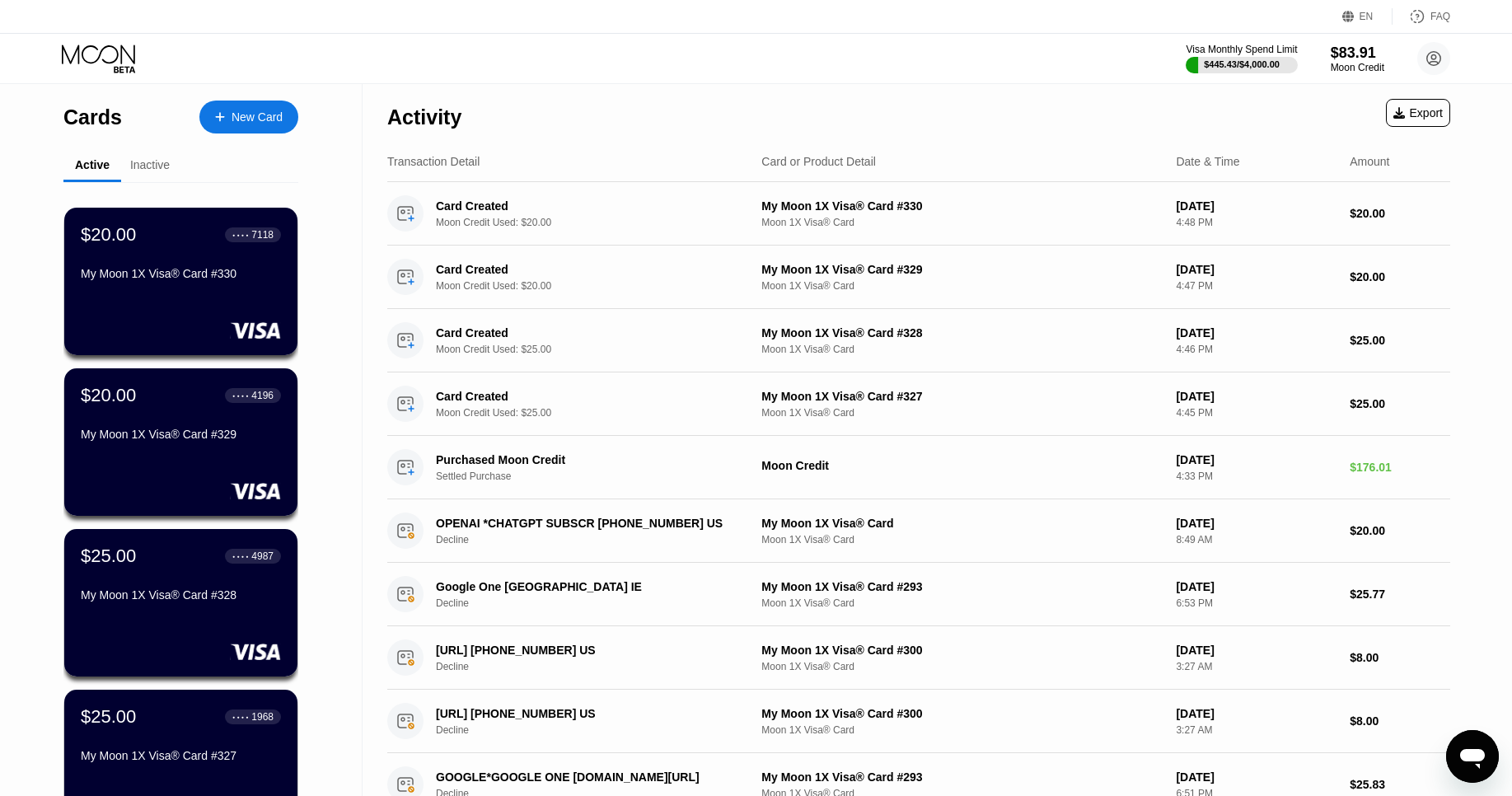
scroll to position [532, 0]
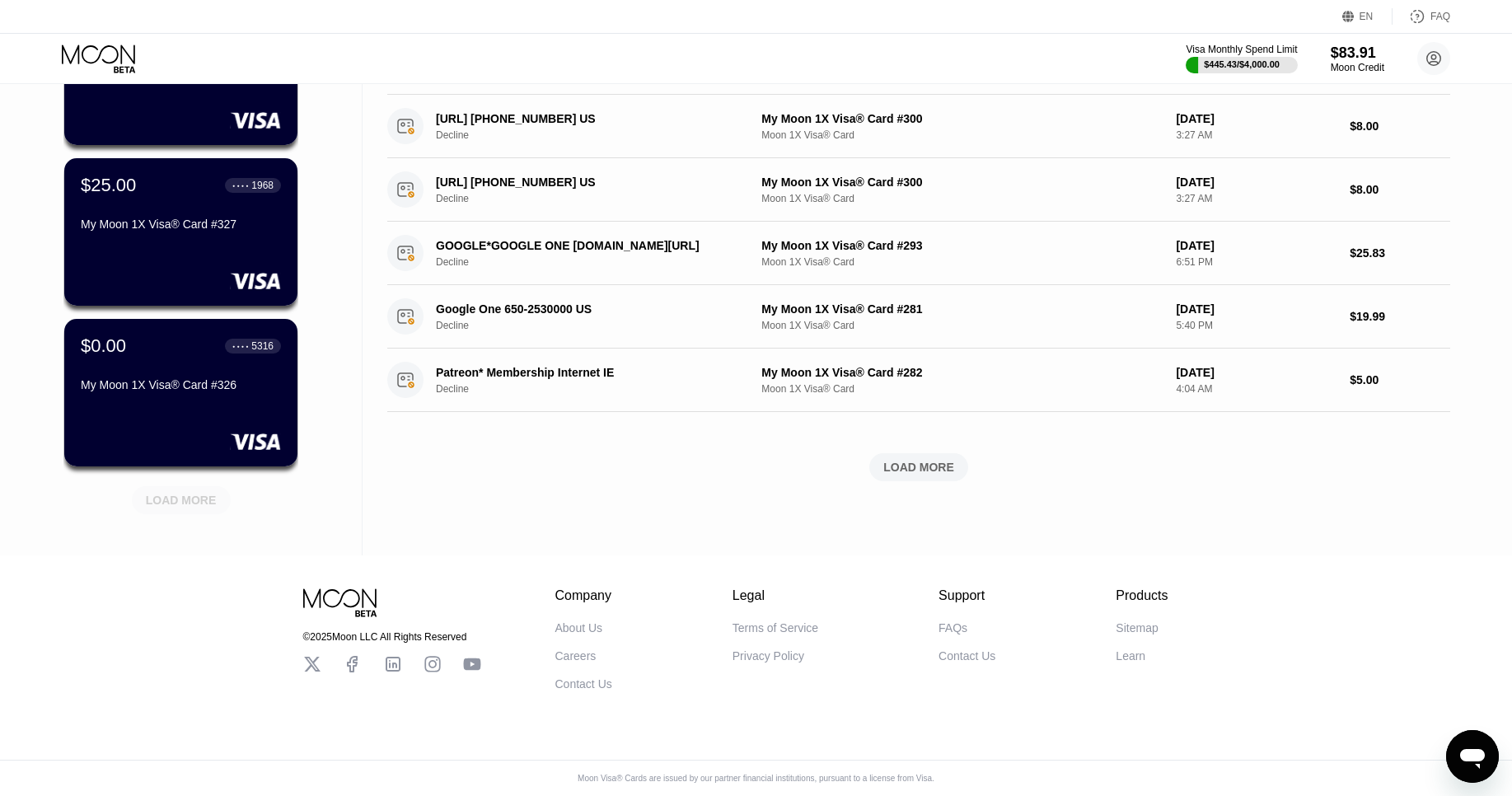
click at [162, 493] on div "LOAD MORE" at bounding box center [181, 500] width 71 height 15
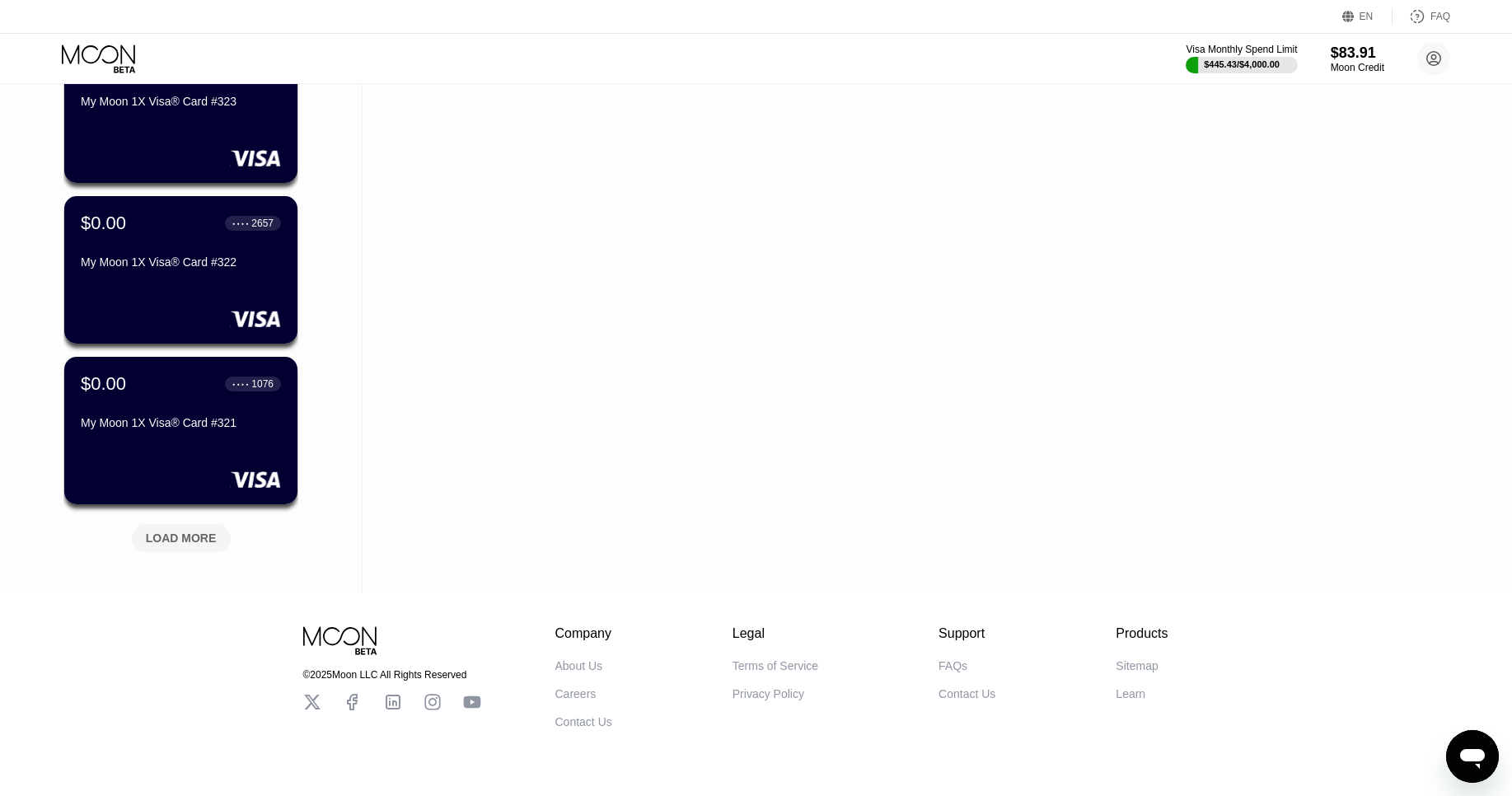
scroll to position [1335, 0]
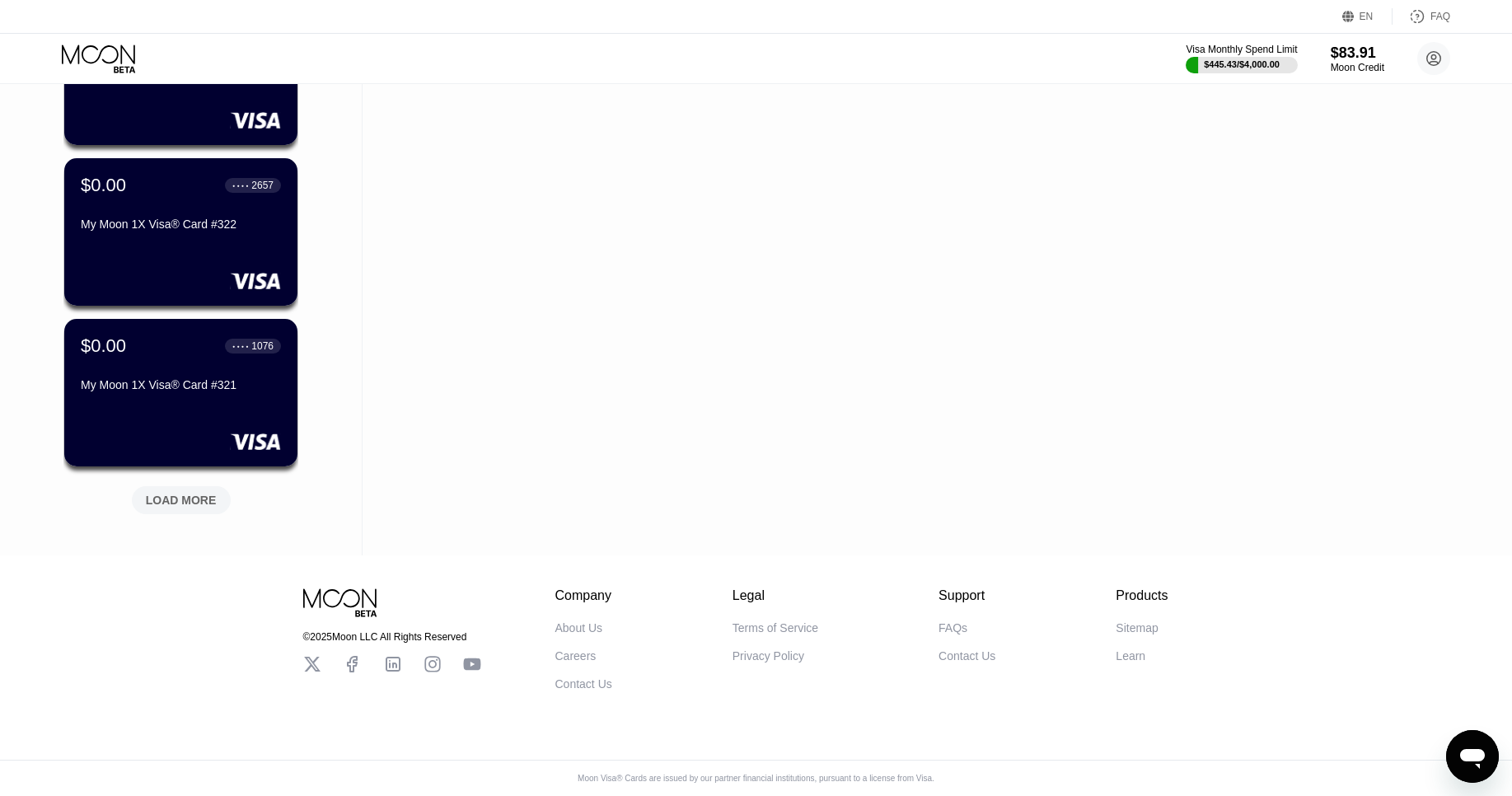
click at [165, 496] on div "LOAD MORE" at bounding box center [181, 500] width 71 height 15
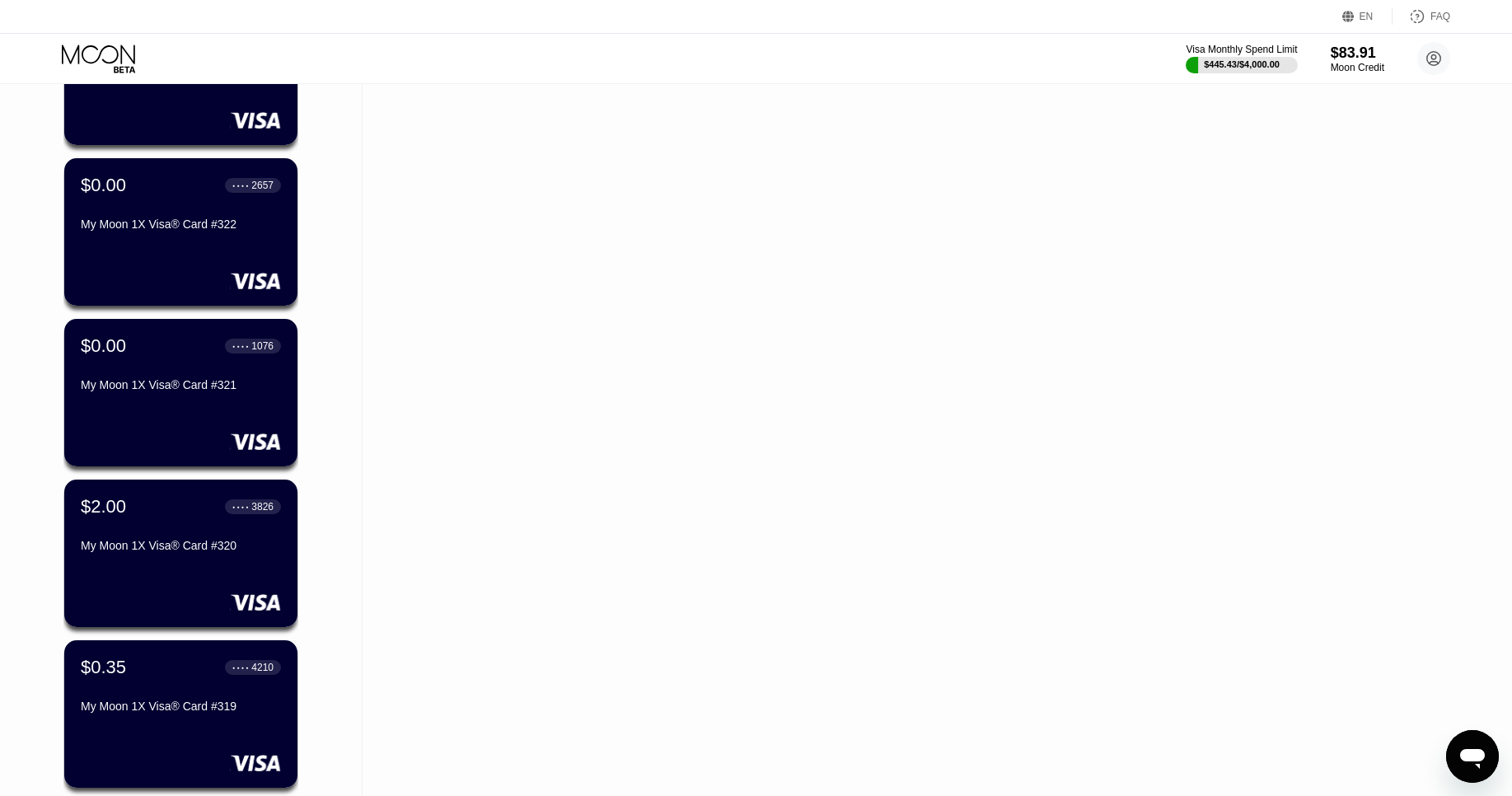
scroll to position [2139, 0]
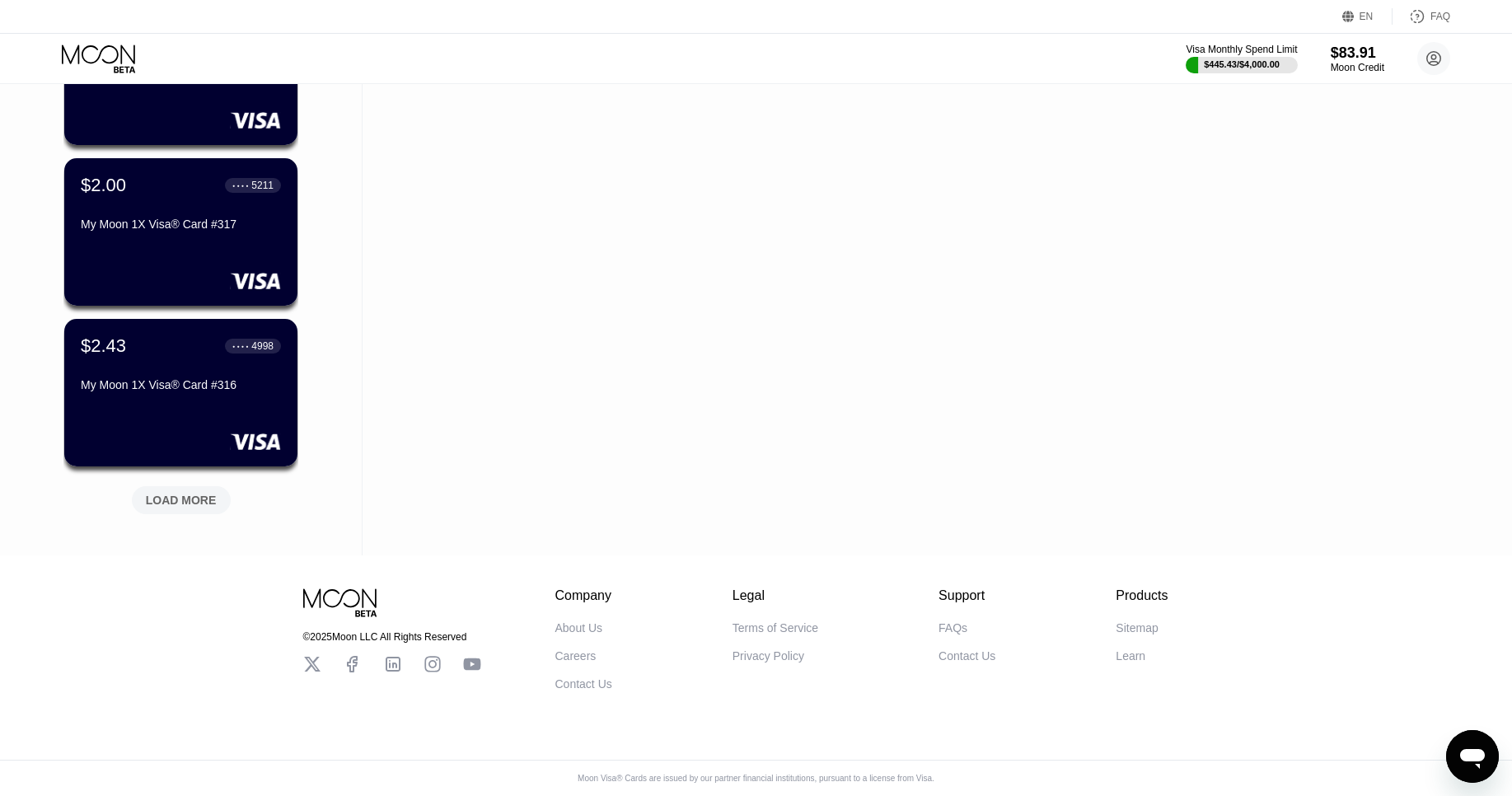
click at [175, 507] on div "LOAD MORE" at bounding box center [181, 500] width 71 height 15
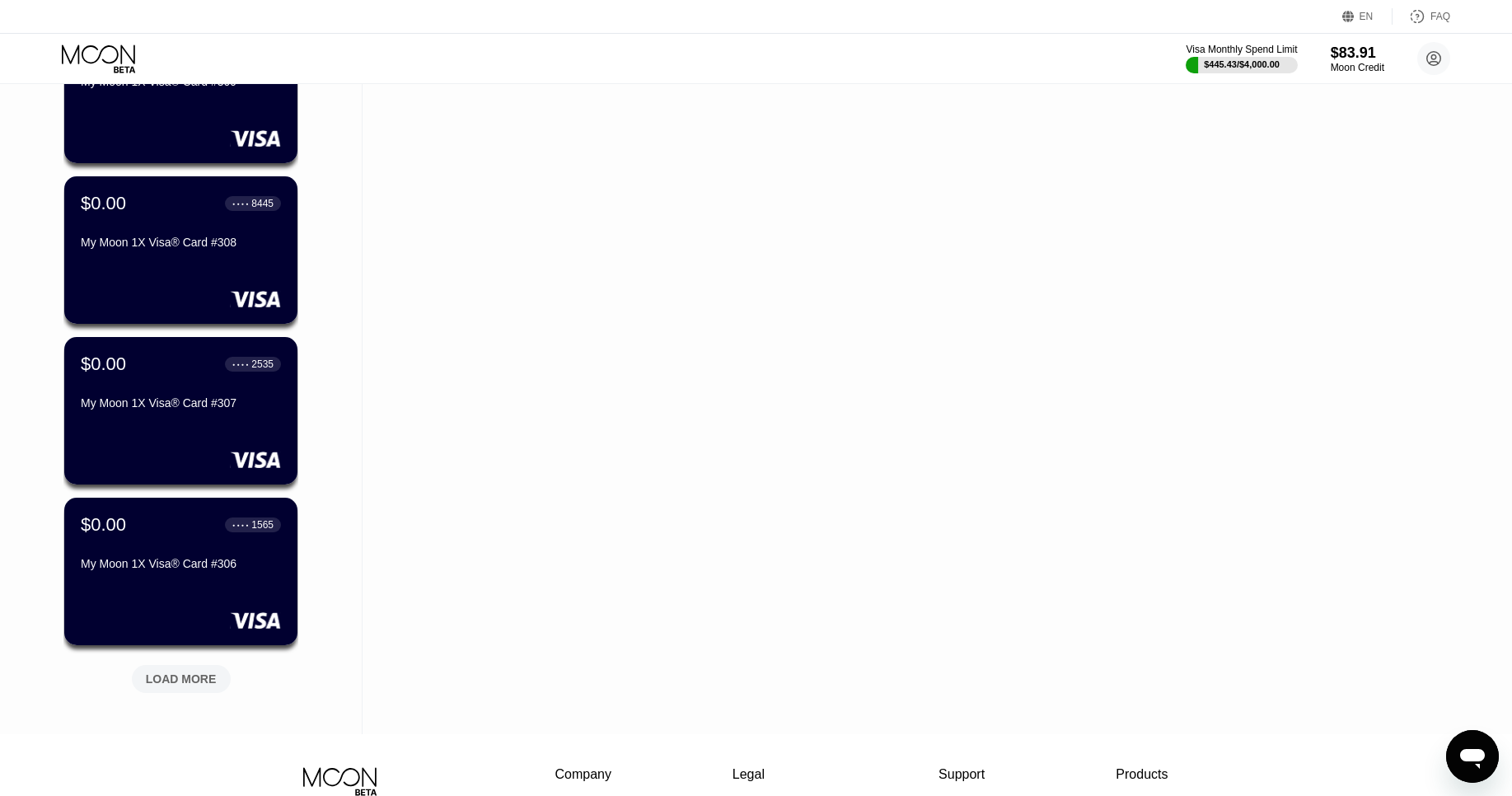
scroll to position [3603, 0]
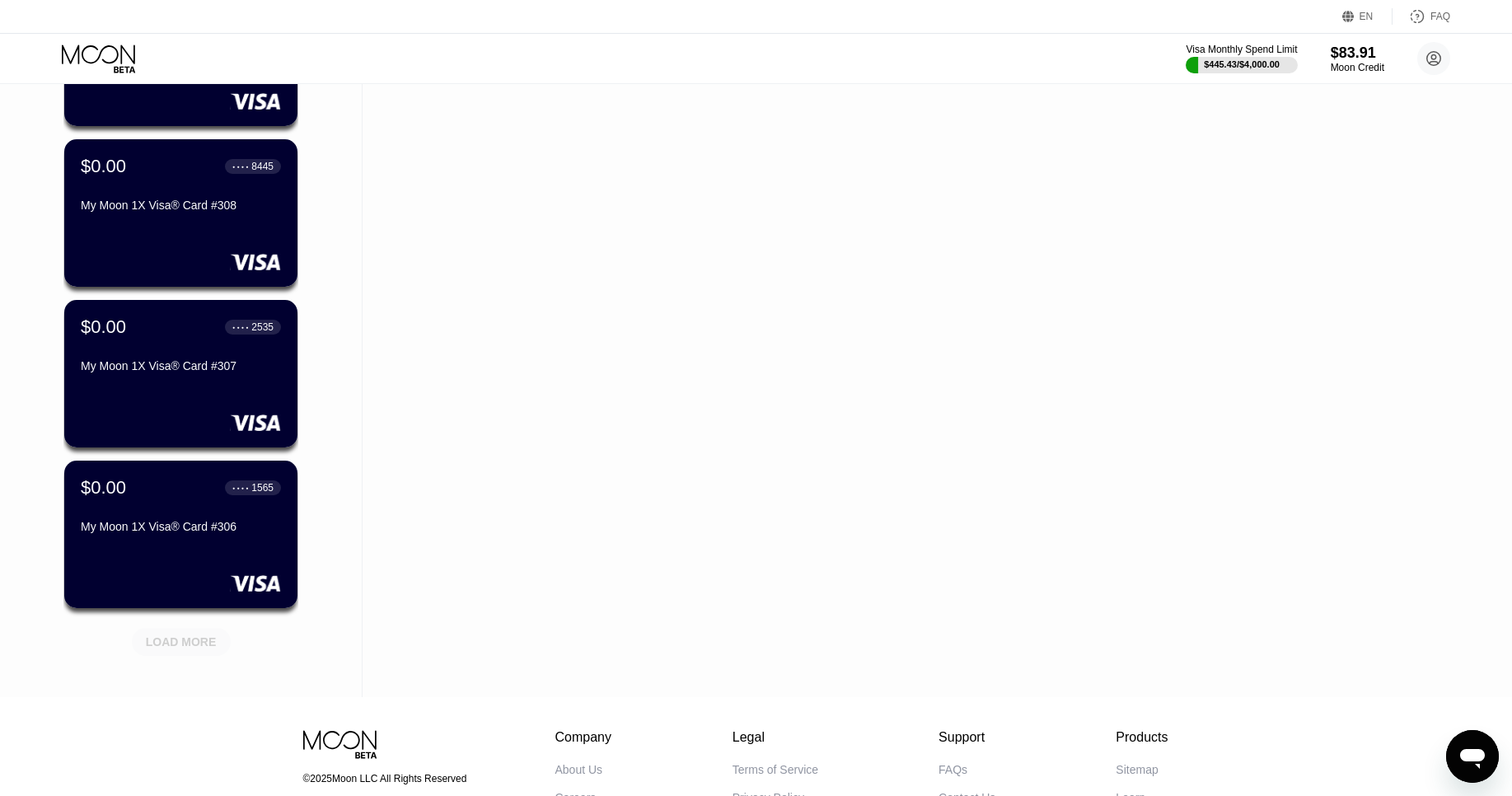
click at [170, 634] on div "LOAD MORE" at bounding box center [181, 642] width 71 height 15
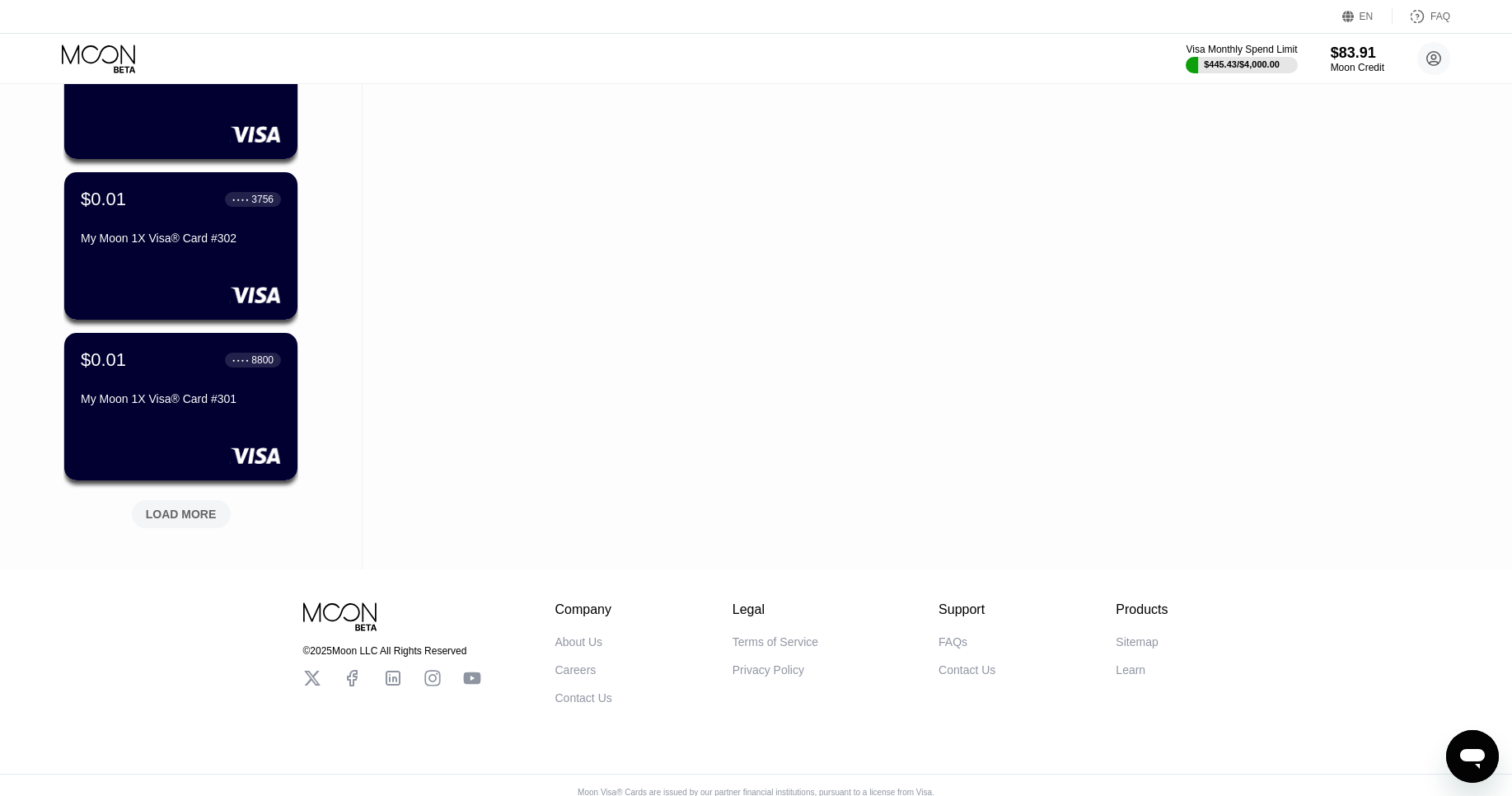
scroll to position [4548, 0]
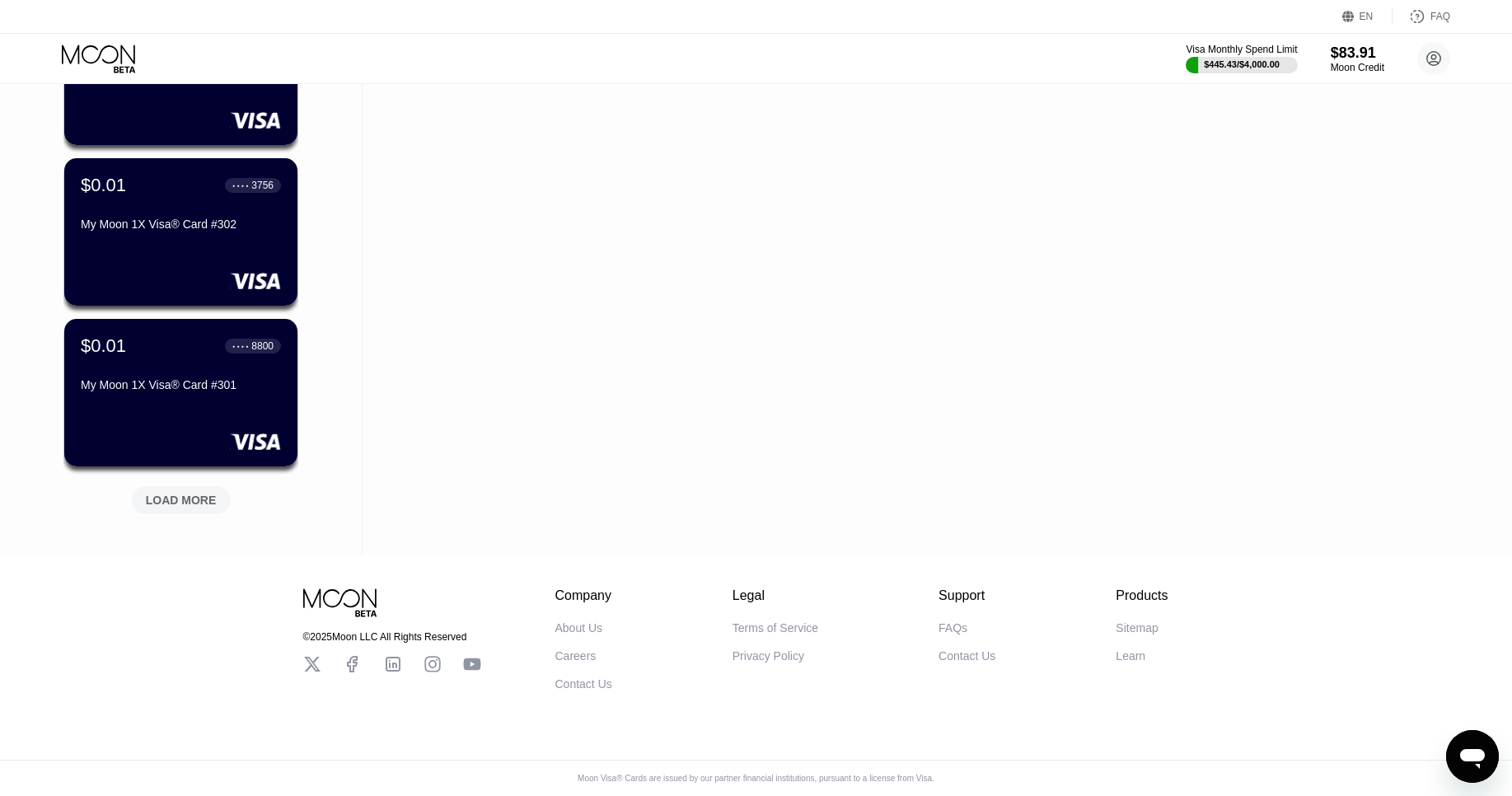
click at [188, 490] on div "LOAD MORE" at bounding box center [181, 500] width 99 height 28
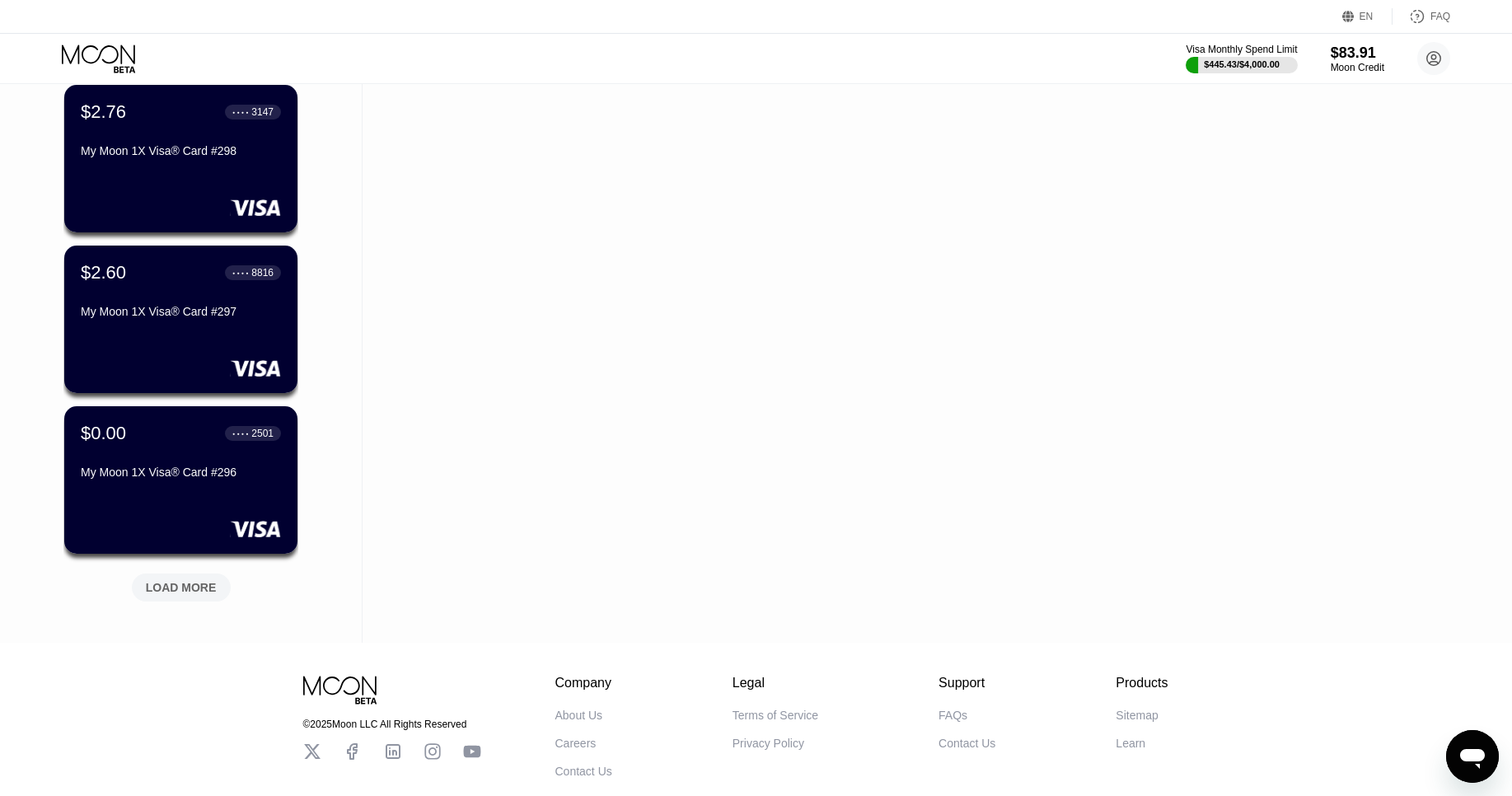
scroll to position [5276, 0]
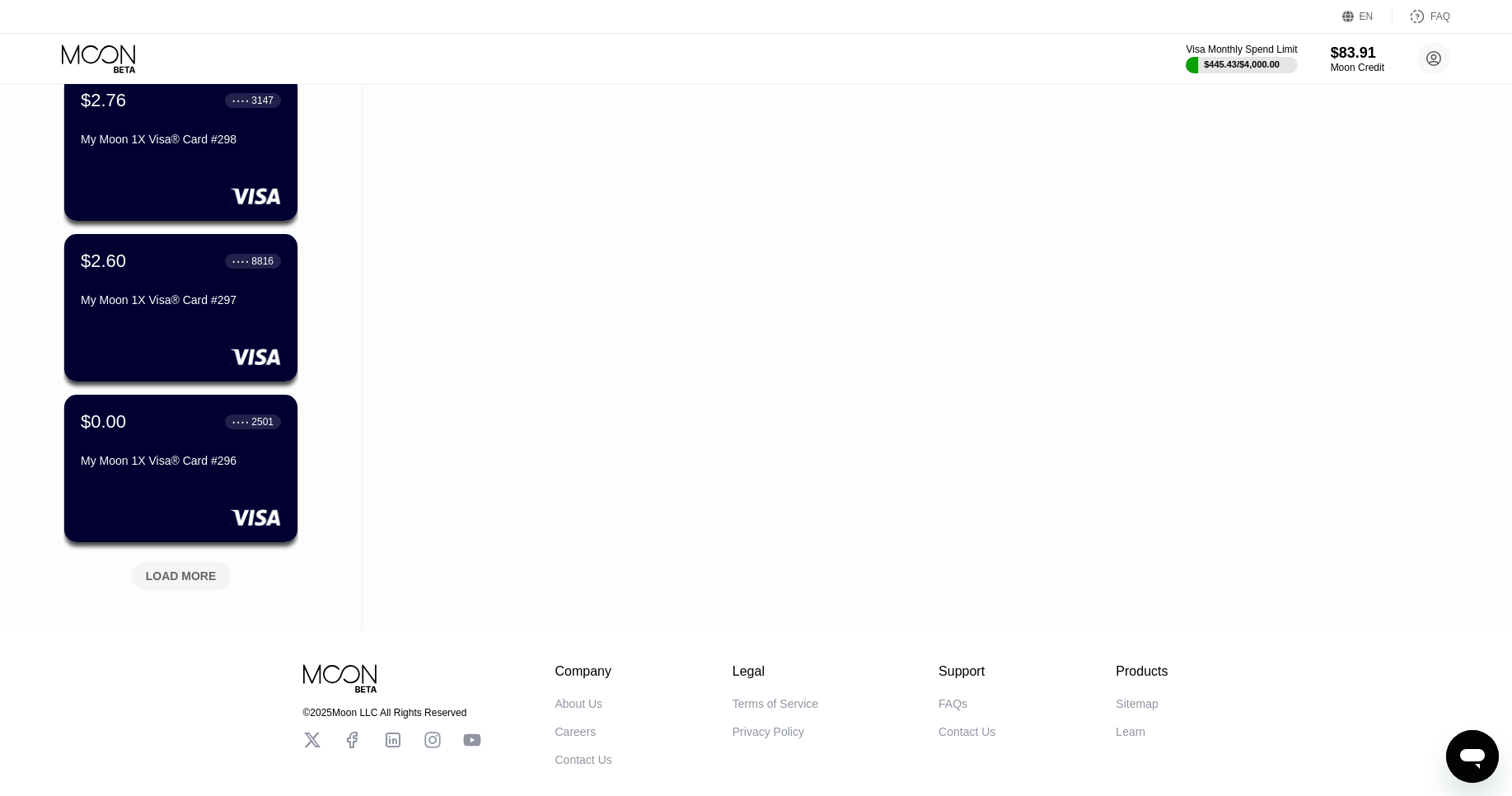
click at [174, 572] on div "LOAD MORE" at bounding box center [181, 576] width 71 height 15
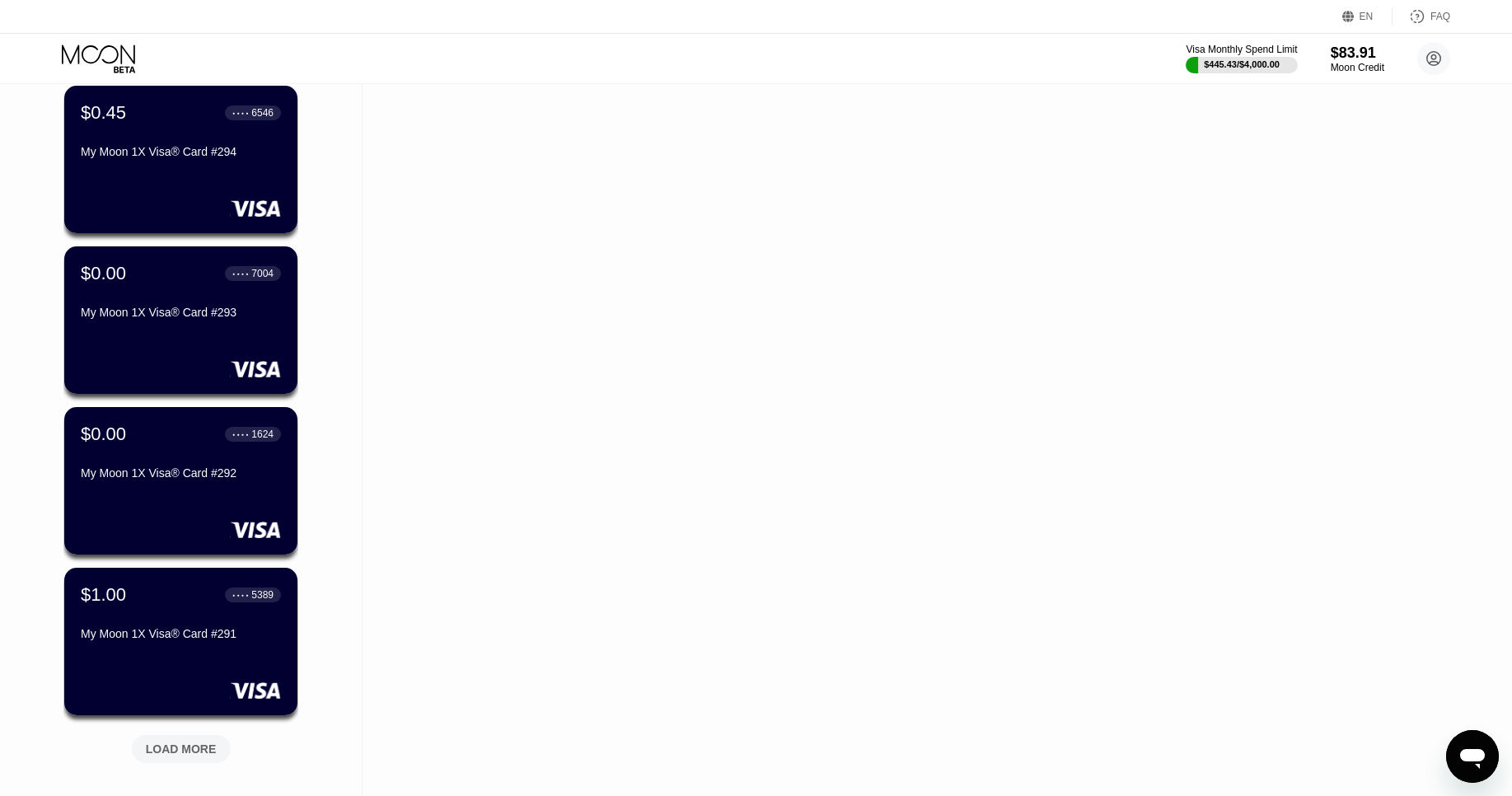
scroll to position [5931, 0]
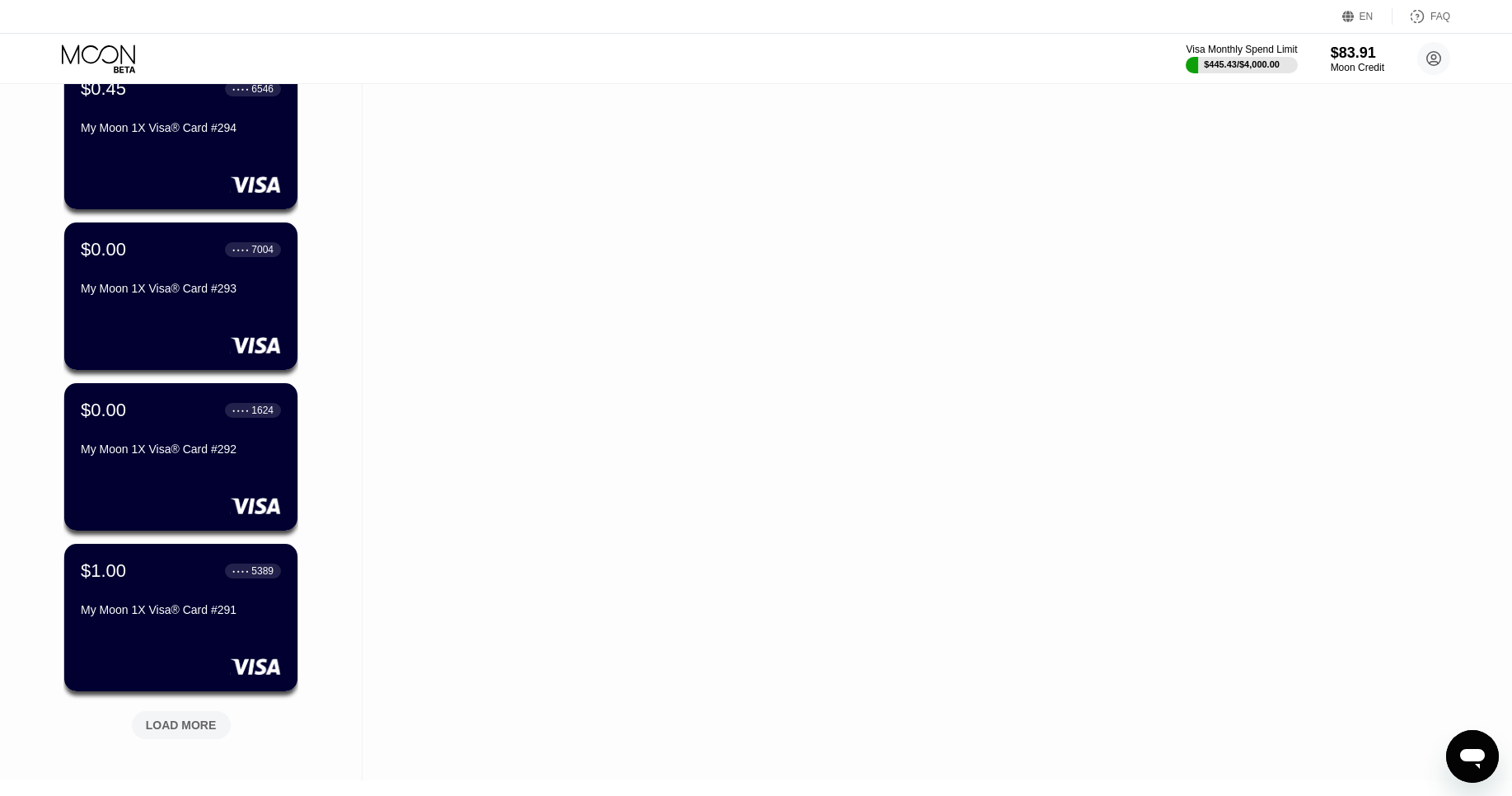
click at [179, 722] on div "LOAD MORE" at bounding box center [181, 725] width 71 height 15
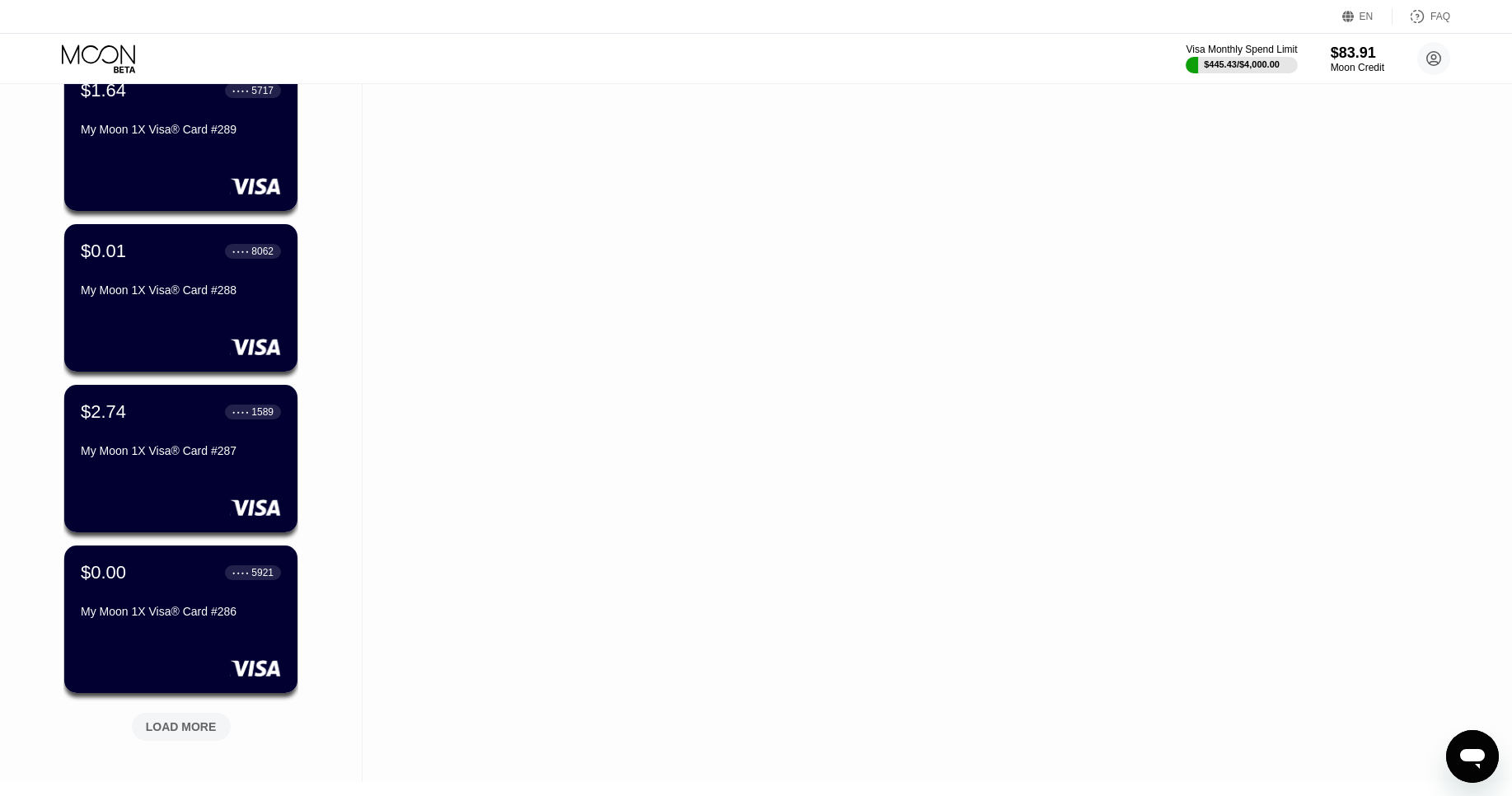
scroll to position [6736, 0]
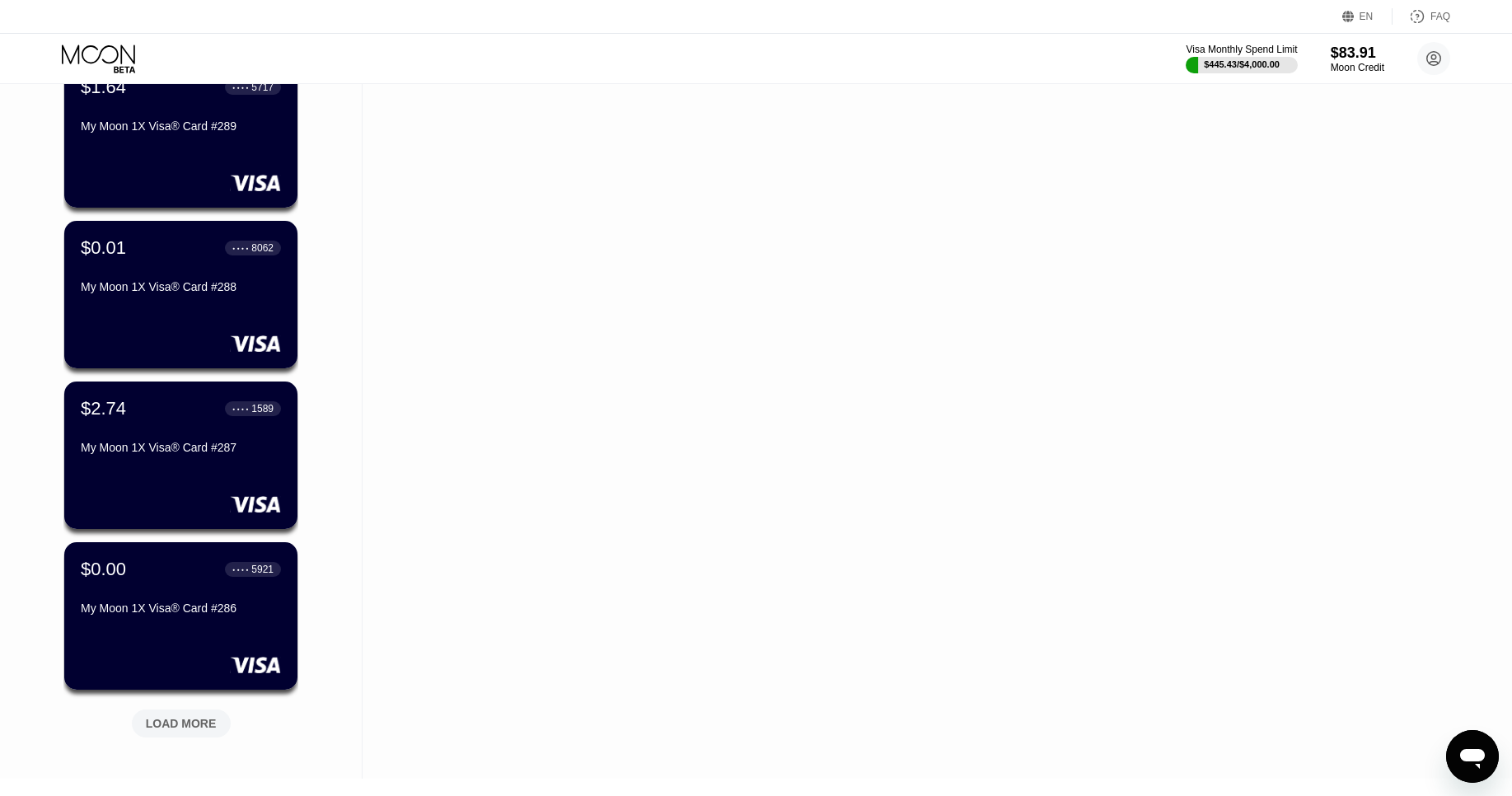
click at [168, 712] on div "LOAD MORE" at bounding box center [181, 724] width 99 height 28
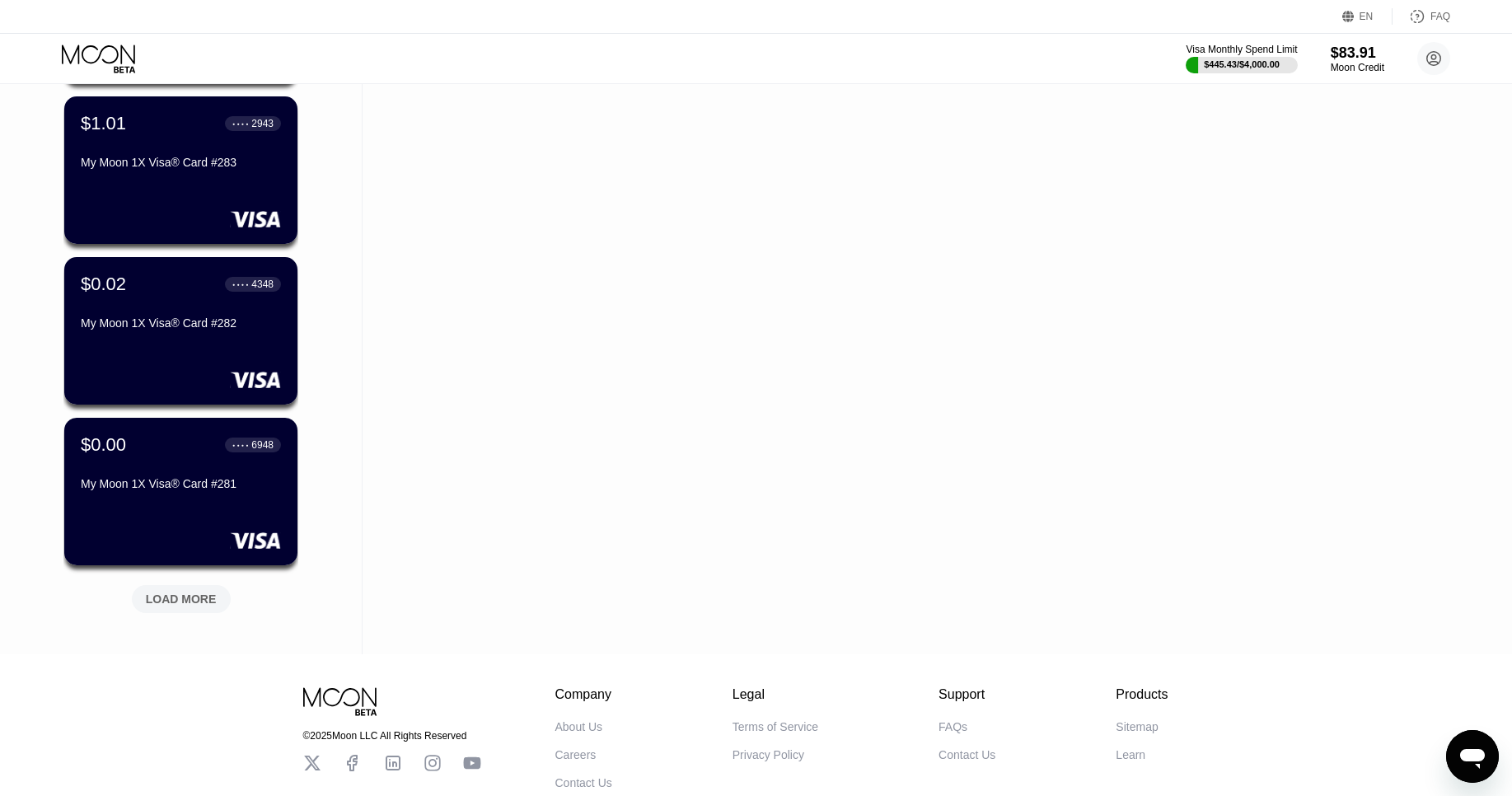
scroll to position [7664, 0]
click at [150, 589] on div "LOAD MORE" at bounding box center [181, 598] width 99 height 28
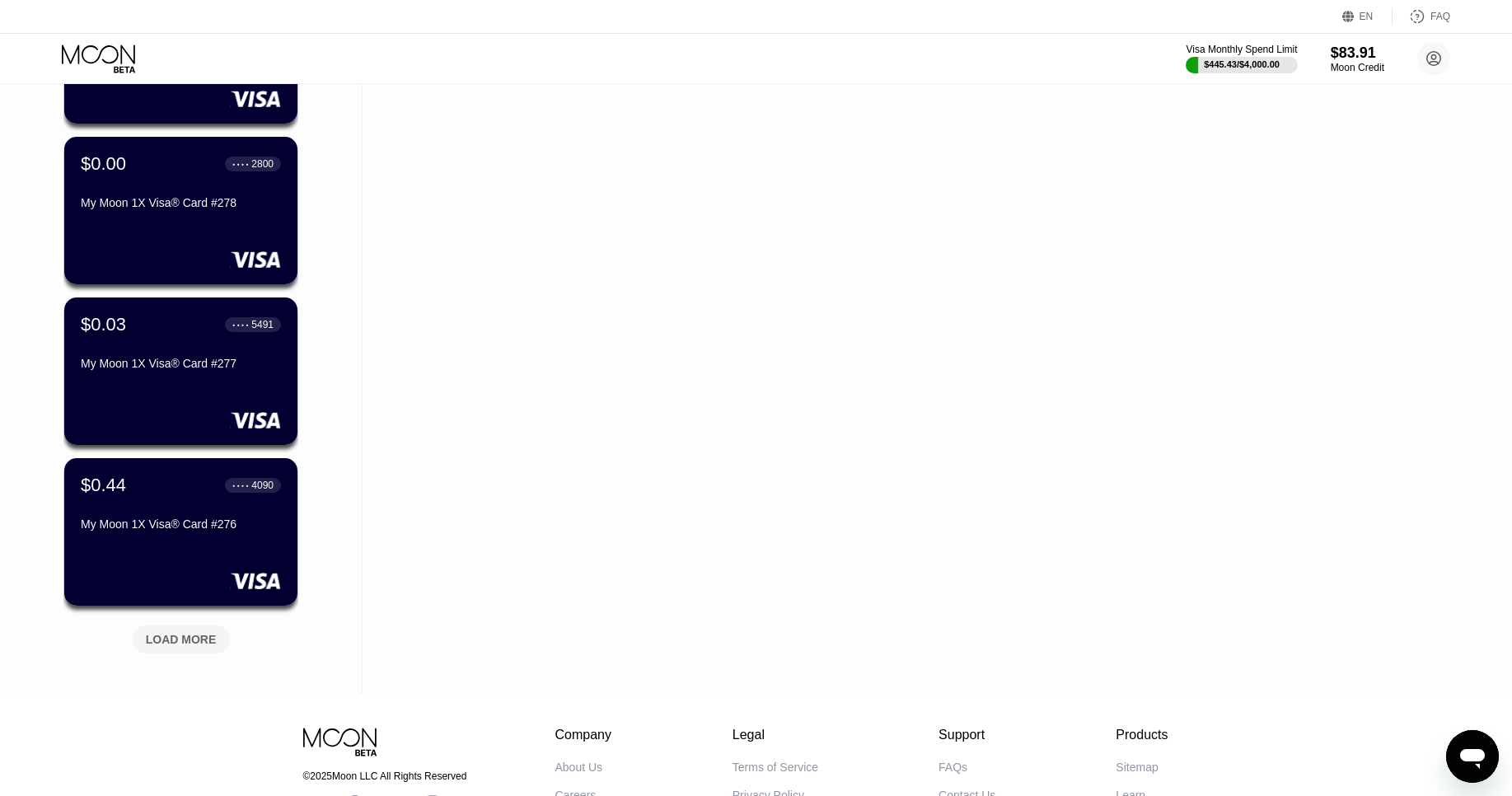
scroll to position [8565, 0]
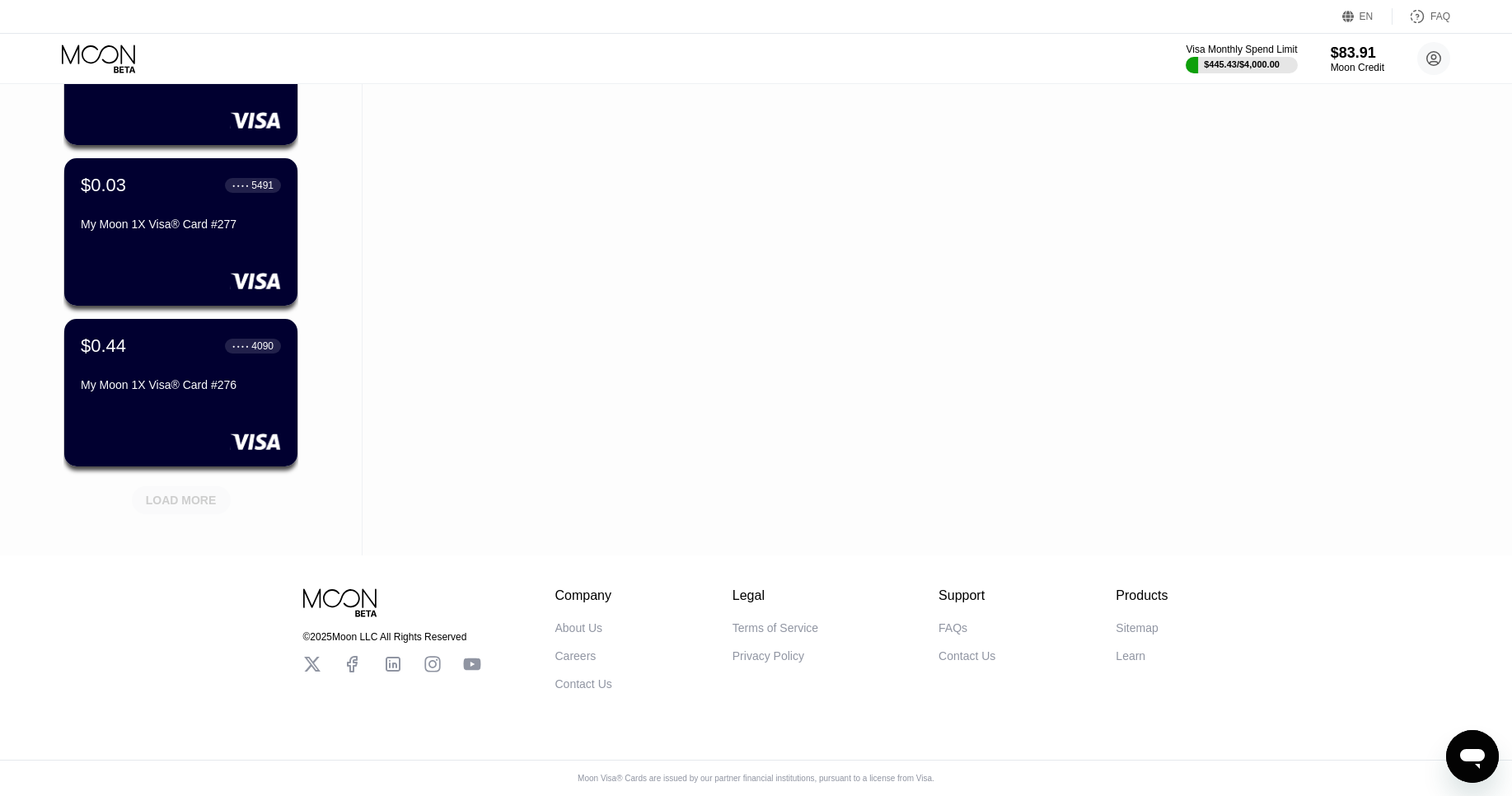
click at [195, 491] on div "LOAD MORE" at bounding box center [181, 500] width 99 height 28
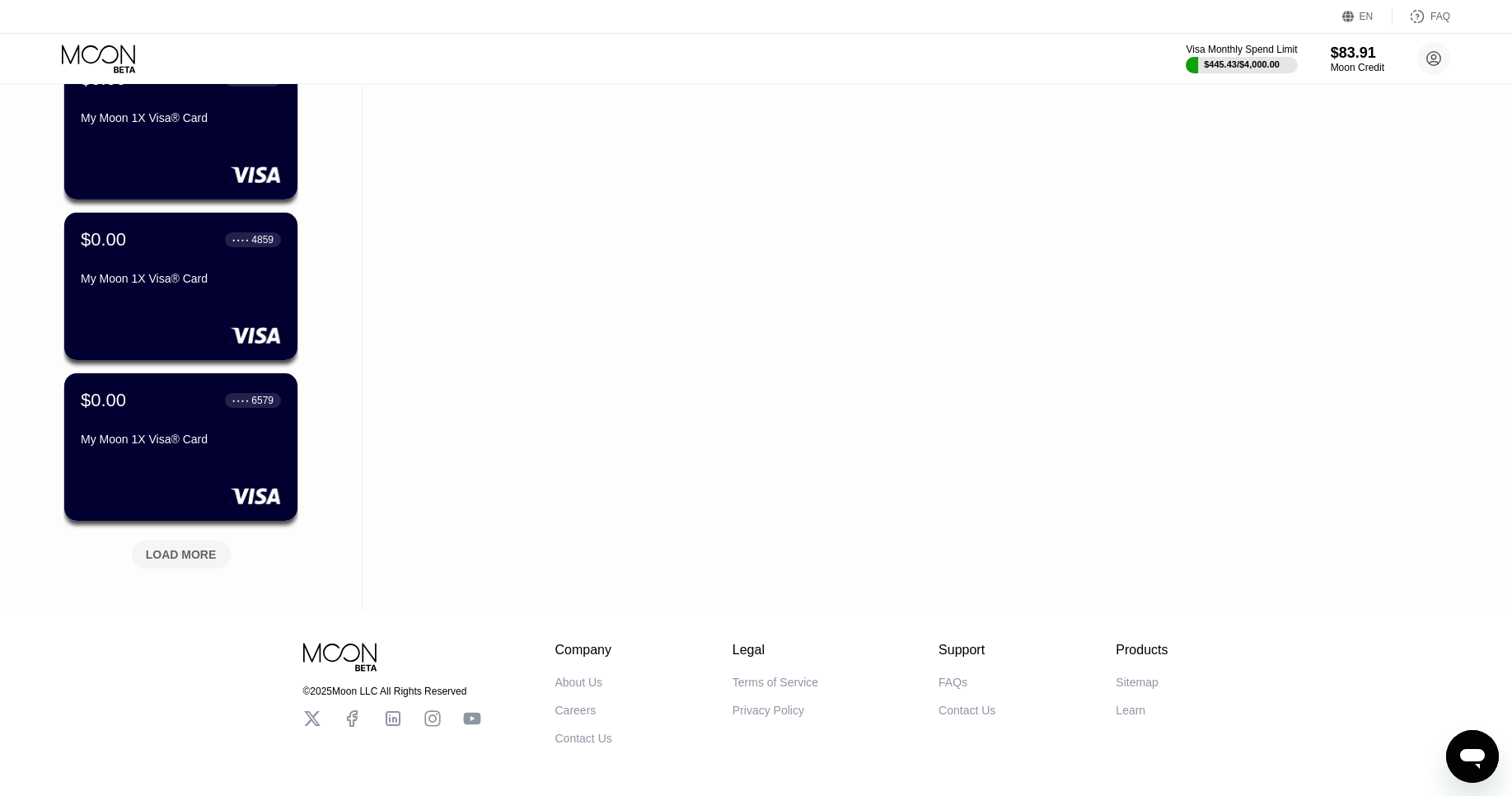
scroll to position [9327, 0]
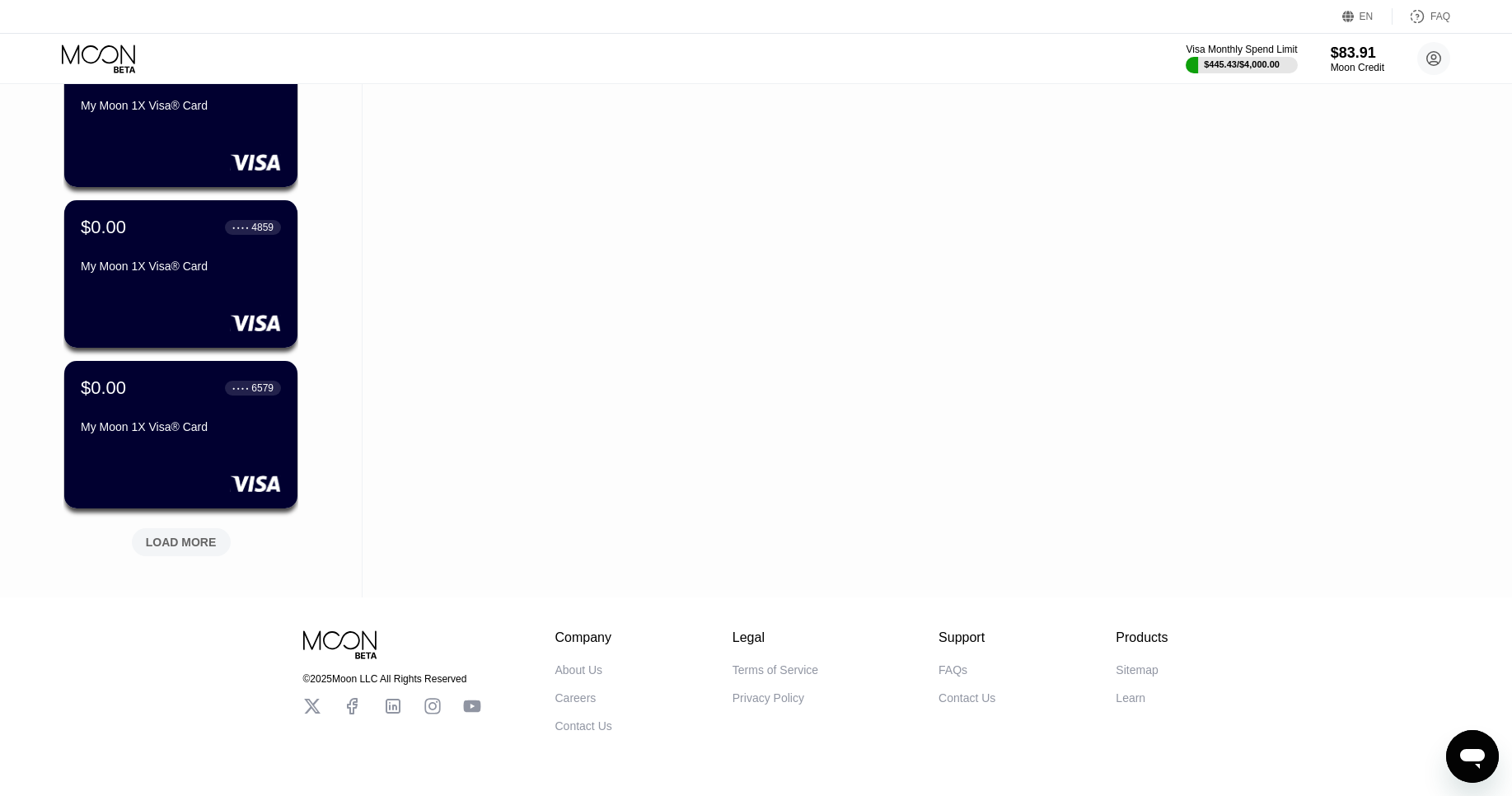
click at [185, 544] on div "LOAD MORE" at bounding box center [181, 543] width 71 height 15
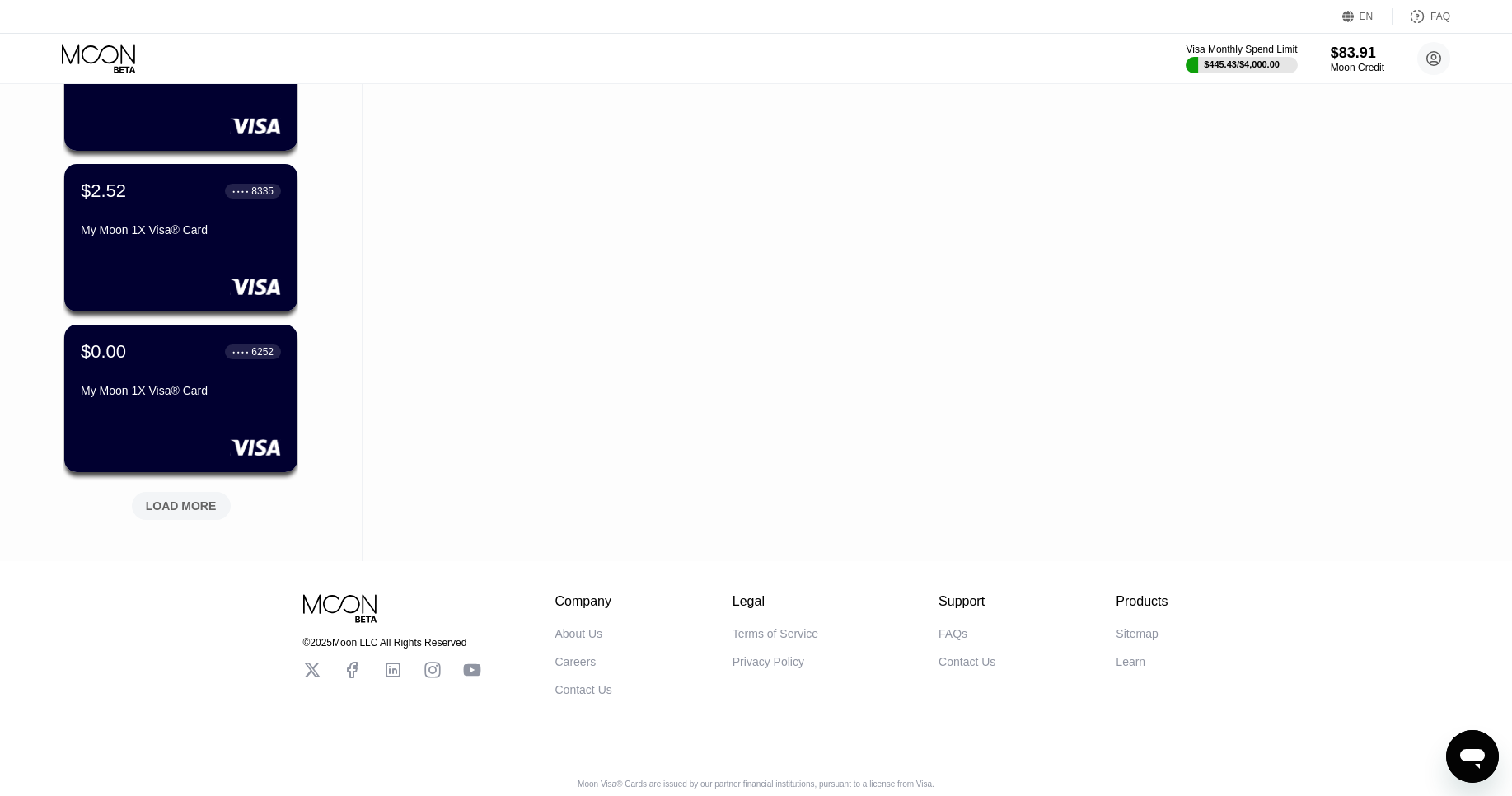
scroll to position [10172, 0]
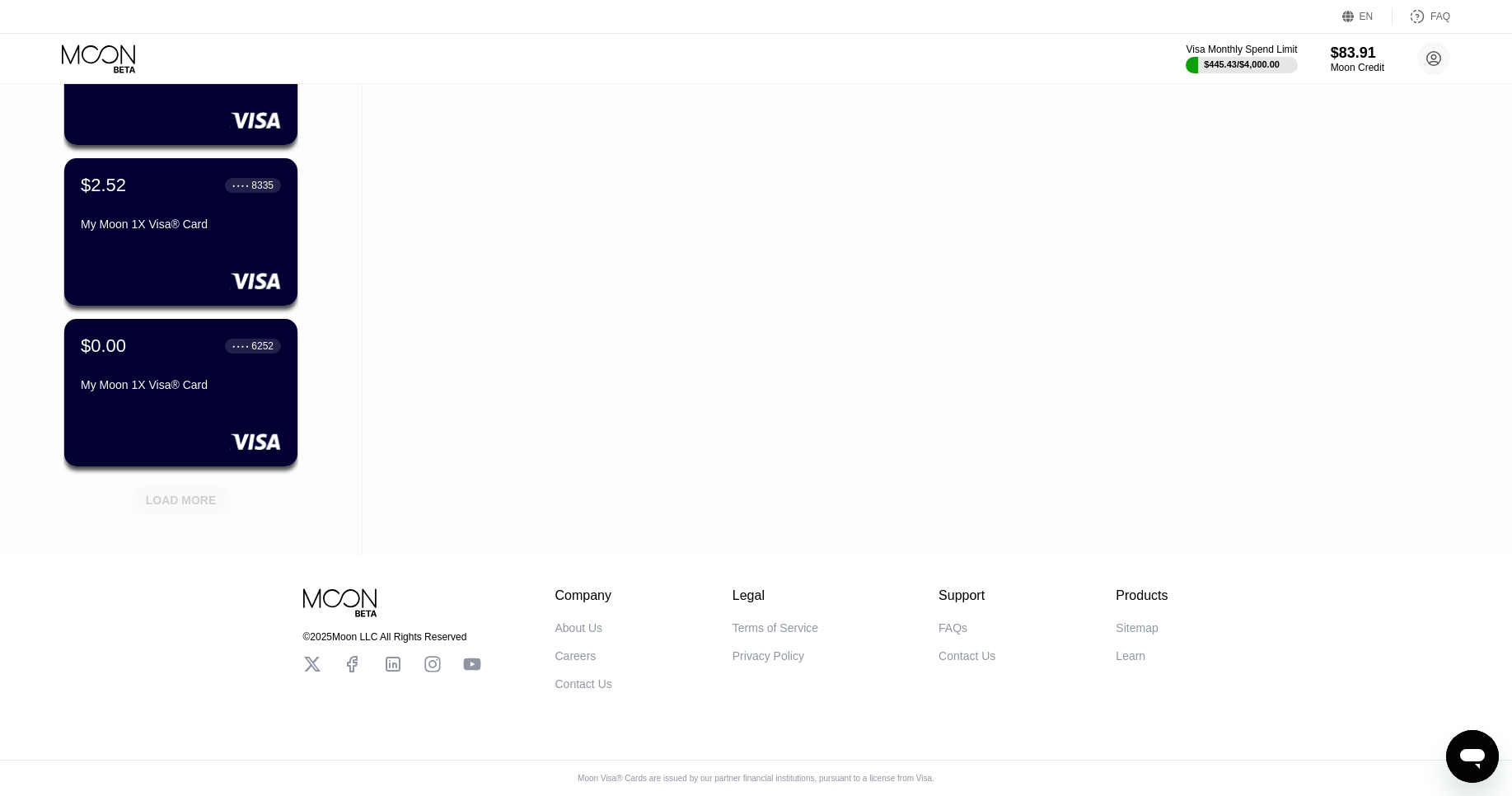
click at [219, 490] on div "LOAD MORE" at bounding box center [181, 500] width 99 height 28
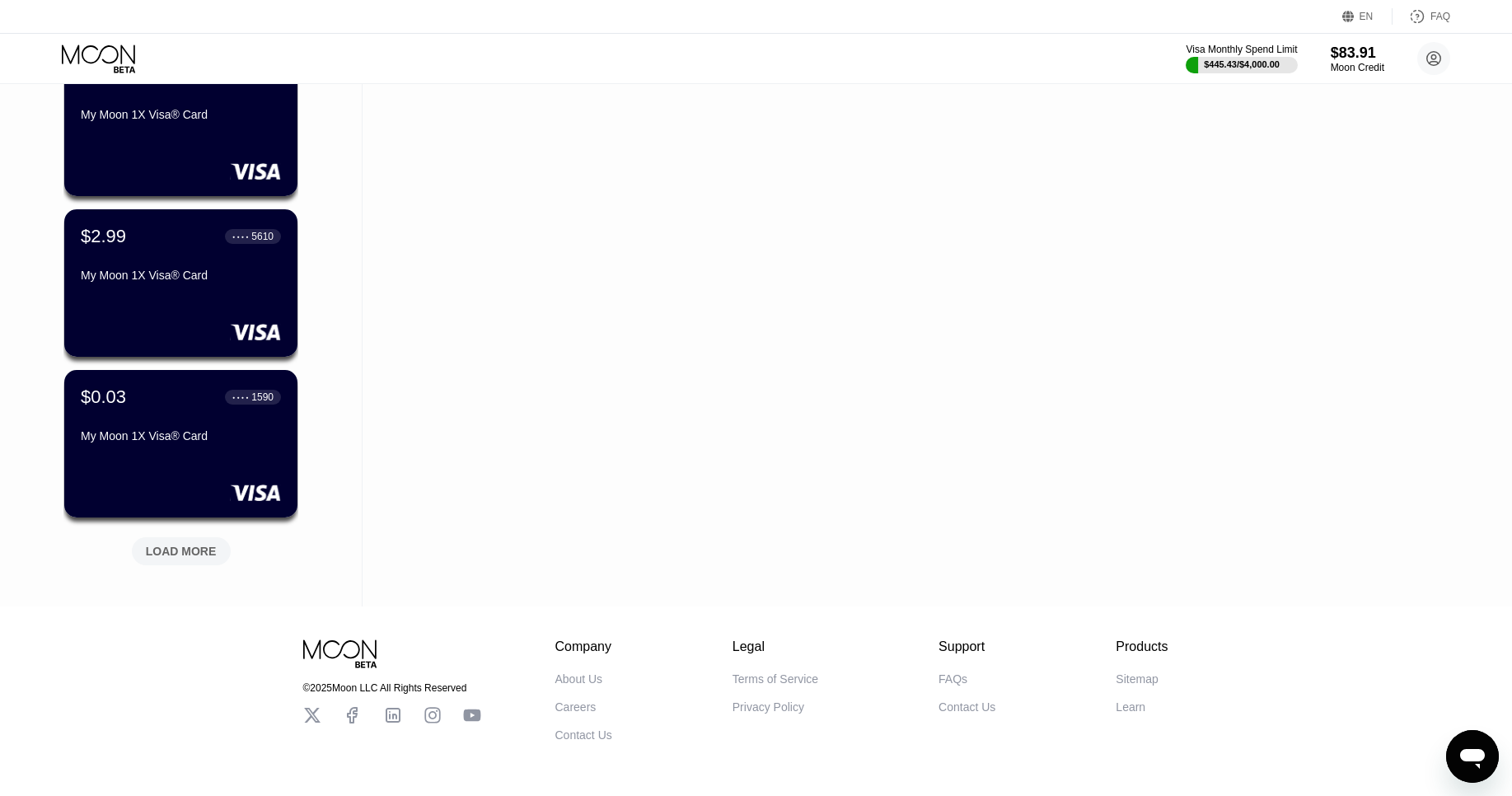
scroll to position [10930, 0]
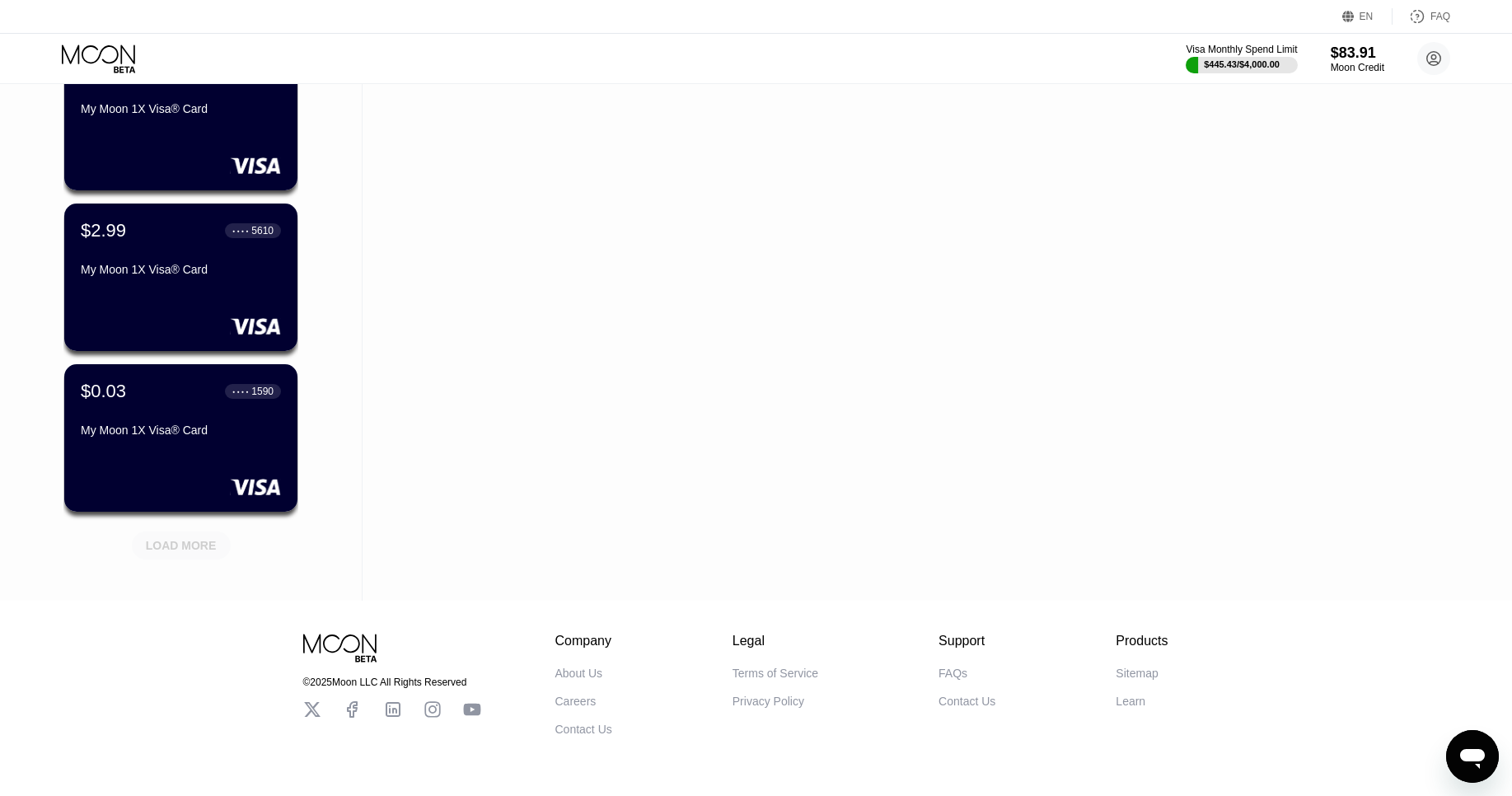
click at [200, 534] on div "LOAD MORE" at bounding box center [181, 546] width 99 height 28
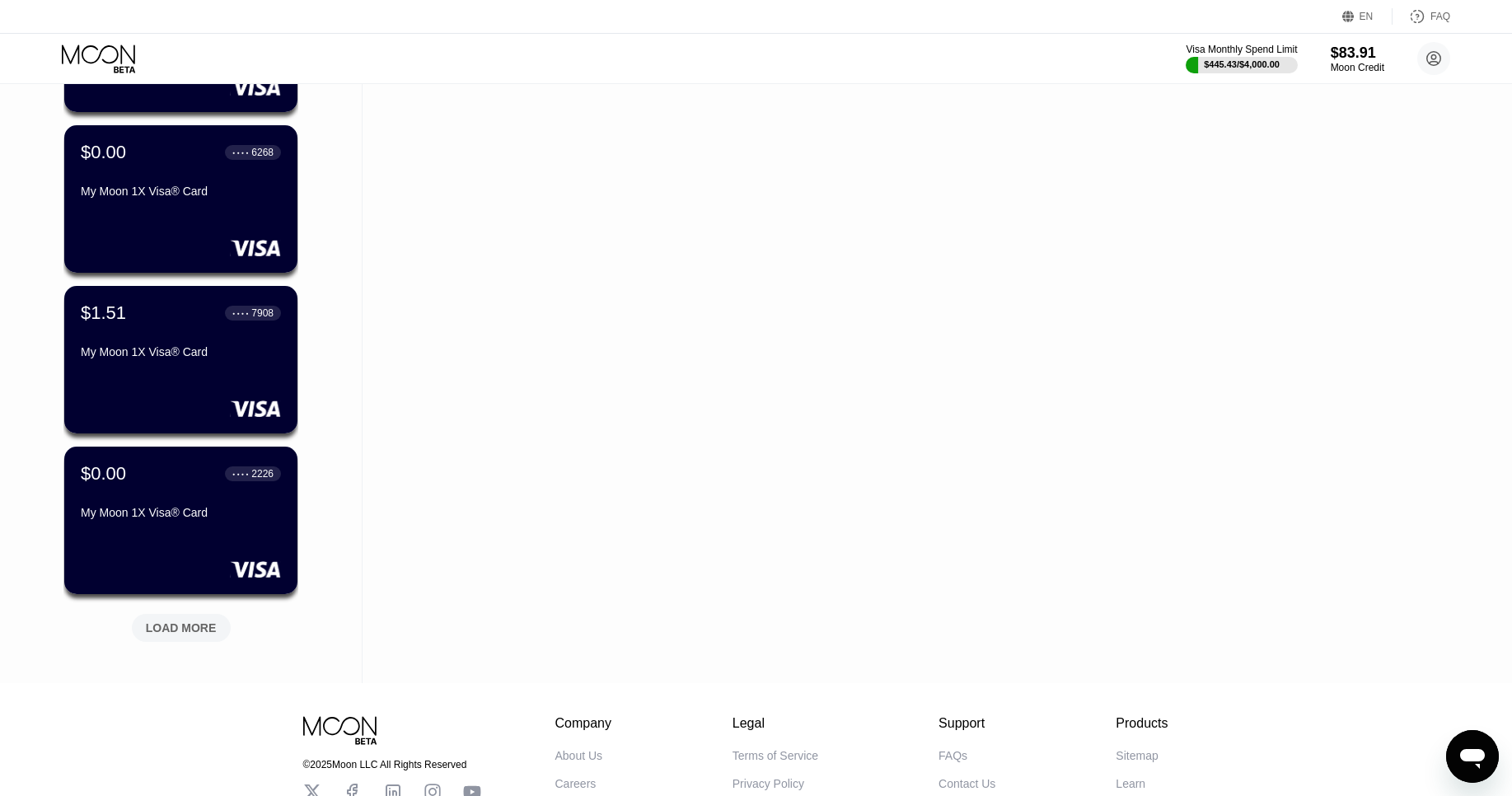
scroll to position [11658, 0]
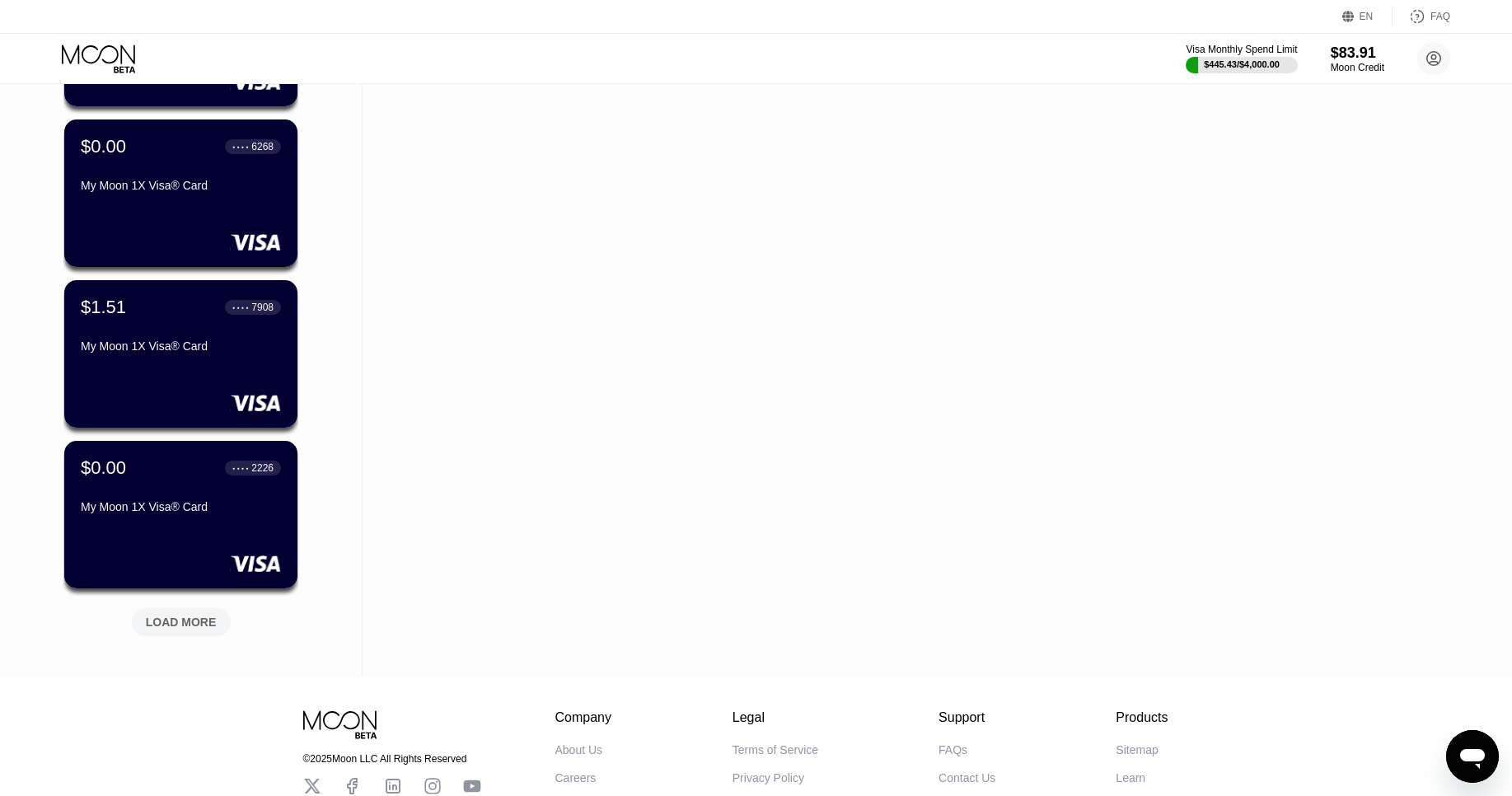
click at [191, 623] on div "LOAD MORE" at bounding box center [181, 622] width 71 height 15
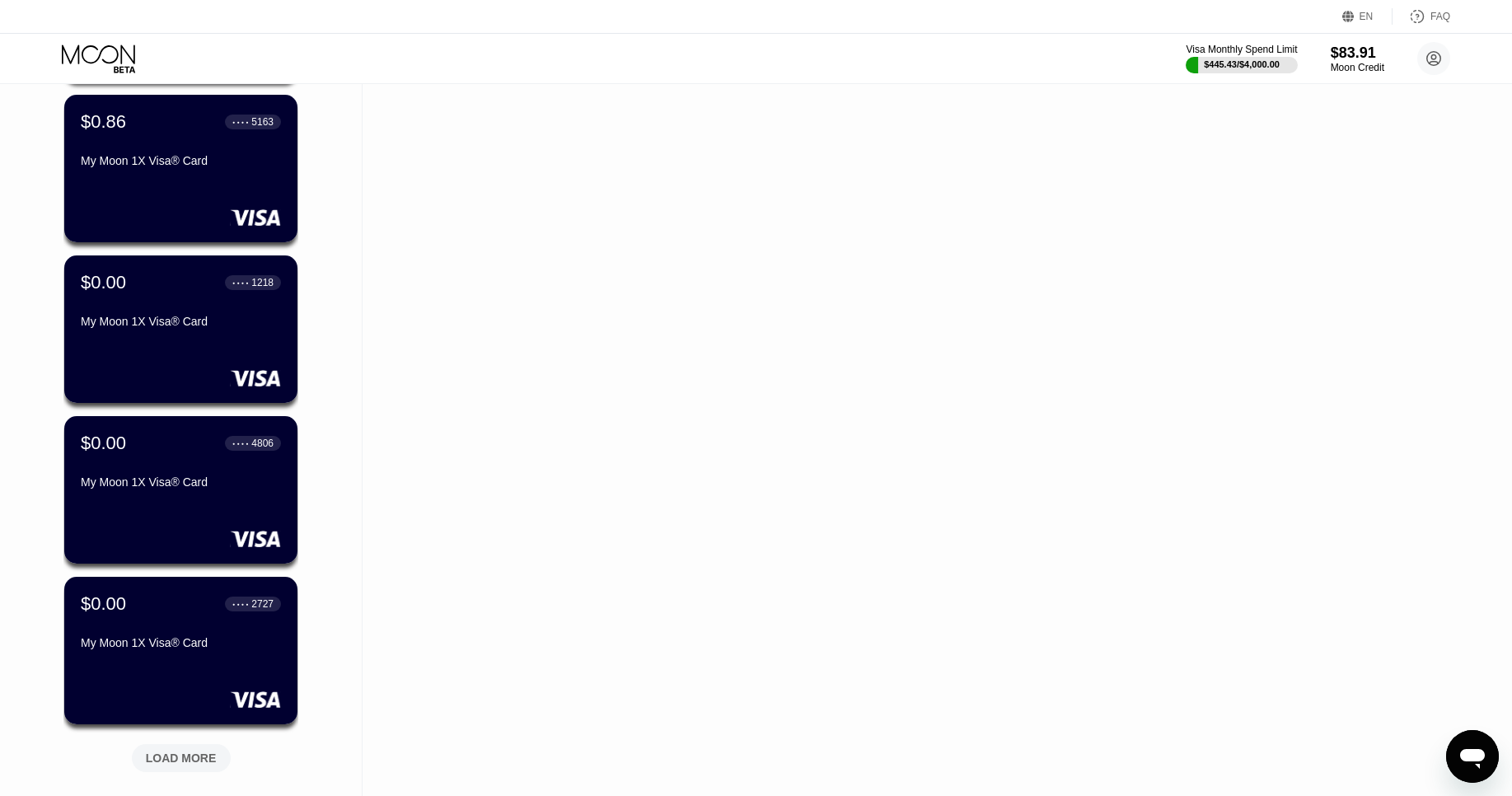
scroll to position [12330, 0]
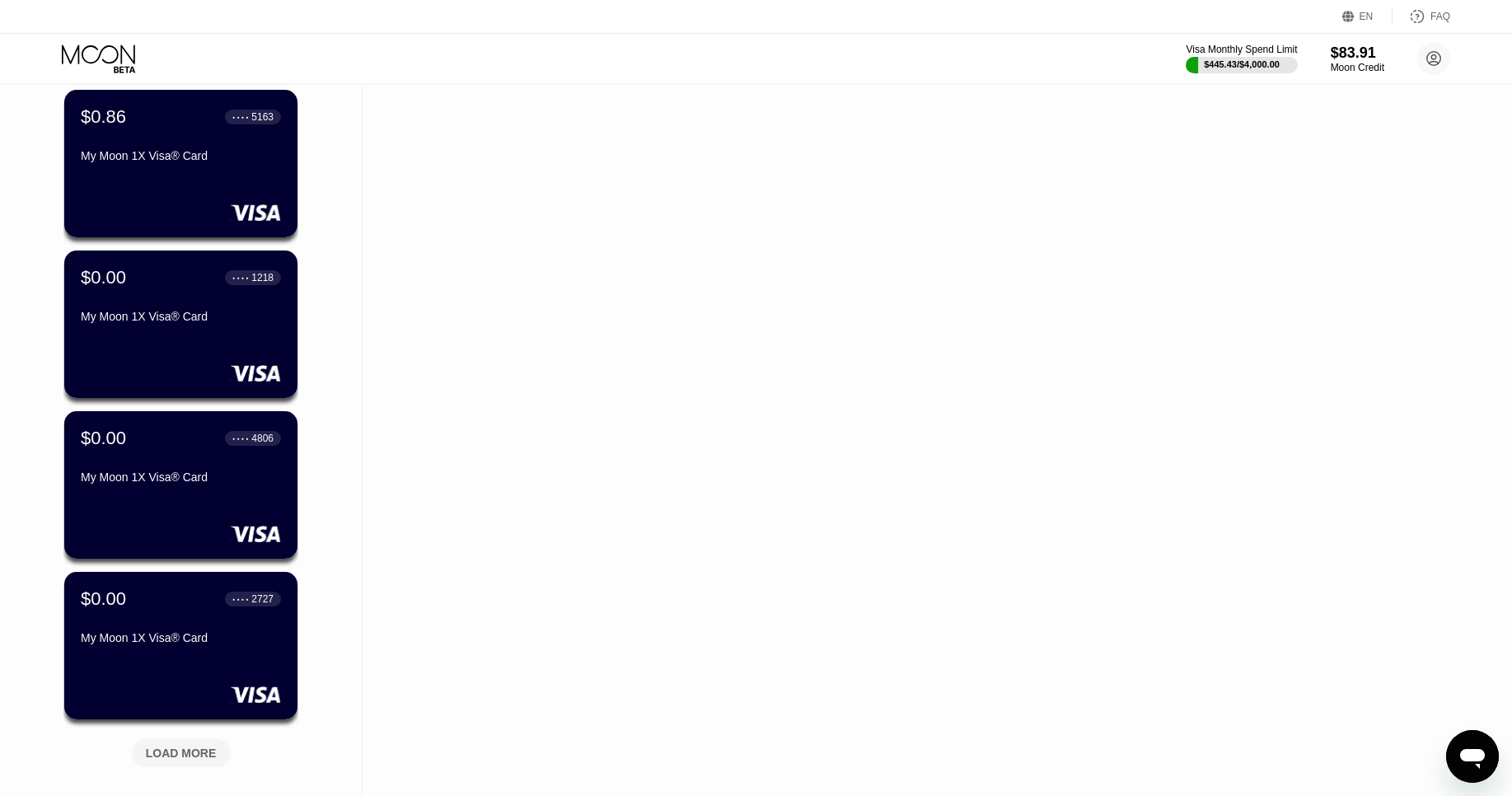
click at [195, 745] on div "LOAD MORE" at bounding box center [181, 753] width 71 height 15
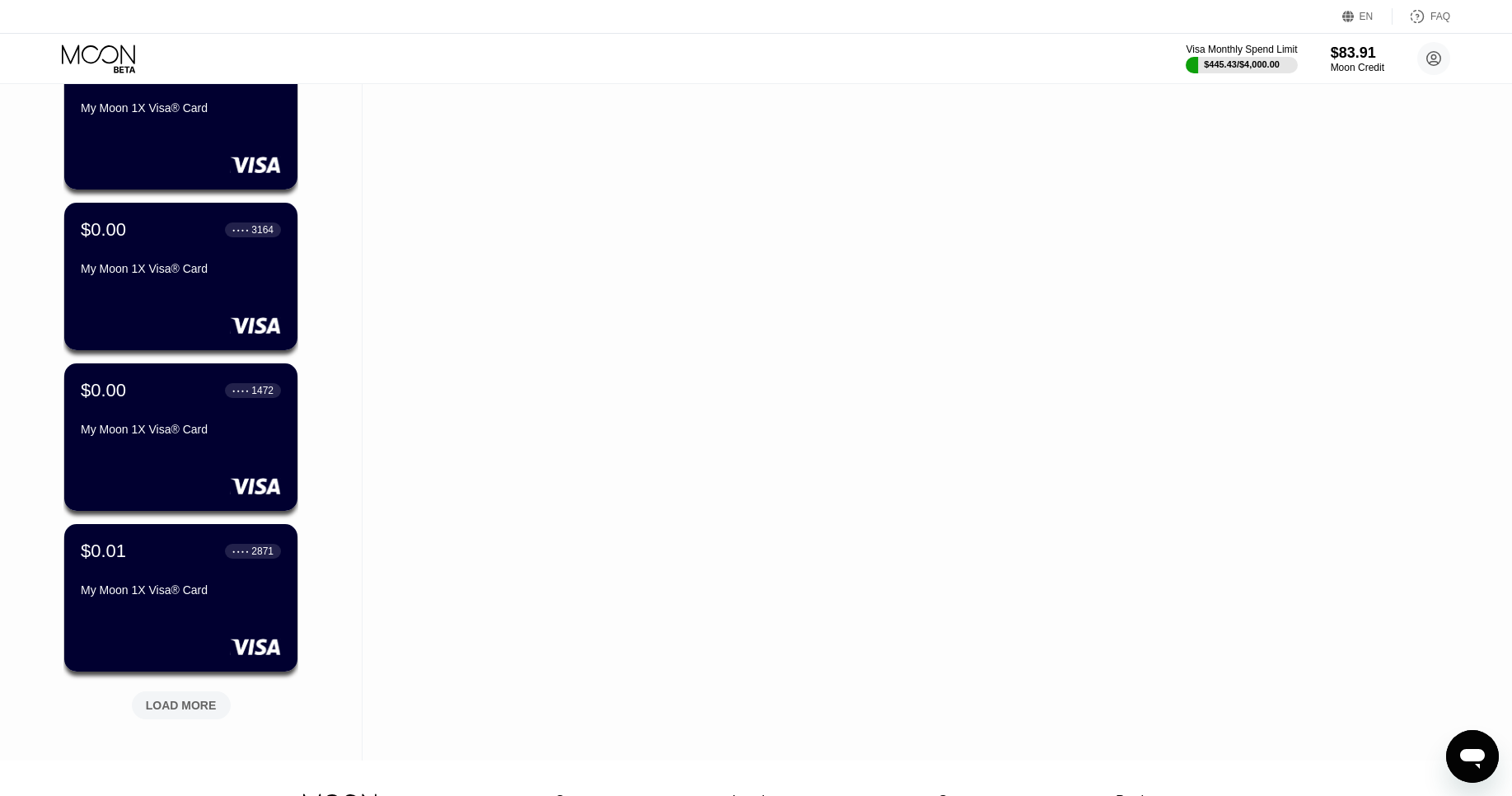
scroll to position [13184, 0]
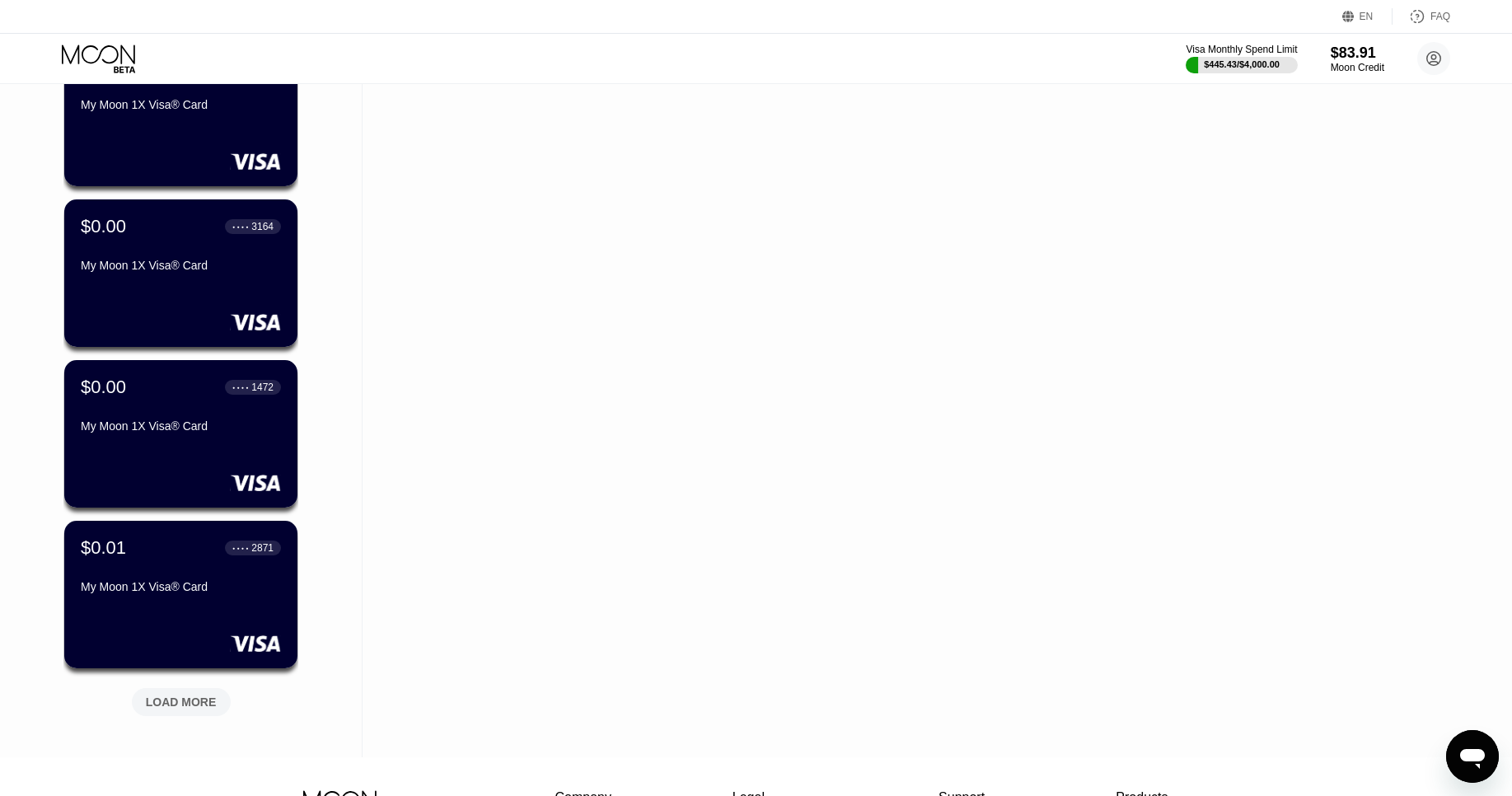
click at [172, 692] on div "LOAD MORE" at bounding box center [181, 702] width 99 height 28
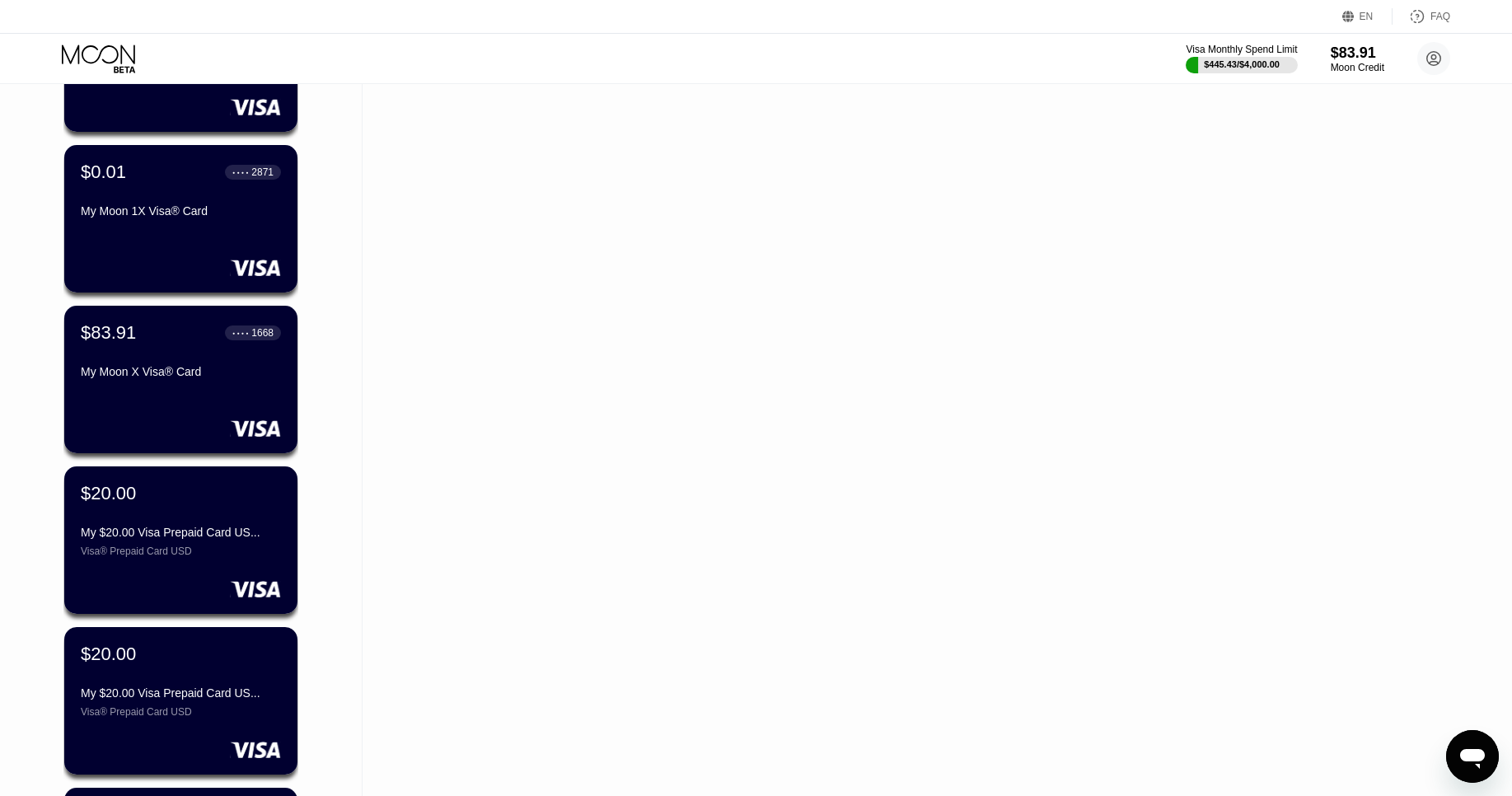
scroll to position [13555, 0]
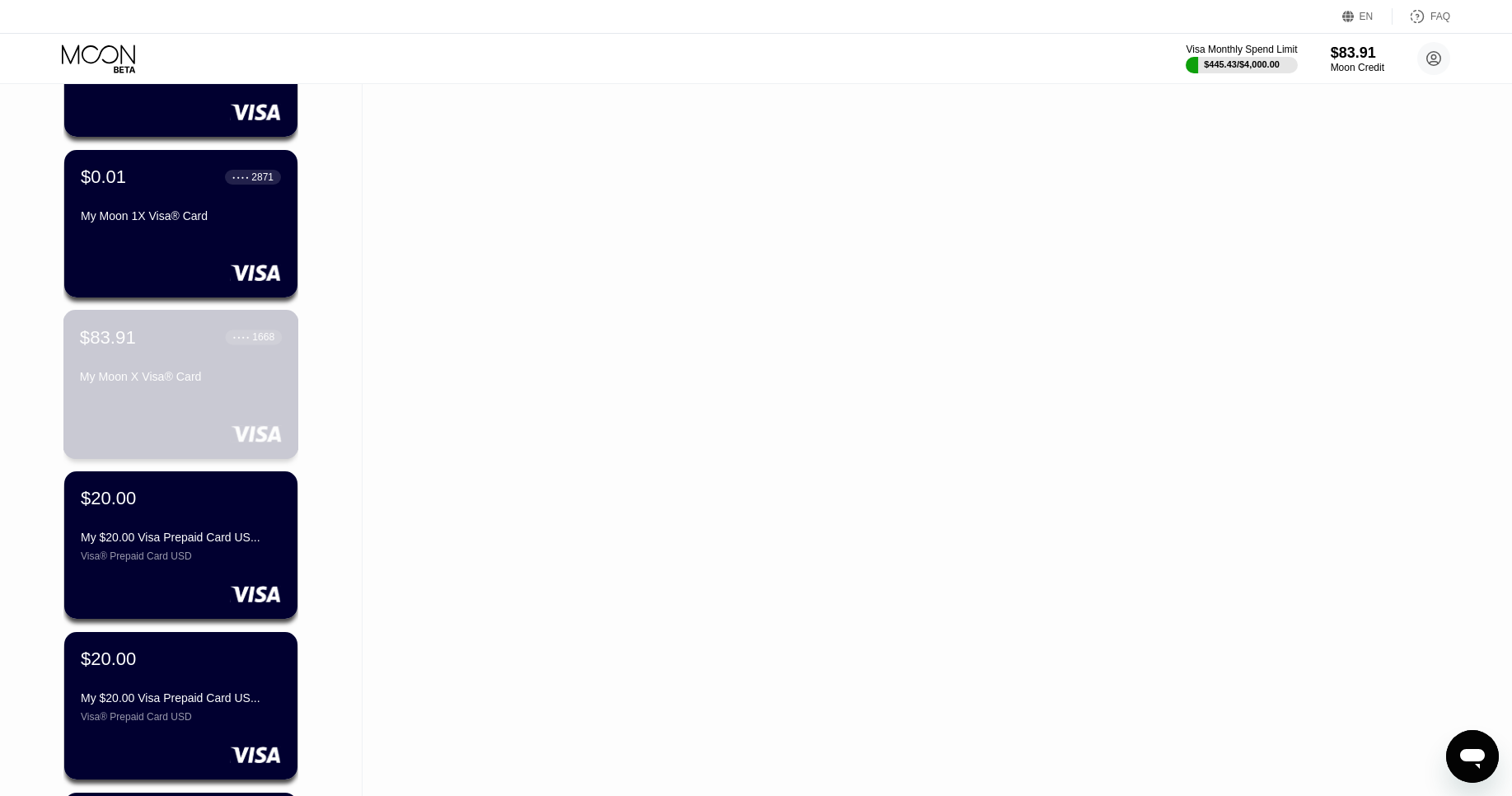
click at [156, 362] on div "$83.91 ● ● ● ● 1668 My Moon X Visa® Card" at bounding box center [181, 358] width 202 height 64
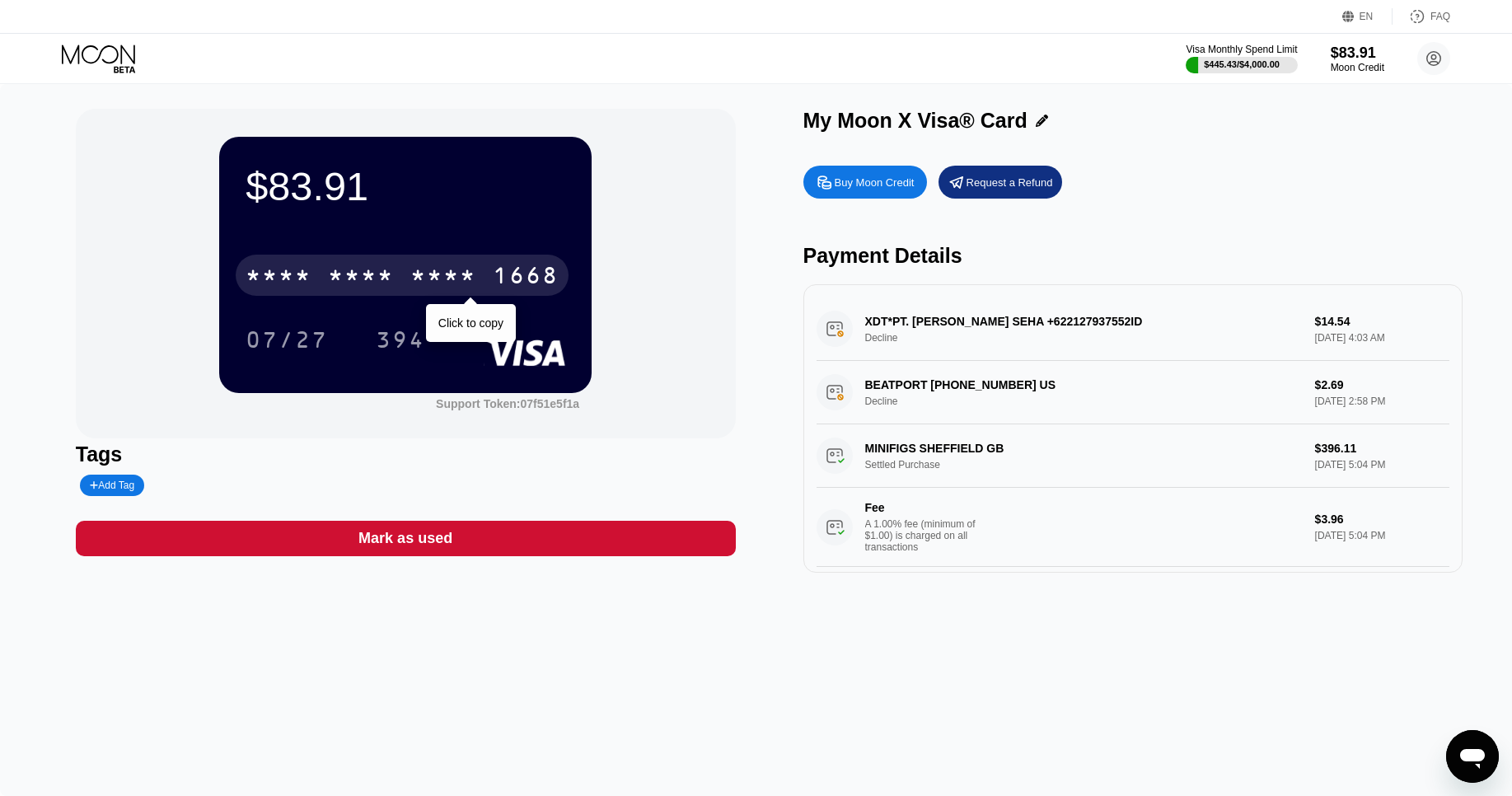
click at [472, 288] on div "* * * *" at bounding box center [443, 277] width 66 height 27
